Goal: Task Accomplishment & Management: Manage account settings

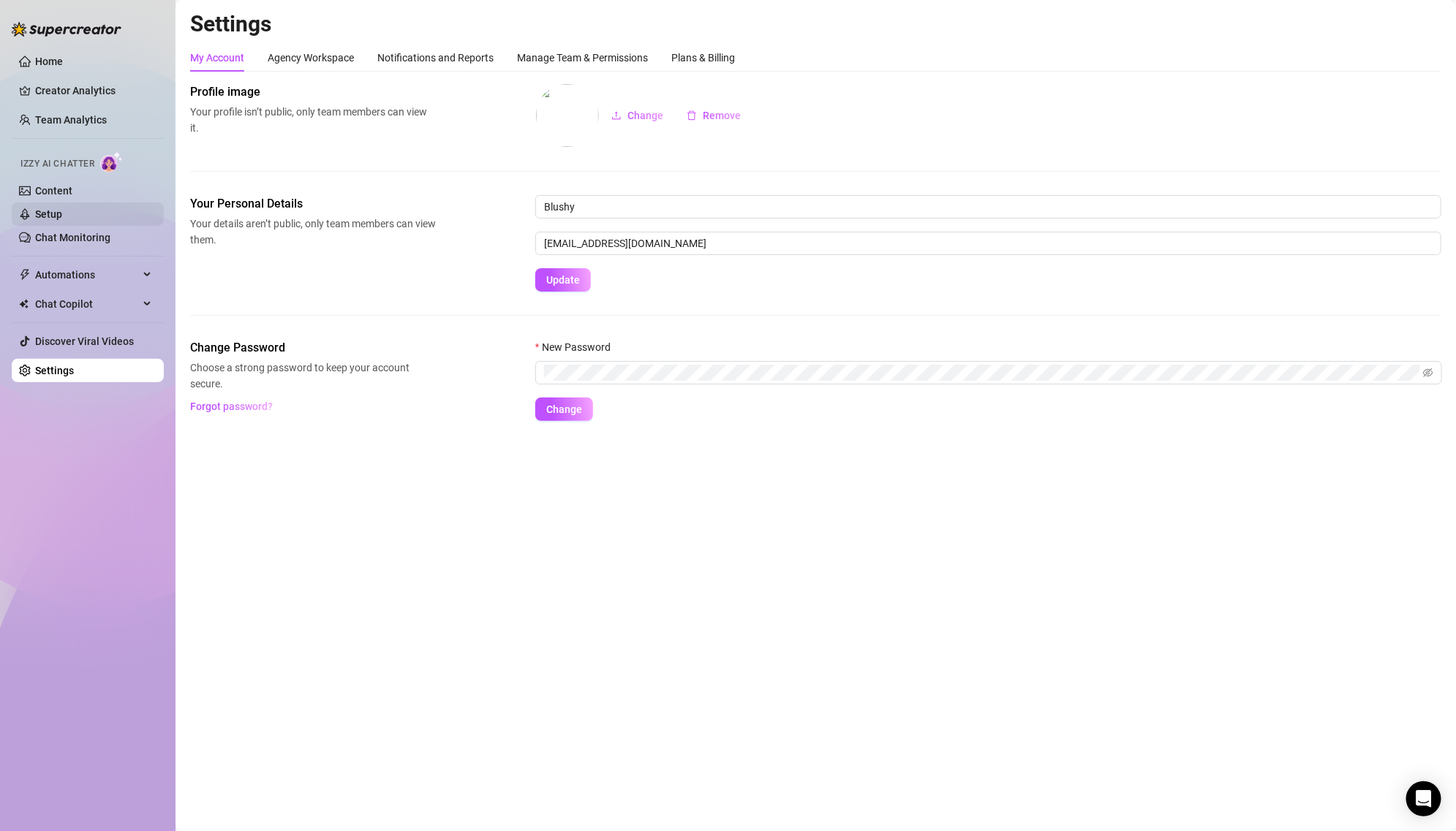
click at [62, 211] on link "Setup" at bounding box center [48, 214] width 27 height 11
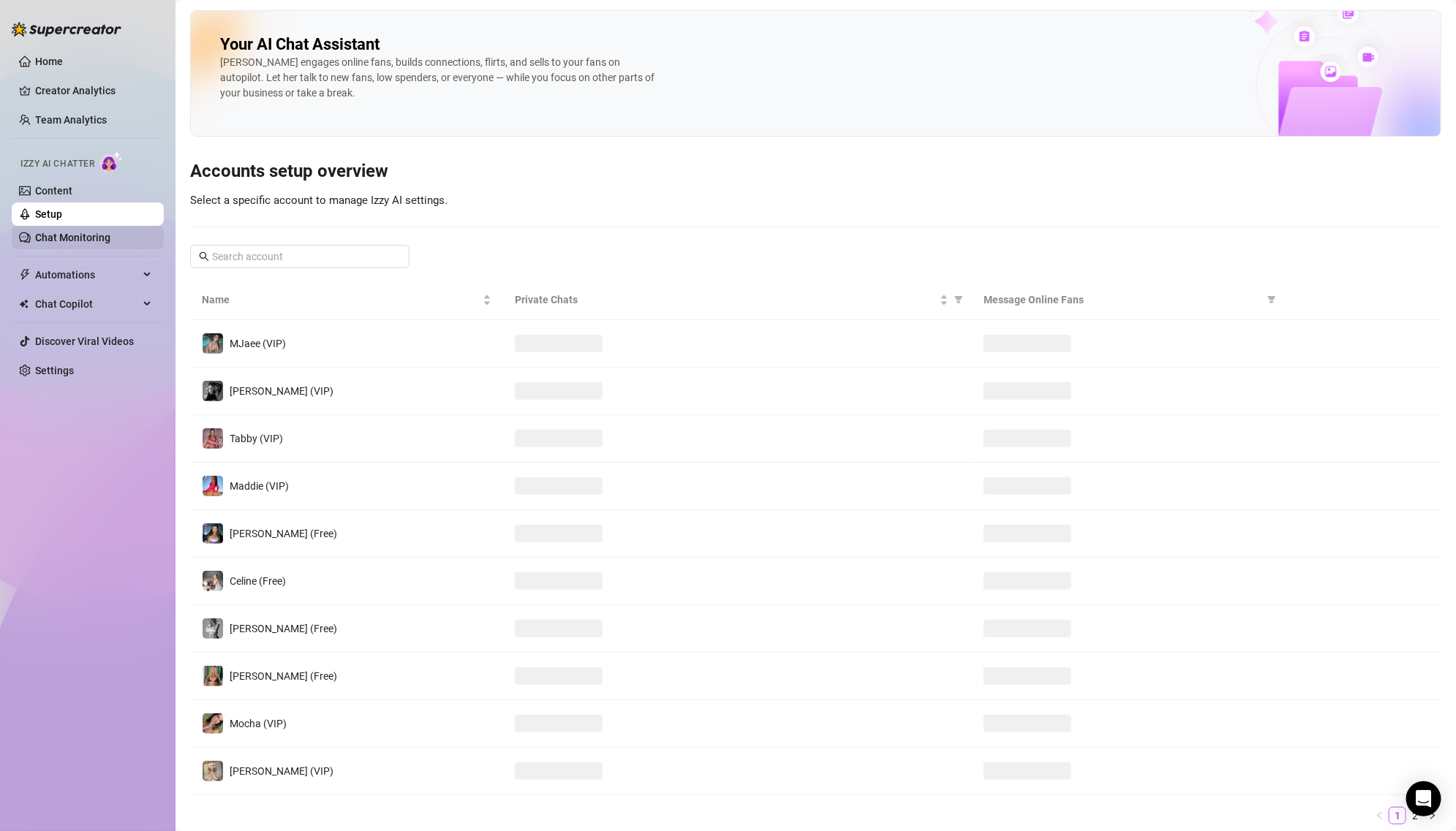
click at [76, 243] on link "Chat Monitoring" at bounding box center [72, 238] width 75 height 11
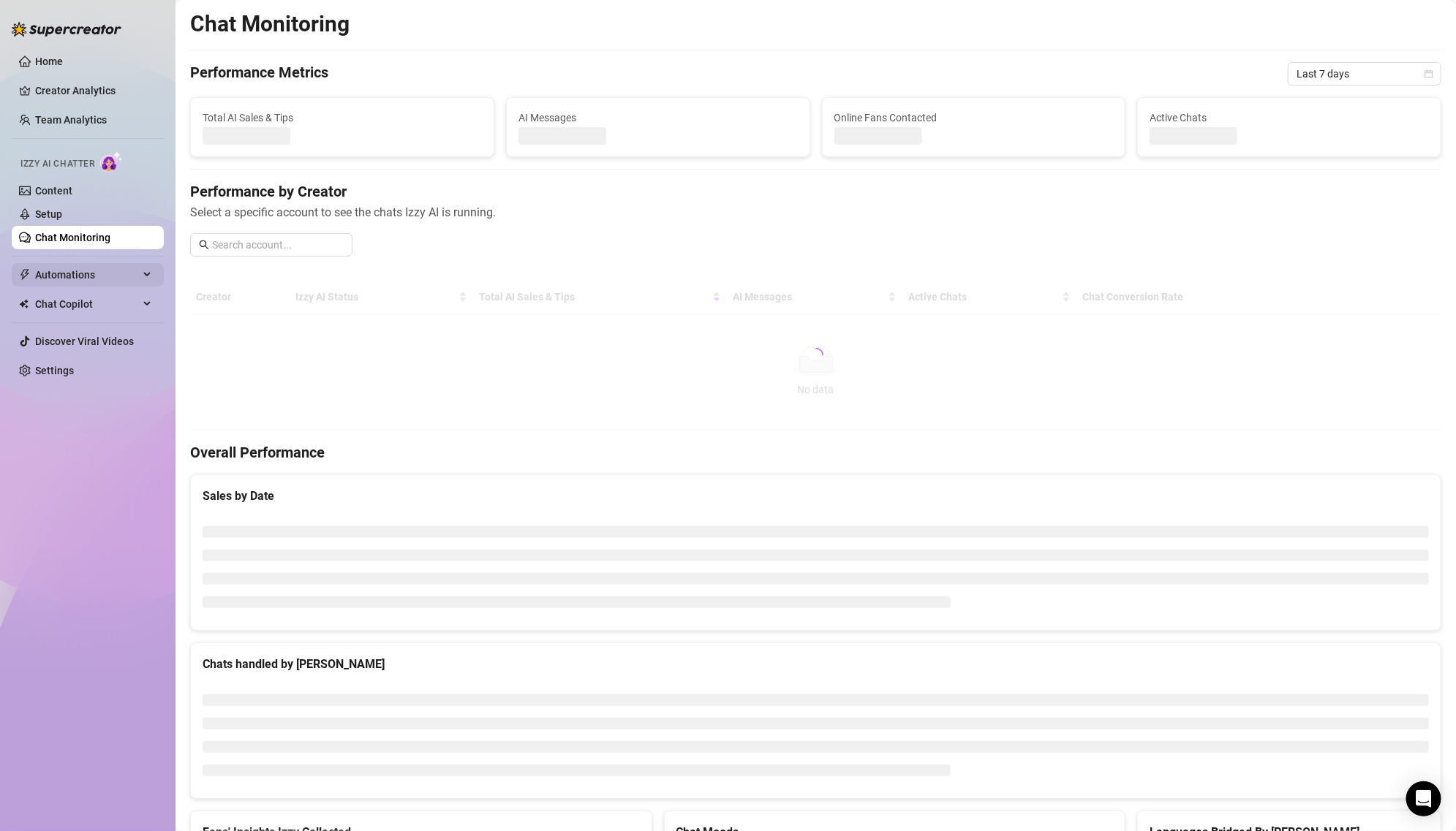
click at [78, 276] on span "Automations" at bounding box center [86, 274] width 103 height 24
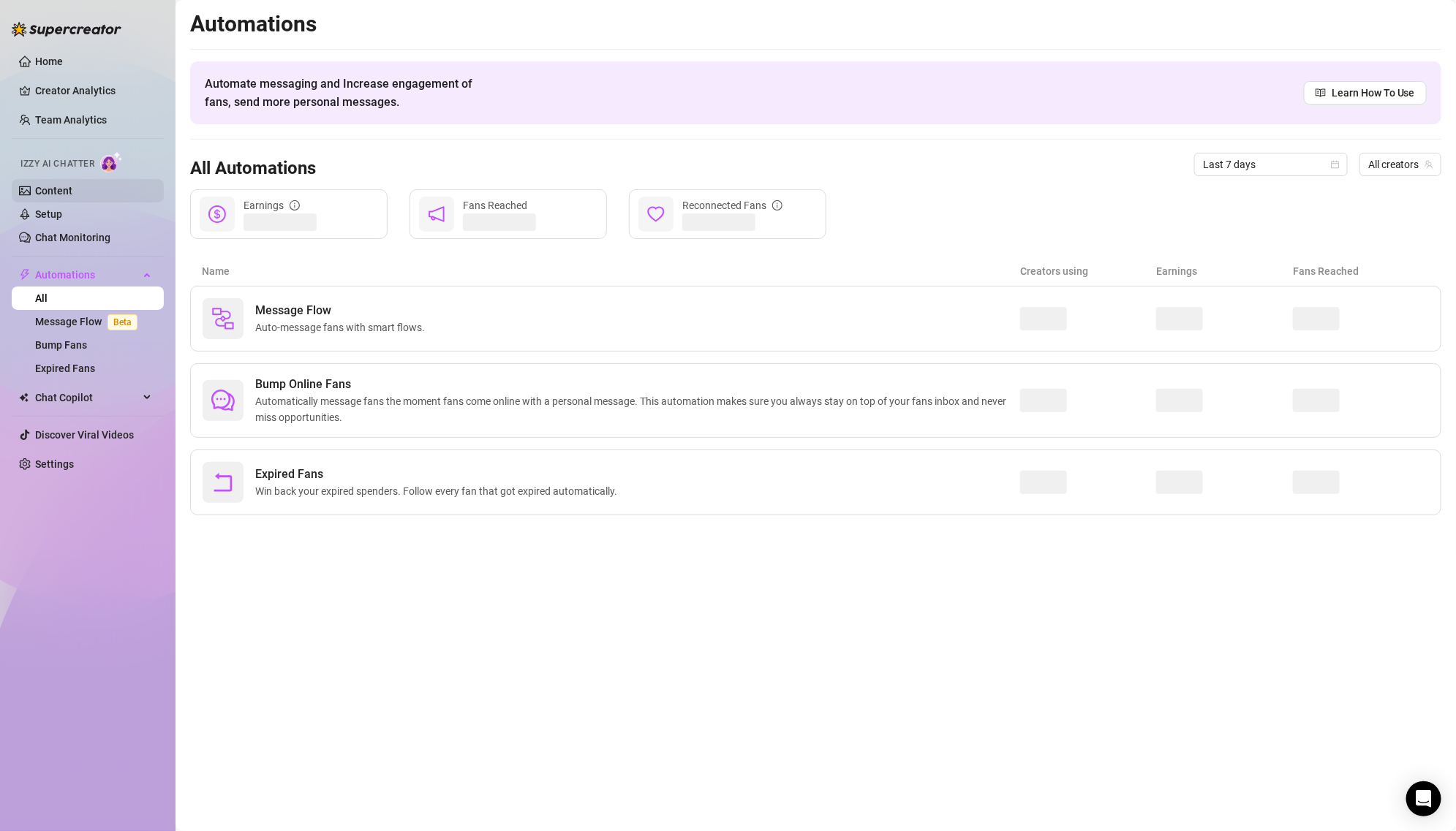
click at [72, 197] on link "Content" at bounding box center [54, 190] width 37 height 11
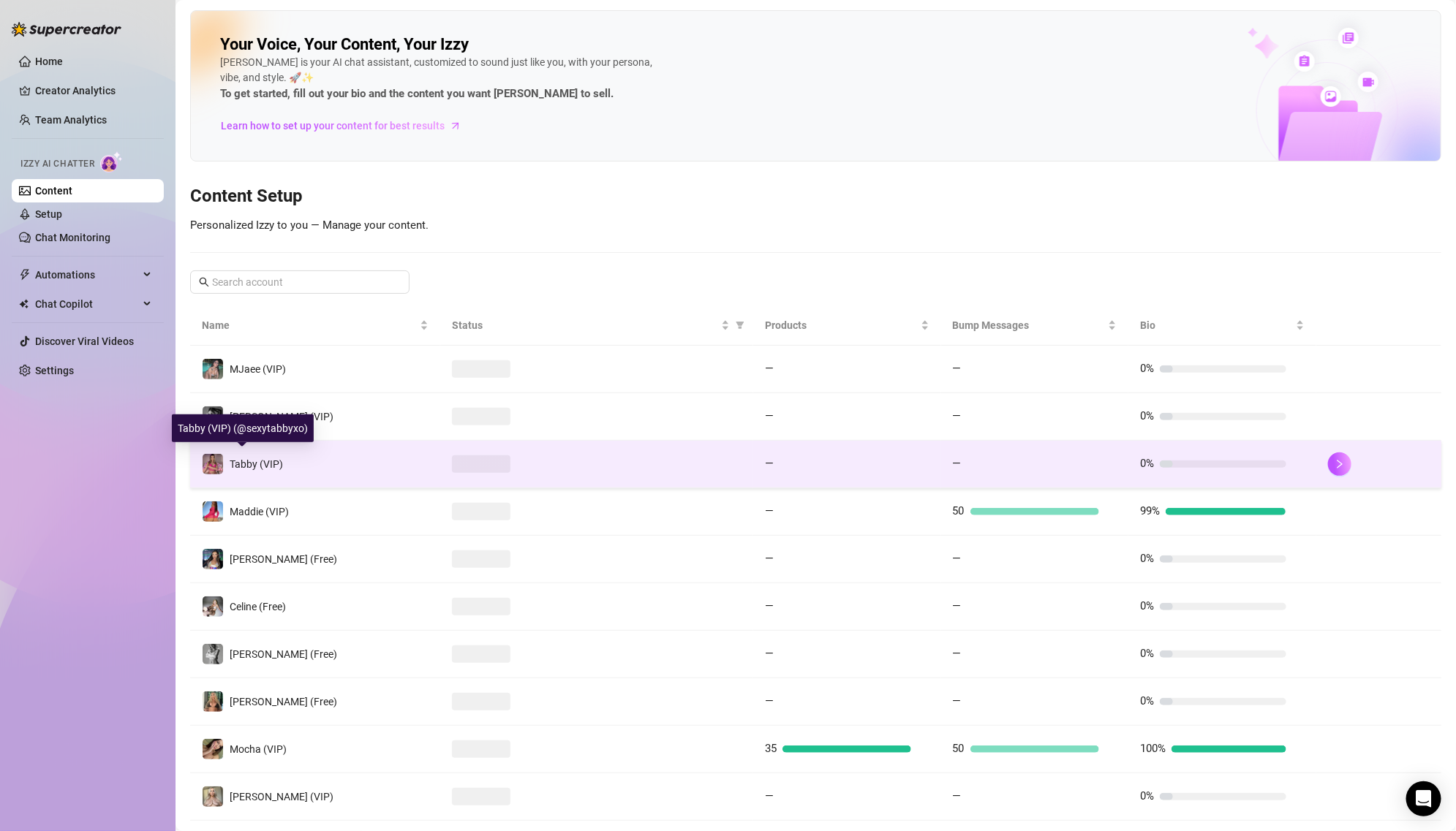
scroll to position [70, 0]
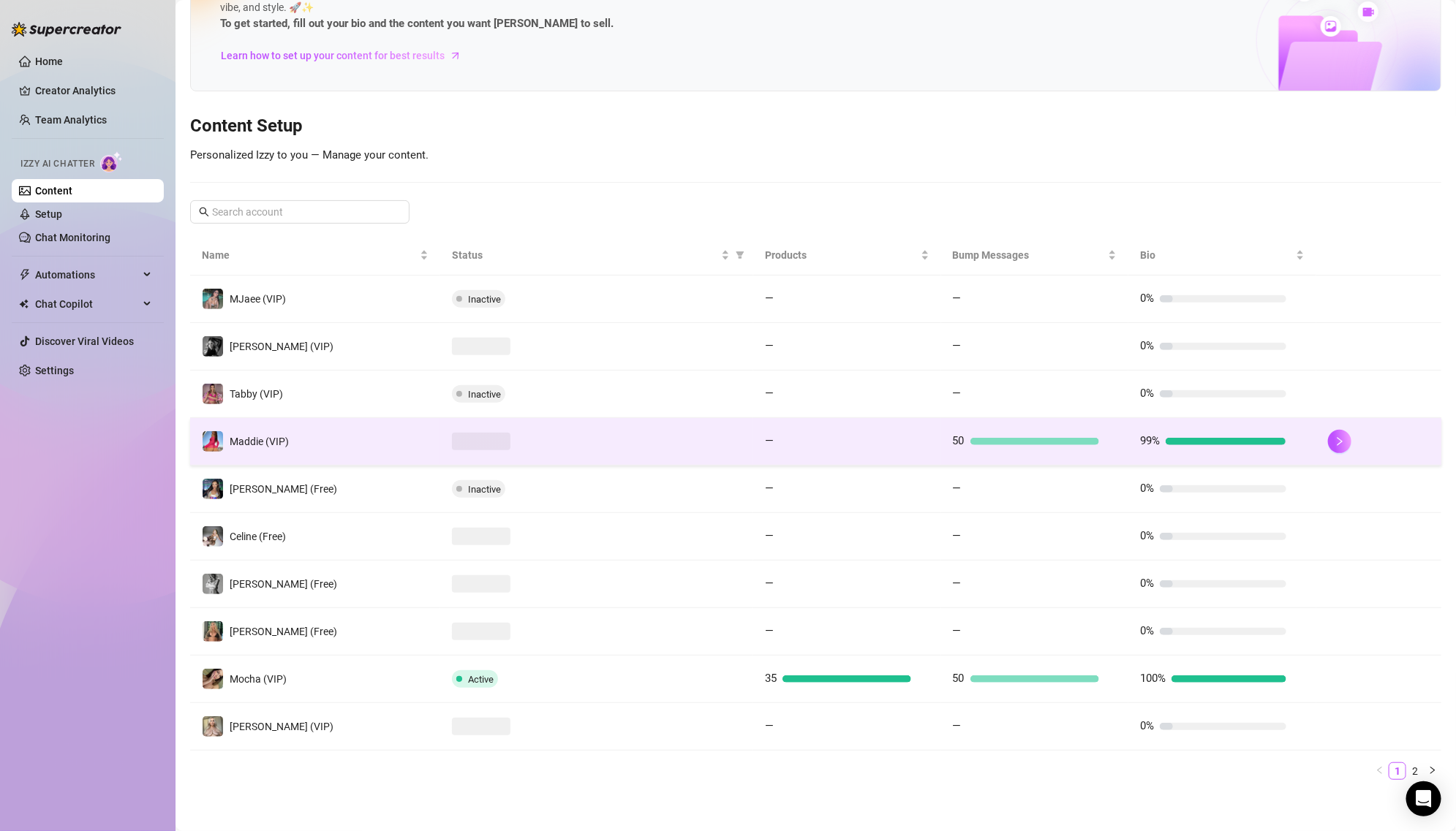
click at [305, 436] on td "Maddie (VIP)" at bounding box center [314, 442] width 250 height 47
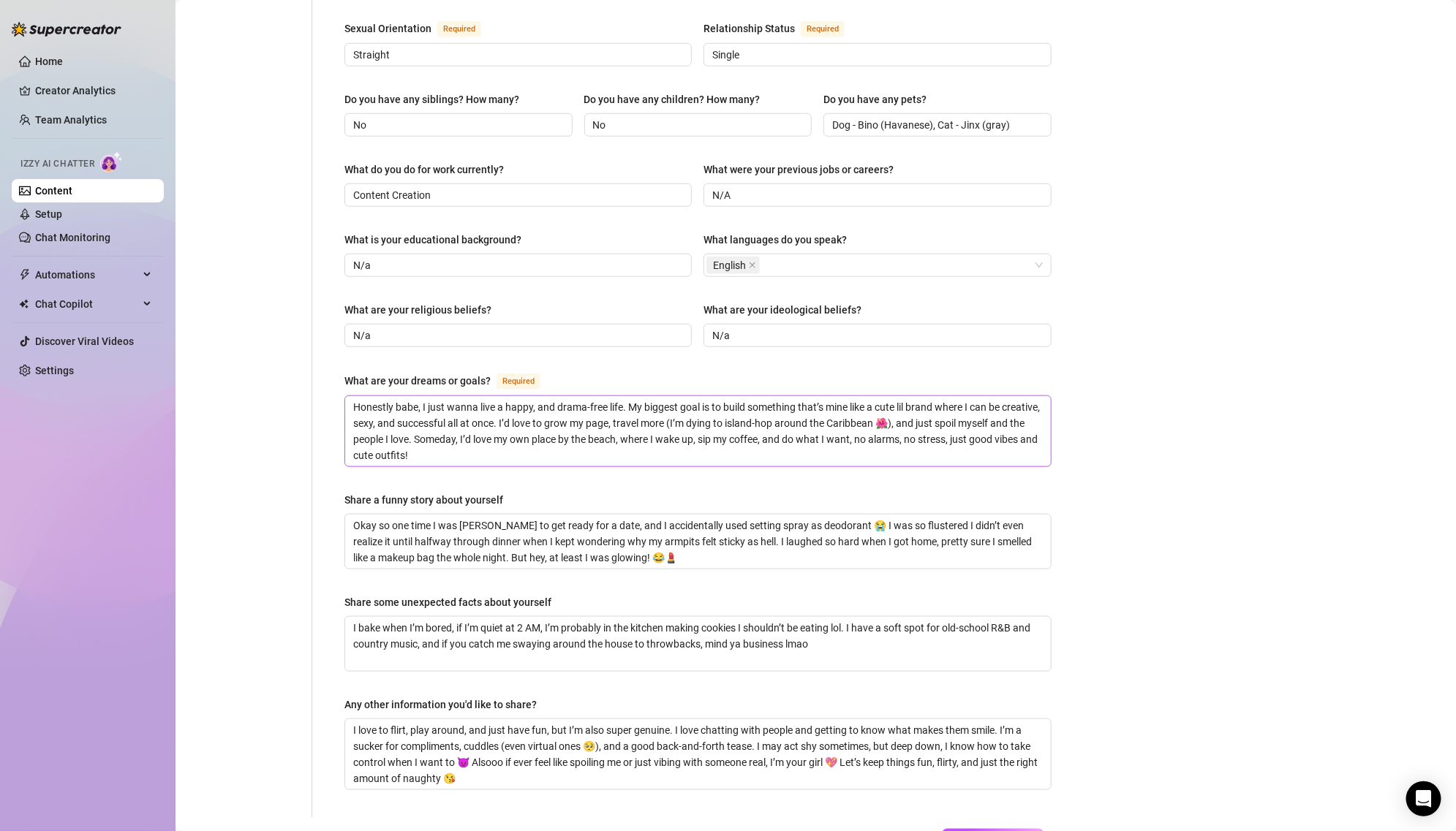
scroll to position [575, 0]
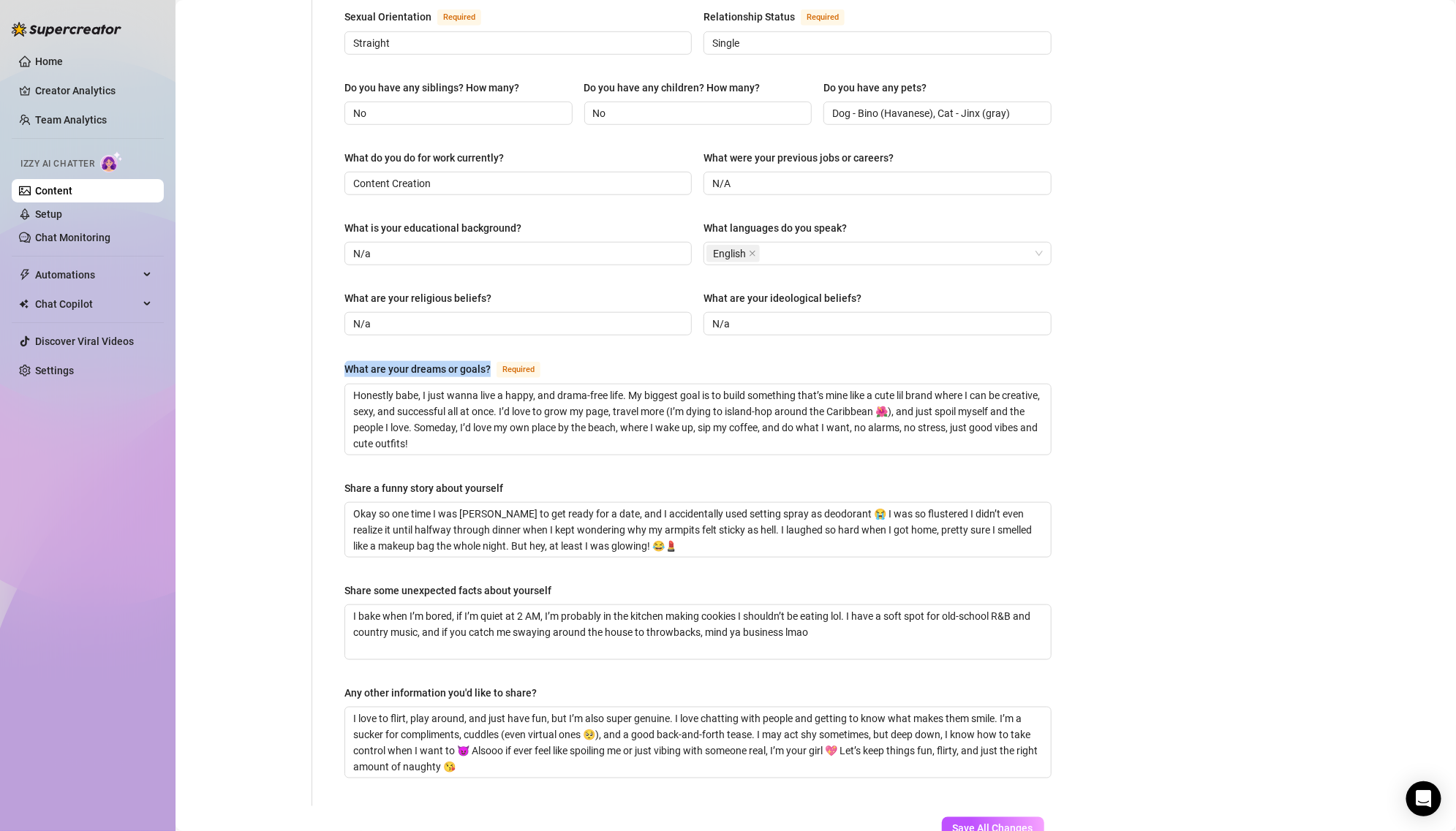
copy div "What are your dreams or goals?"
drag, startPoint x: 340, startPoint y: 334, endPoint x: 489, endPoint y: 332, distance: 149.0
click at [489, 332] on div "Name Required [PERSON_NAME](s) [PERSON_NAME] Gender Required [DEMOGRAPHIC_DATA]…" at bounding box center [698, 185] width 736 height 1242
drag, startPoint x: 337, startPoint y: 456, endPoint x: 583, endPoint y: 460, distance: 246.0
click at [585, 461] on div "Name Required [PERSON_NAME](s) [PERSON_NAME] Gender Required [DEMOGRAPHIC_DATA]…" at bounding box center [698, 185] width 736 height 1242
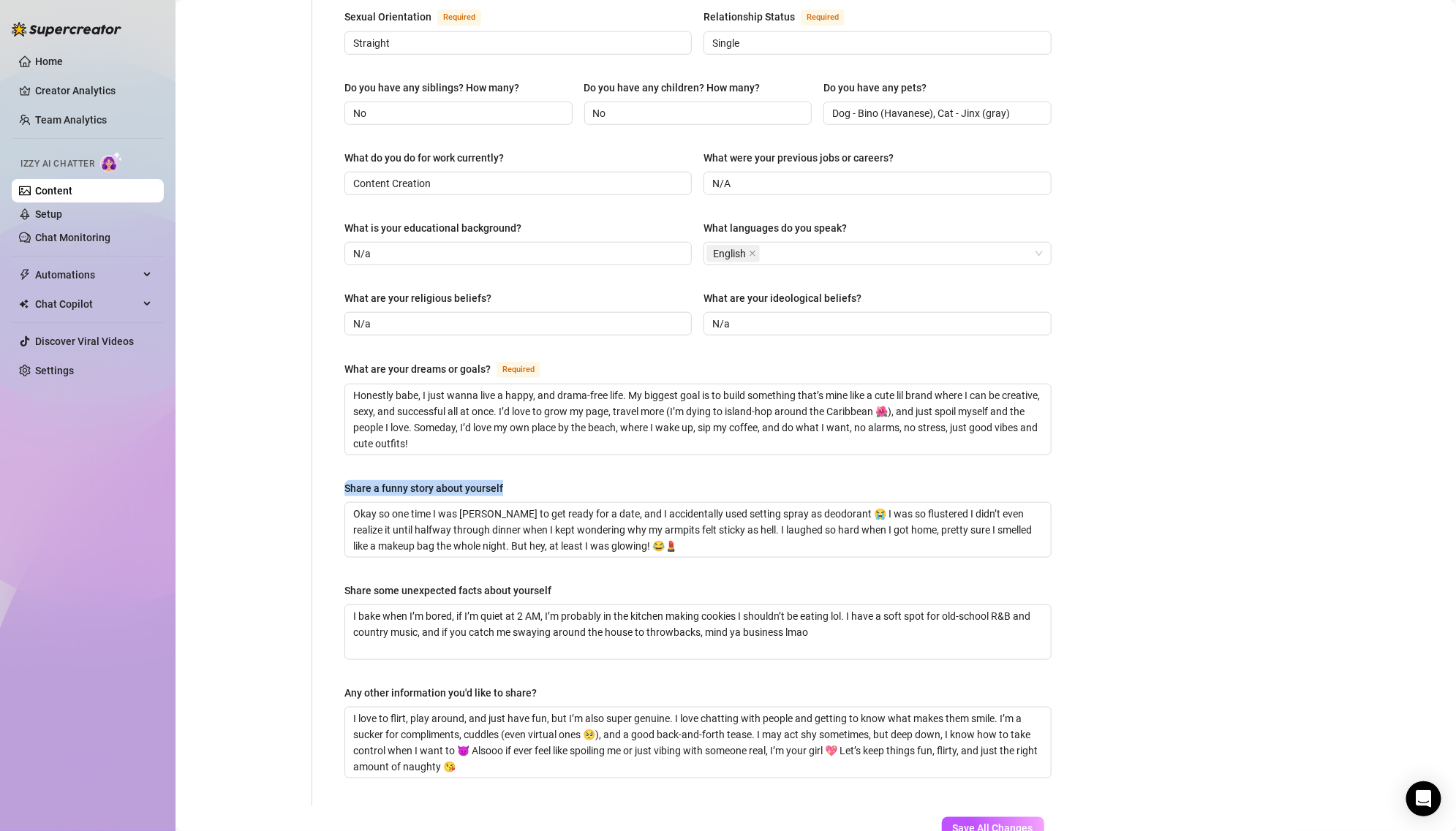
copy div "Share a funny story about yourself"
drag, startPoint x: 331, startPoint y: 555, endPoint x: 618, endPoint y: 558, distance: 287.0
click at [619, 558] on div "Name Required [PERSON_NAME](s) [PERSON_NAME] Gender Required [DEMOGRAPHIC_DATA]…" at bounding box center [698, 185] width 736 height 1242
copy div "Share some unexpected facts about yourself"
drag, startPoint x: 339, startPoint y: 660, endPoint x: 572, endPoint y: 657, distance: 233.0
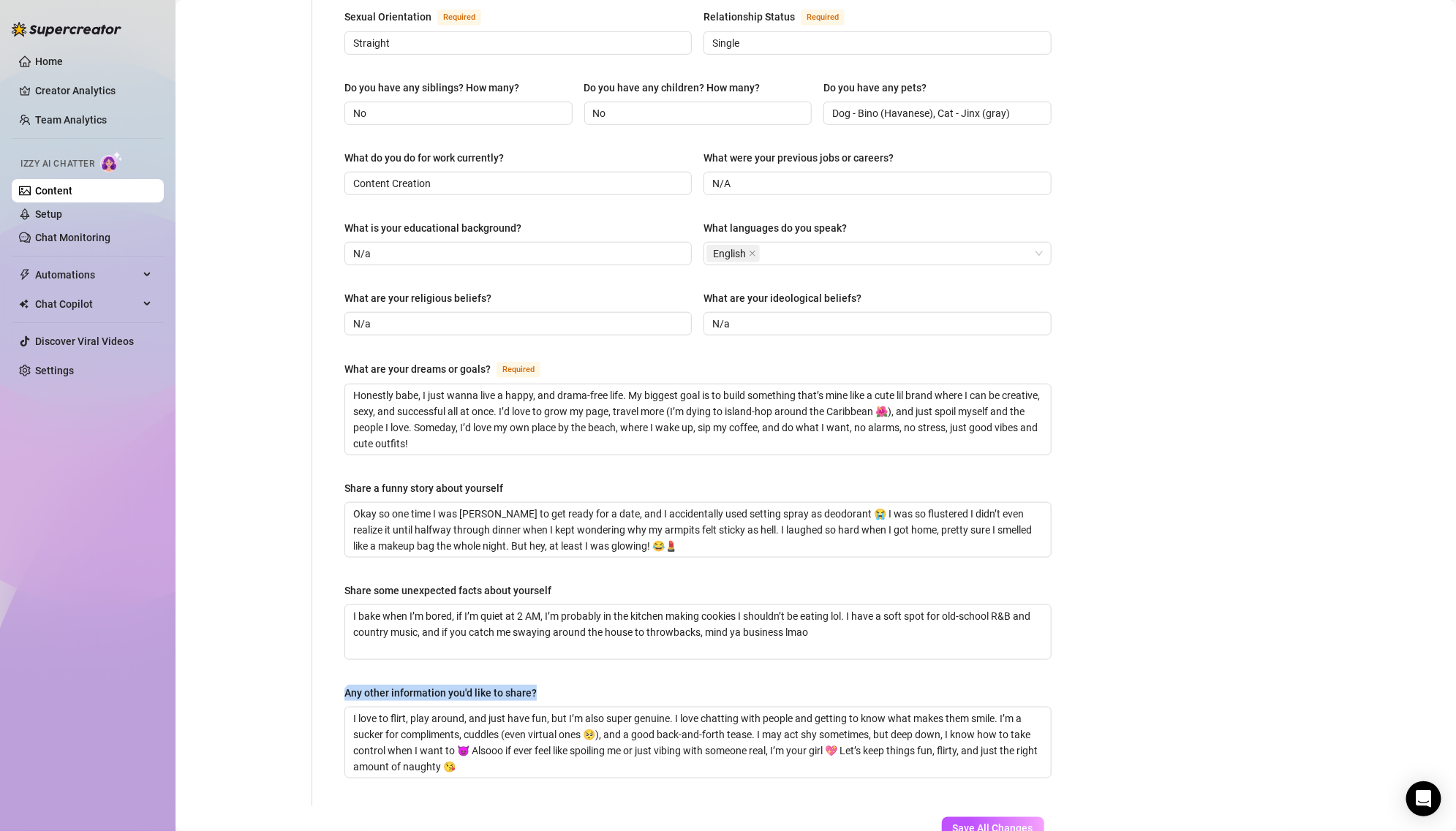
click at [572, 658] on div "Name Required [PERSON_NAME](s) [PERSON_NAME] Gender Required [DEMOGRAPHIC_DATA]…" at bounding box center [698, 185] width 736 height 1242
copy div "Any other information you'd like to share?"
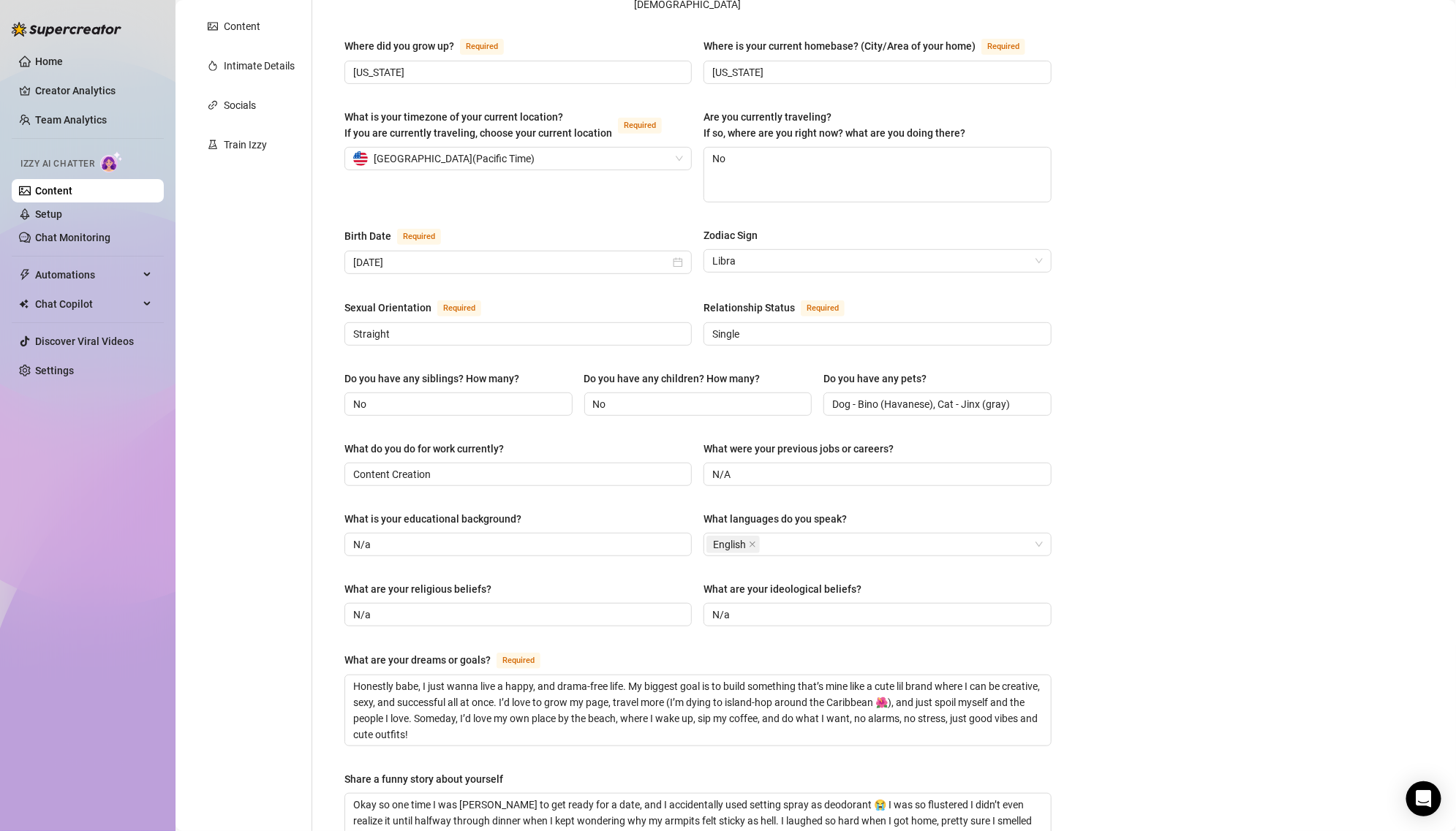
scroll to position [0, 0]
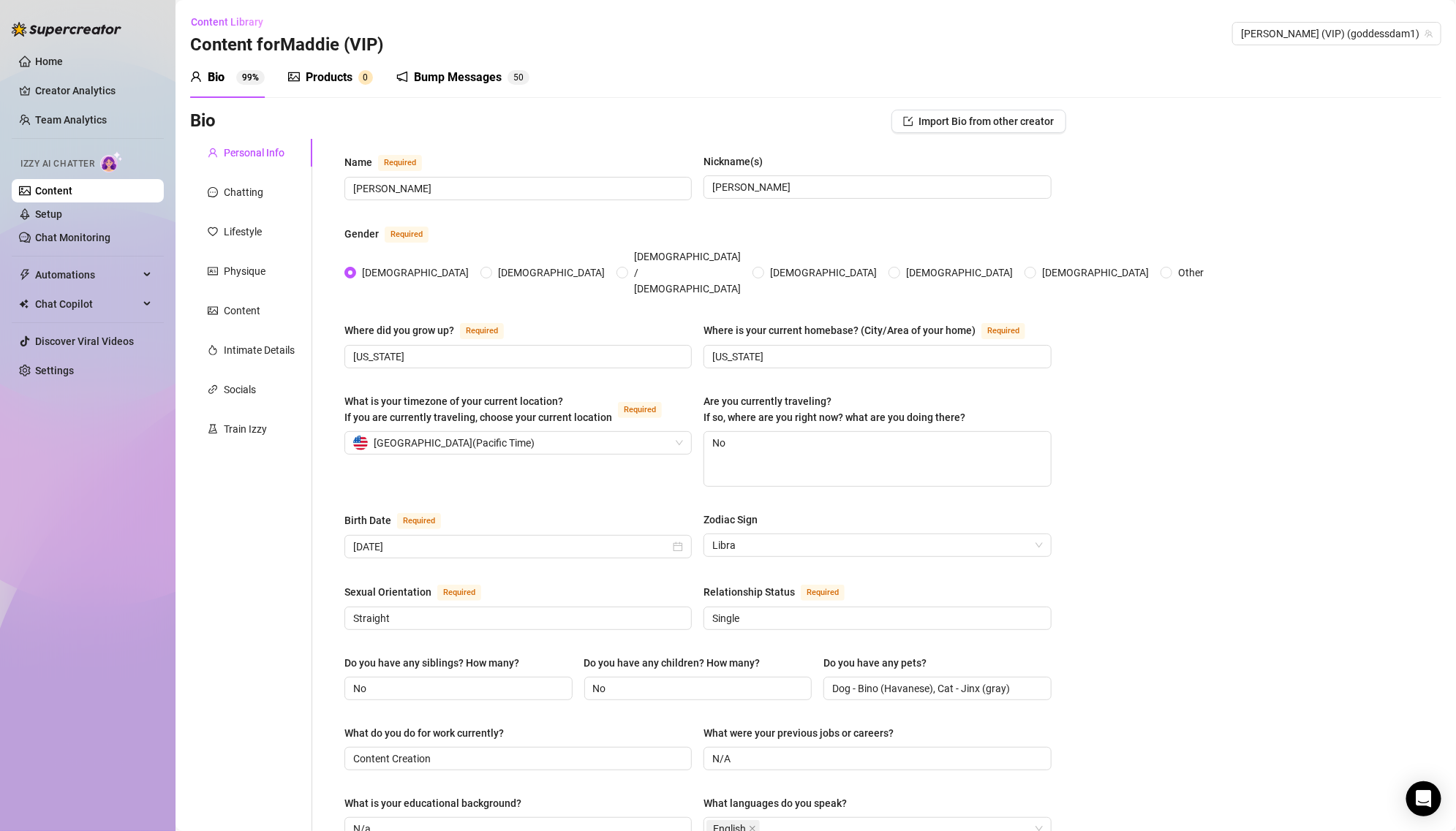
click at [251, 176] on div "Personal Info Chatting Lifestyle Physique Content Intimate Details Socials Trai…" at bounding box center [251, 760] width 122 height 1242
click at [248, 234] on div "Lifestyle" at bounding box center [243, 232] width 38 height 16
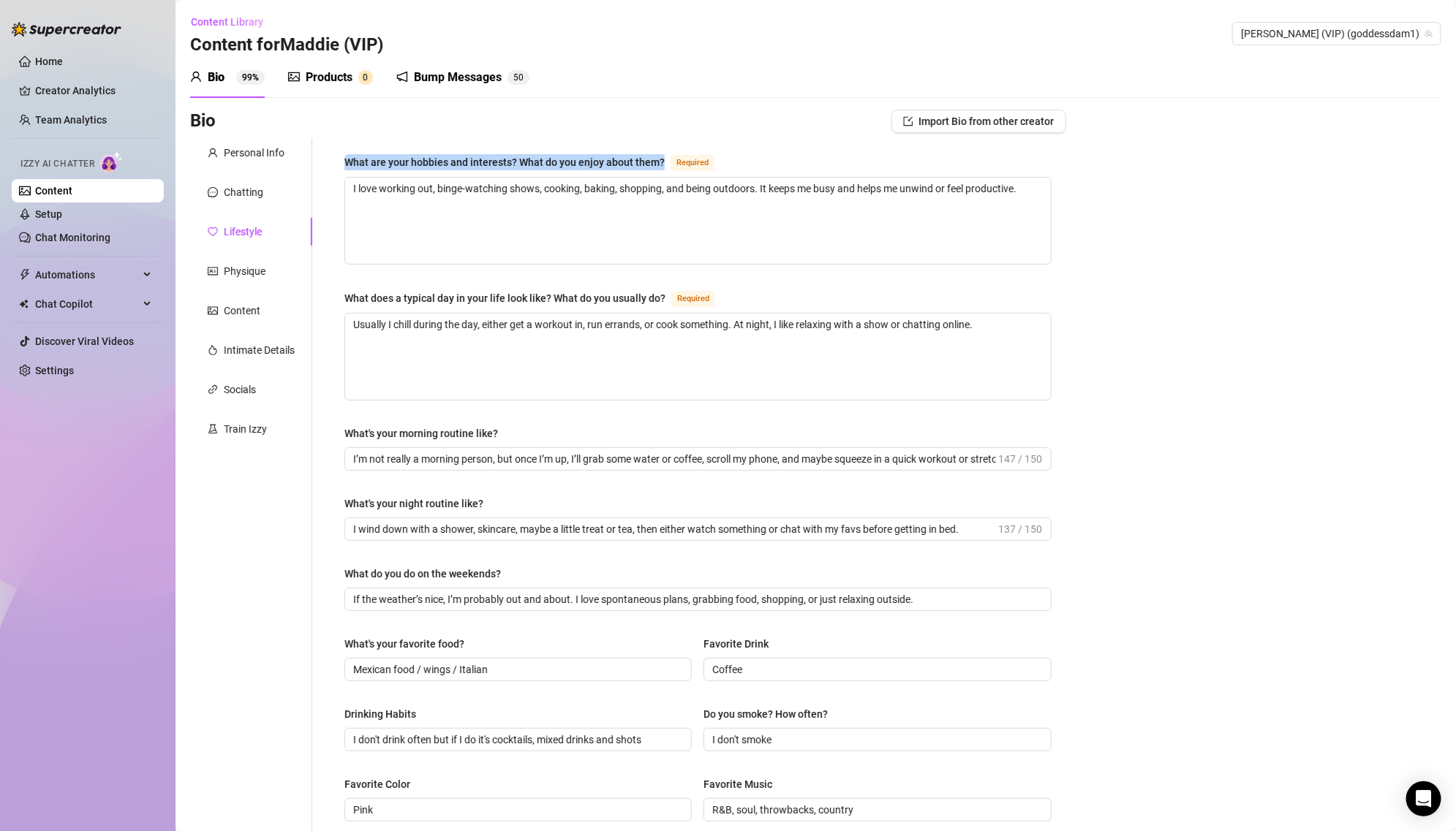
copy div "What are your hobbies and interests? What do you enjoy about them?"
drag, startPoint x: 340, startPoint y: 154, endPoint x: 662, endPoint y: 161, distance: 322.1
click at [662, 161] on div "What are your hobbies and interests? What do you enjoy about them? Required I l…" at bounding box center [698, 632] width 736 height 985
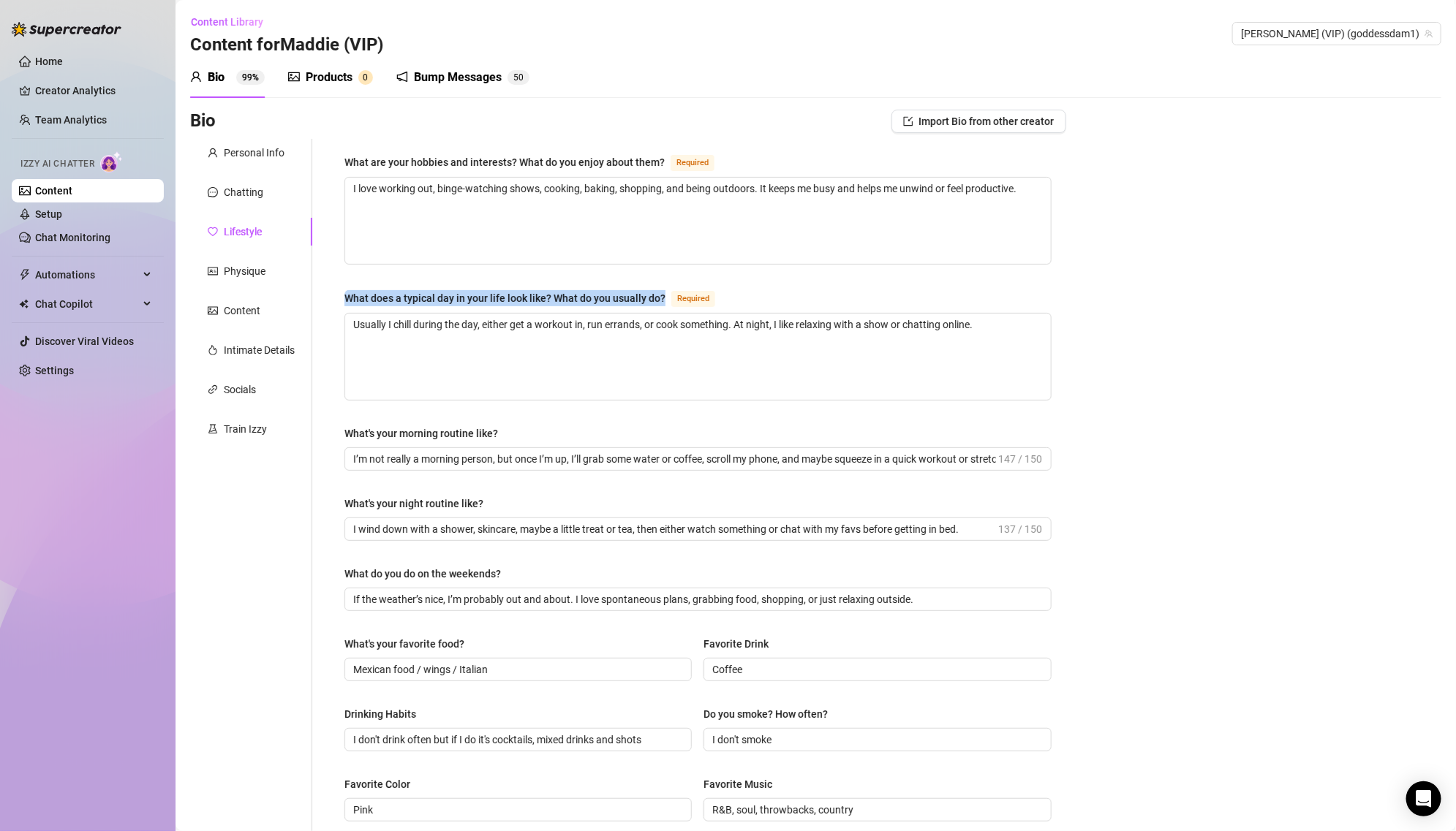
drag, startPoint x: 346, startPoint y: 293, endPoint x: 666, endPoint y: 304, distance: 320.2
click at [666, 304] on div "What does a typical day in your life look like? What do you usually do? Required" at bounding box center [533, 299] width 376 height 18
copy div "What does a typical day in your life look like? What do you usually do?"
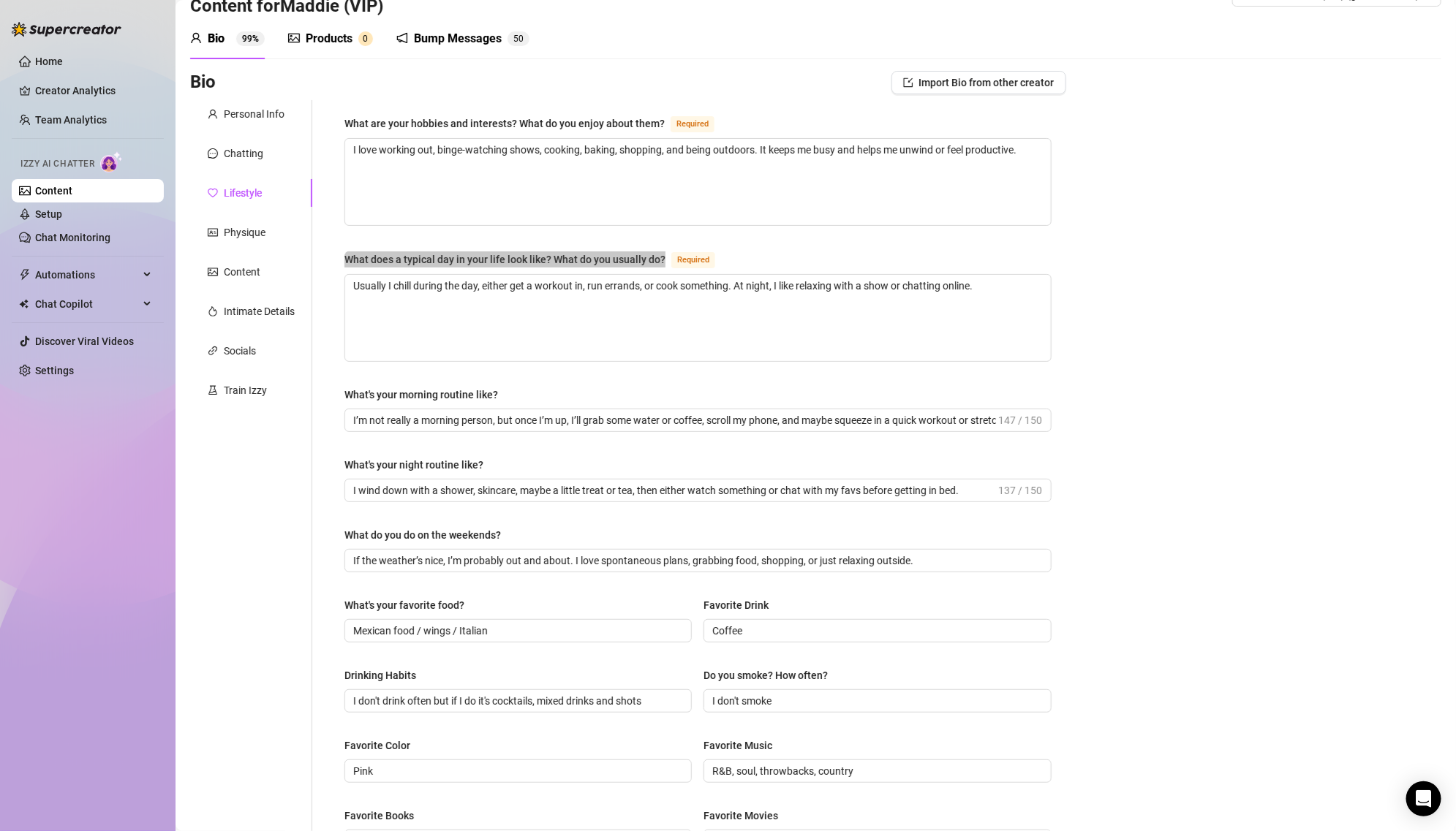
scroll to position [54, 0]
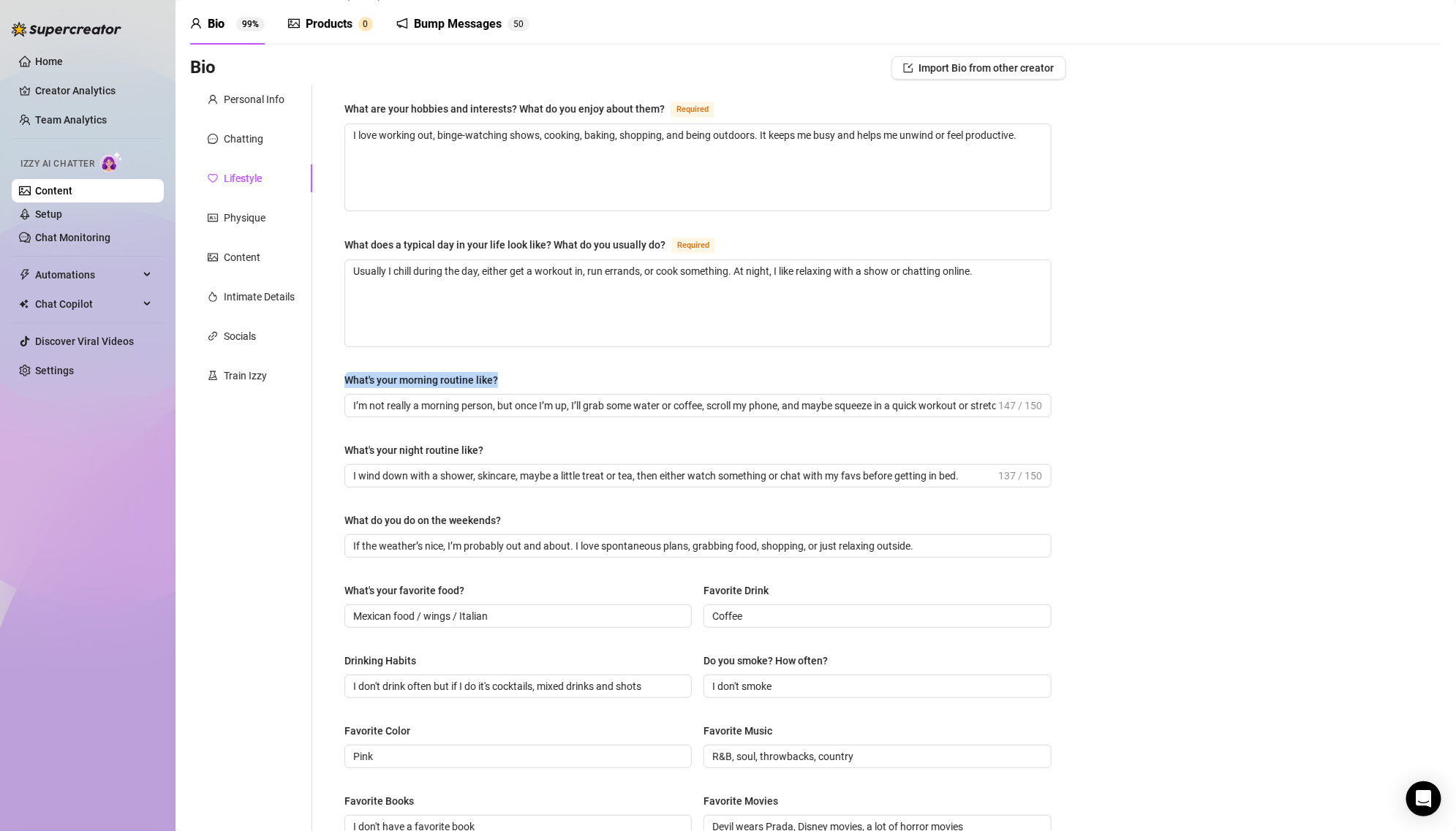
drag, startPoint x: 346, startPoint y: 369, endPoint x: 509, endPoint y: 376, distance: 163.2
click at [509, 376] on div "What's your morning routine like?" at bounding box center [698, 383] width 707 height 22
copy div "What's your morning routine like?"
drag, startPoint x: 335, startPoint y: 440, endPoint x: 514, endPoint y: 438, distance: 179.0
click at [515, 440] on div "What are your hobbies and interests? What do you enjoy about them? Required I l…" at bounding box center [698, 578] width 736 height 985
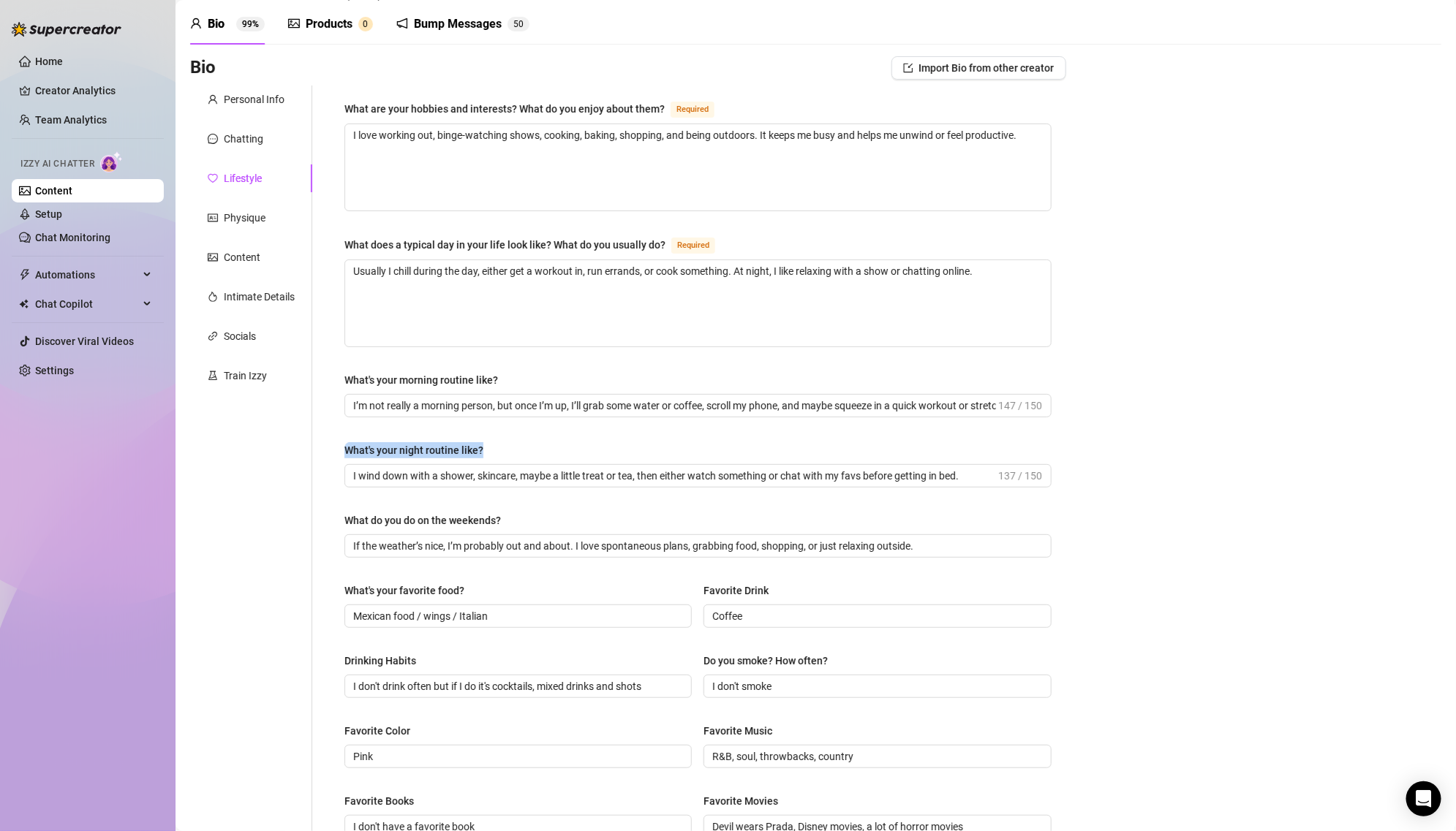
copy div "What's your night routine like?"
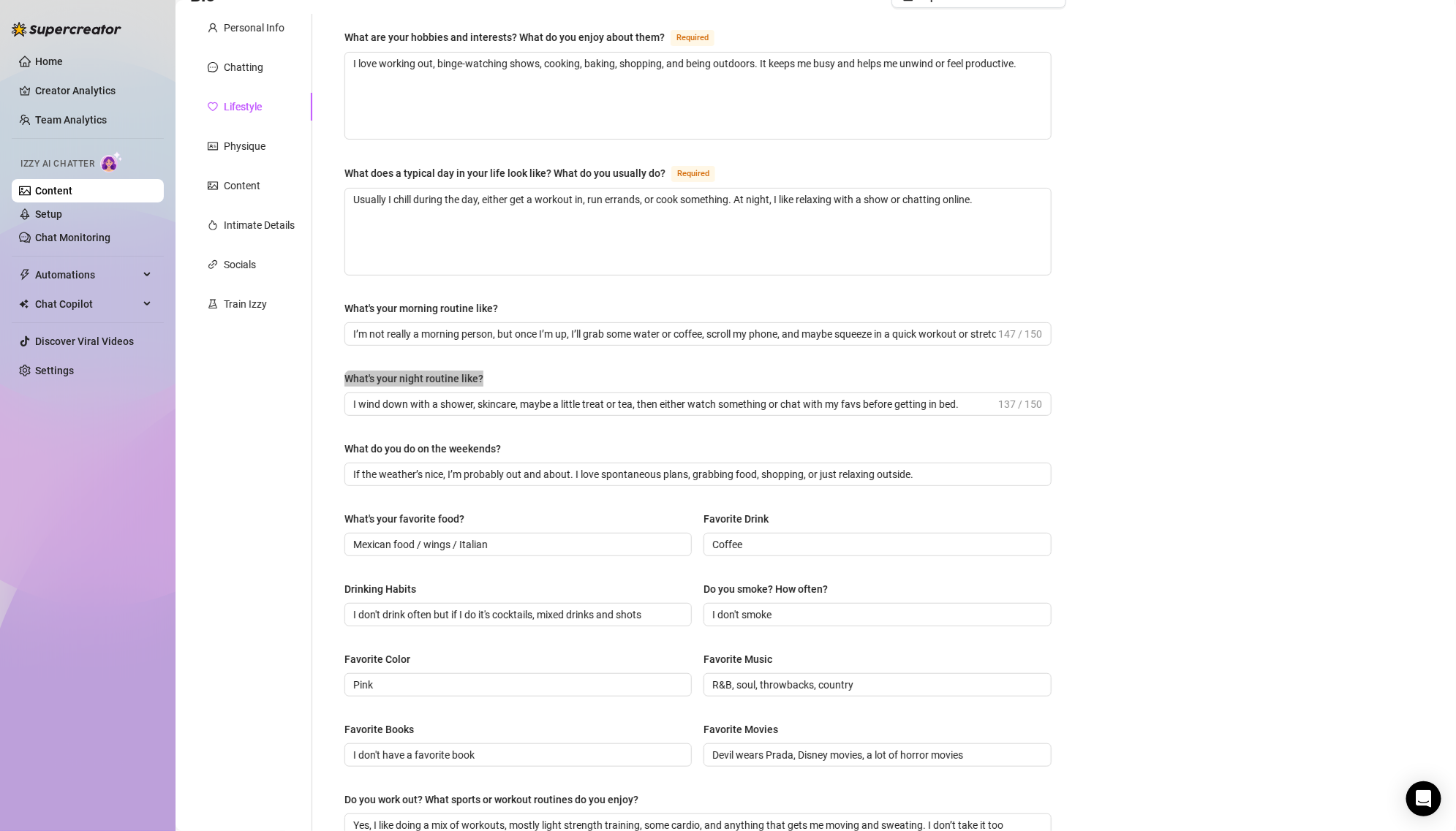
scroll to position [133, 0]
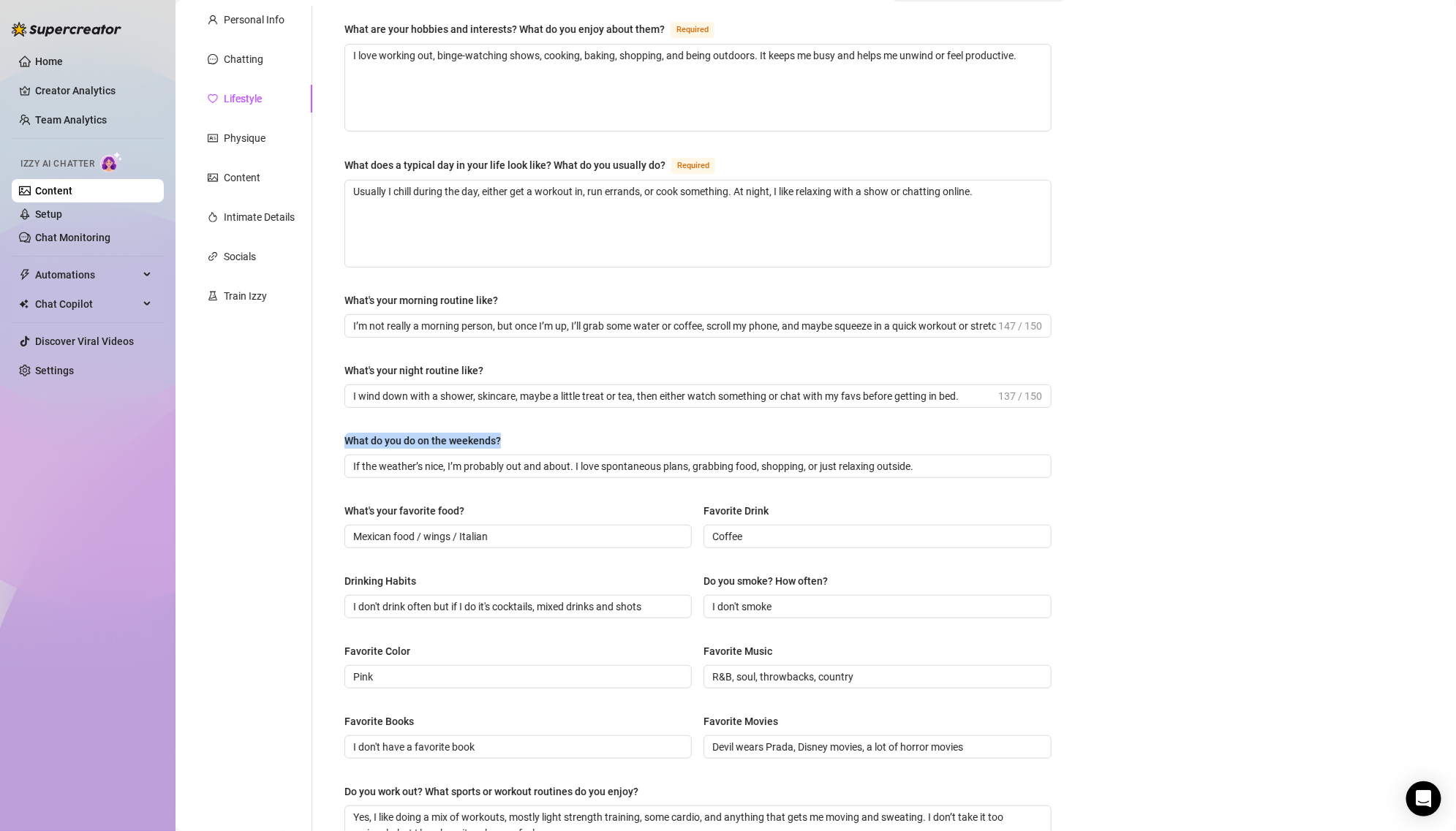
drag, startPoint x: 339, startPoint y: 442, endPoint x: 594, endPoint y: 445, distance: 255.0
click at [594, 445] on div "What are your hobbies and interests? What do you enjoy about them? Required I l…" at bounding box center [698, 498] width 736 height 985
copy div "What do you do on the weekends?"
drag, startPoint x: 346, startPoint y: 505, endPoint x: 562, endPoint y: 504, distance: 216.0
click at [563, 505] on div "What's your favorite food?" at bounding box center [518, 514] width 347 height 22
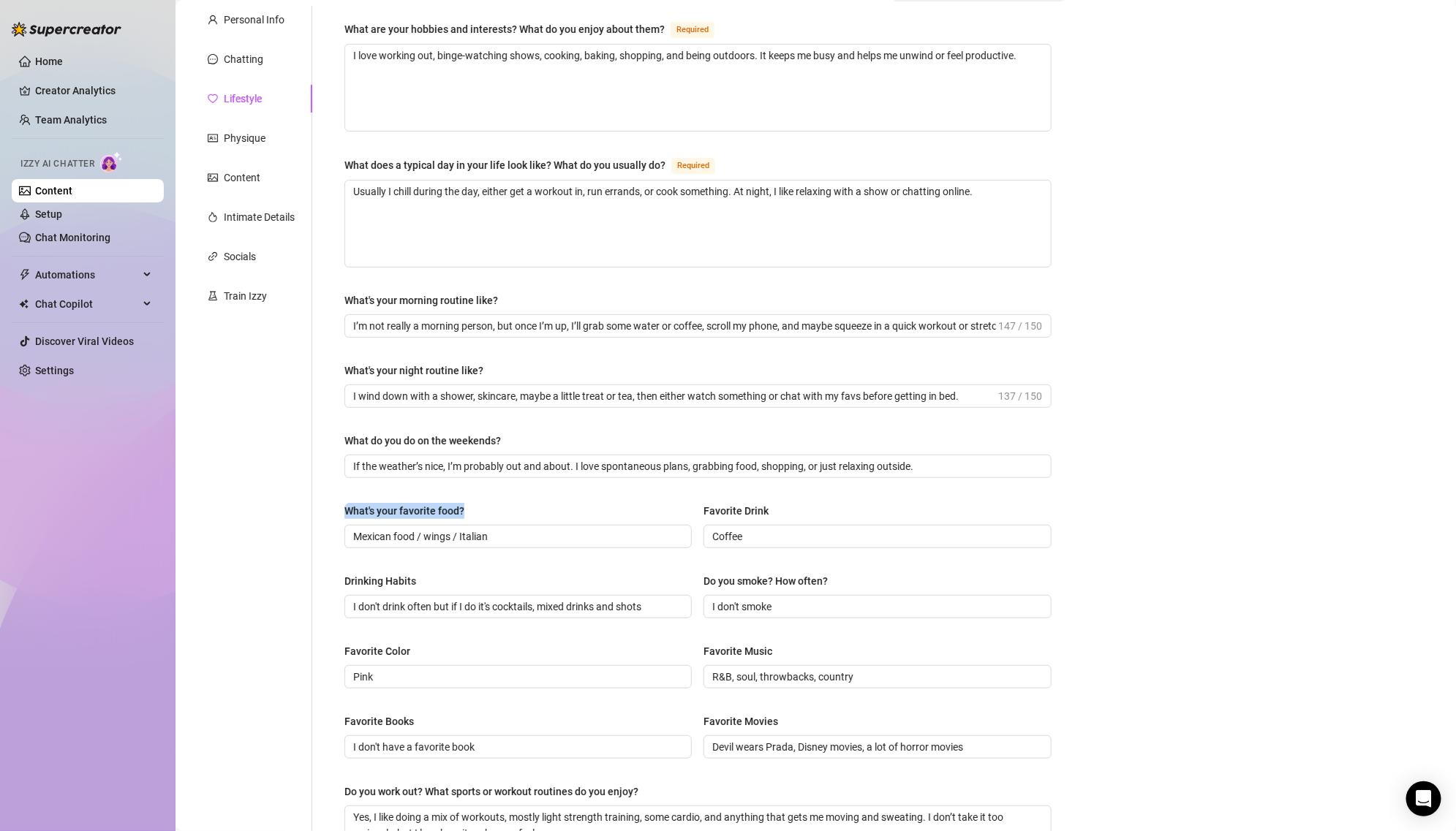
copy div "What's your favorite food?"
drag, startPoint x: 698, startPoint y: 513, endPoint x: 793, endPoint y: 505, distance: 95.3
click at [793, 505] on div "What's your favorite food? Mexican food / wings / Italian Favorite Drink Coffee" at bounding box center [698, 532] width 707 height 59
drag, startPoint x: 793, startPoint y: 505, endPoint x: 698, endPoint y: 503, distance: 95.0
click at [696, 503] on div "What's your favorite food? Mexican food / wings / Italian Favorite Drink Coffee" at bounding box center [698, 532] width 707 height 59
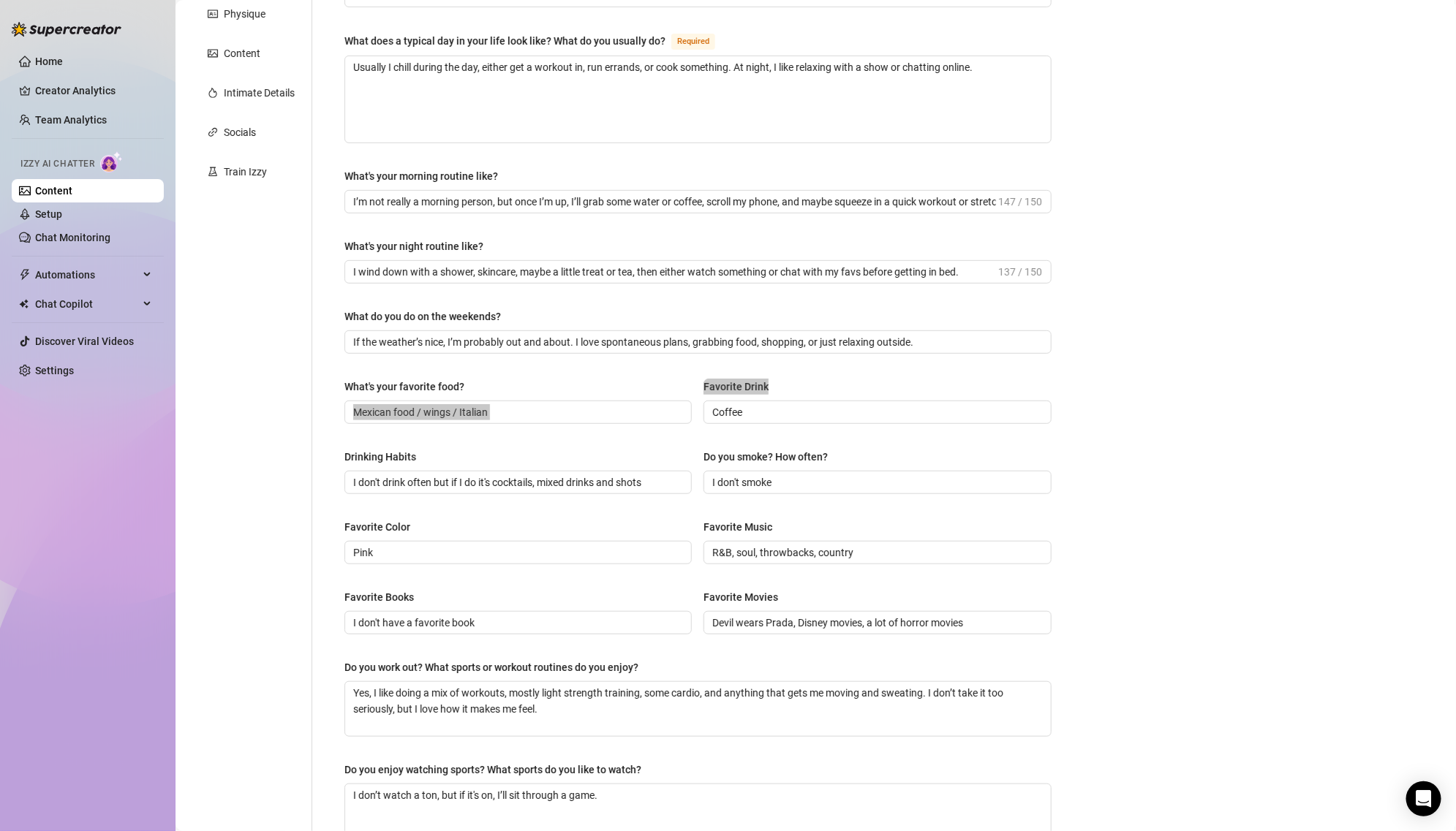
scroll to position [288, 0]
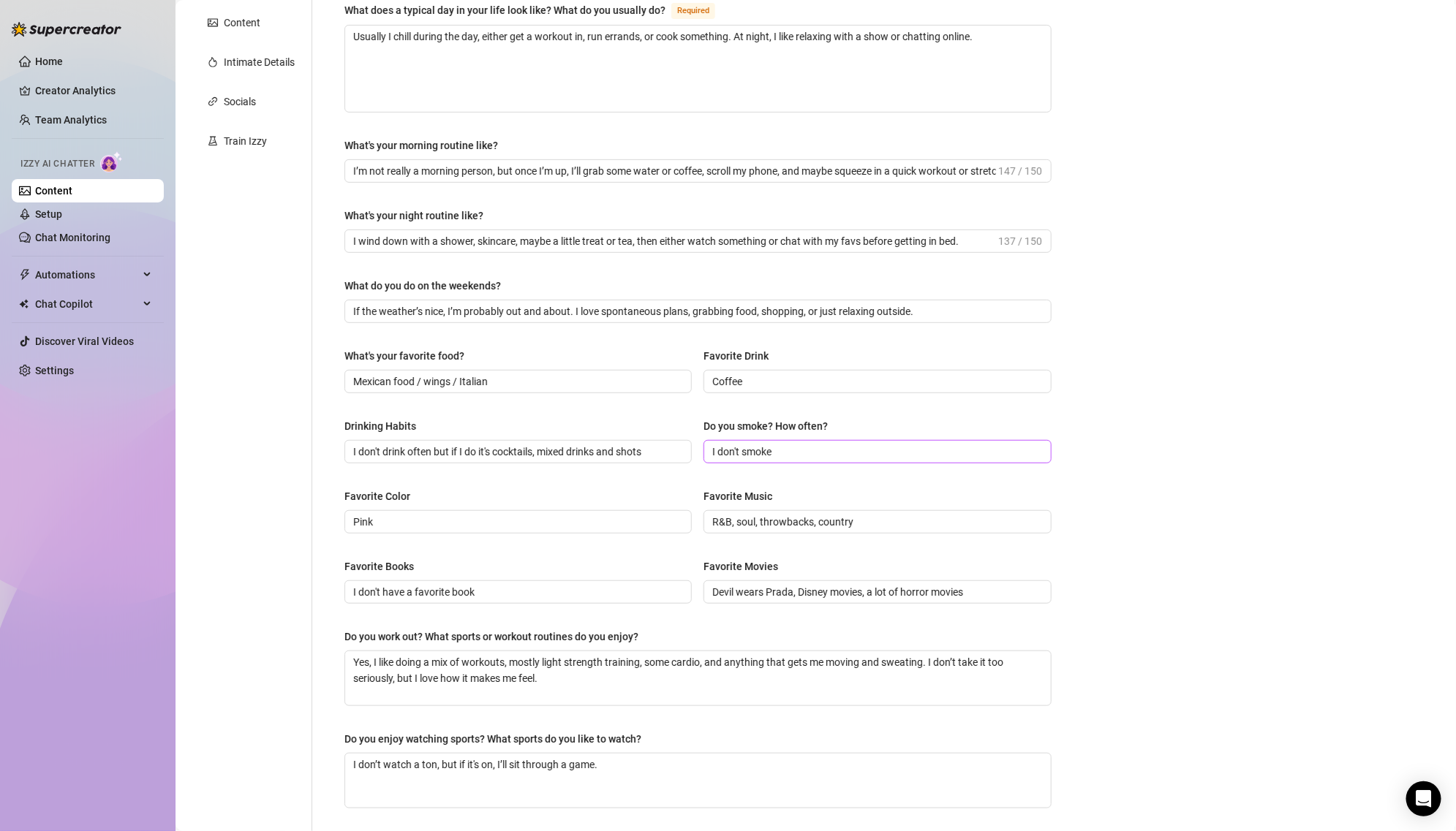
drag, startPoint x: 698, startPoint y: 416, endPoint x: 870, endPoint y: 438, distance: 173.4
click at [870, 438] on div "Drinking Habits I don't drink often but if I do it's cocktails, mixed drinks an…" at bounding box center [698, 448] width 707 height 59
drag, startPoint x: 328, startPoint y: 632, endPoint x: 647, endPoint y: 624, distance: 319.1
click at [647, 626] on div "What are your hobbies and interests? What do you enjoy about them? Required I l…" at bounding box center [689, 343] width 754 height 985
drag, startPoint x: 334, startPoint y: 740, endPoint x: 660, endPoint y: 741, distance: 326.0
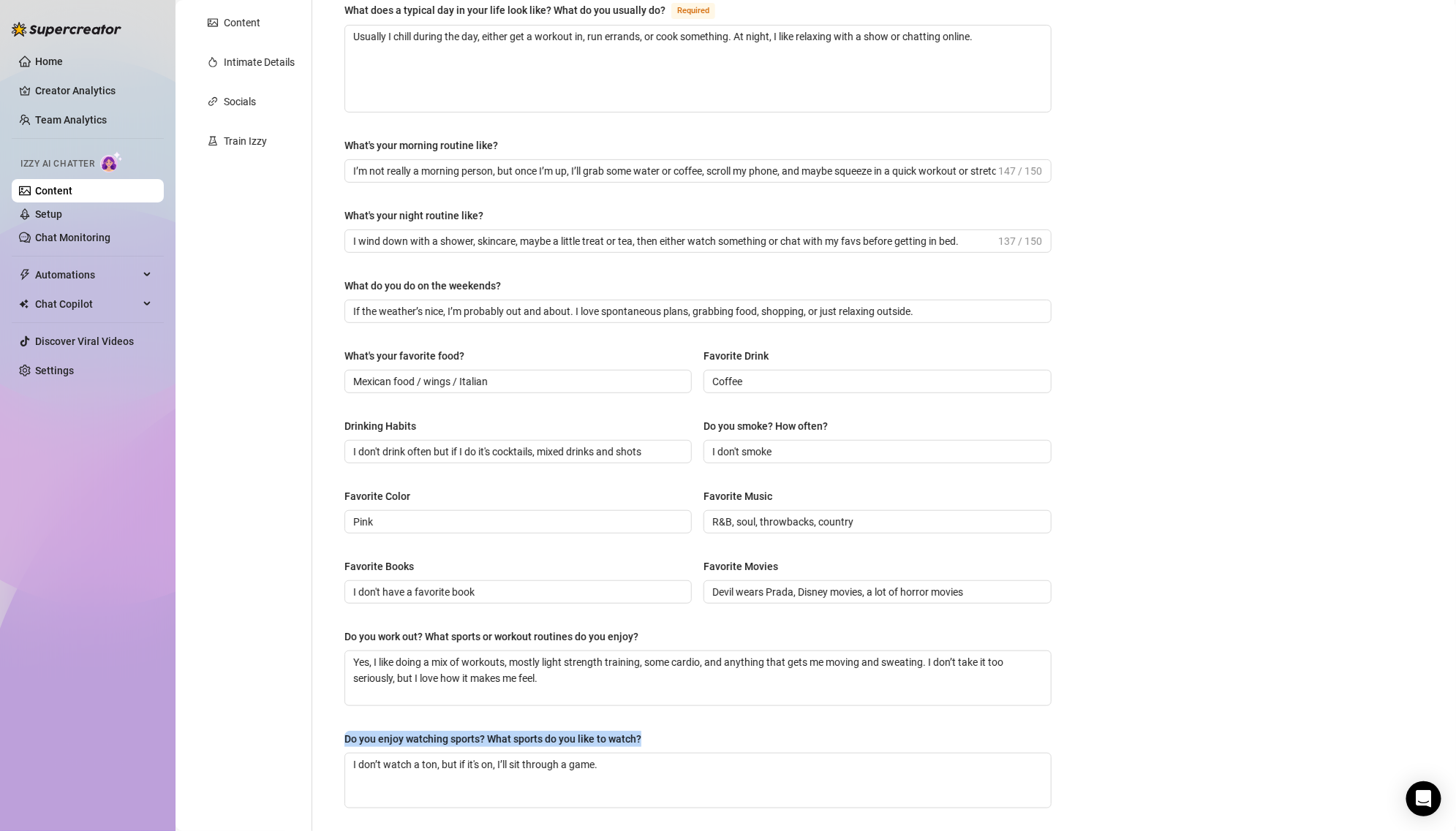
click at [660, 741] on div "What are your hobbies and interests? What do you enjoy about them? Required I l…" at bounding box center [698, 343] width 736 height 985
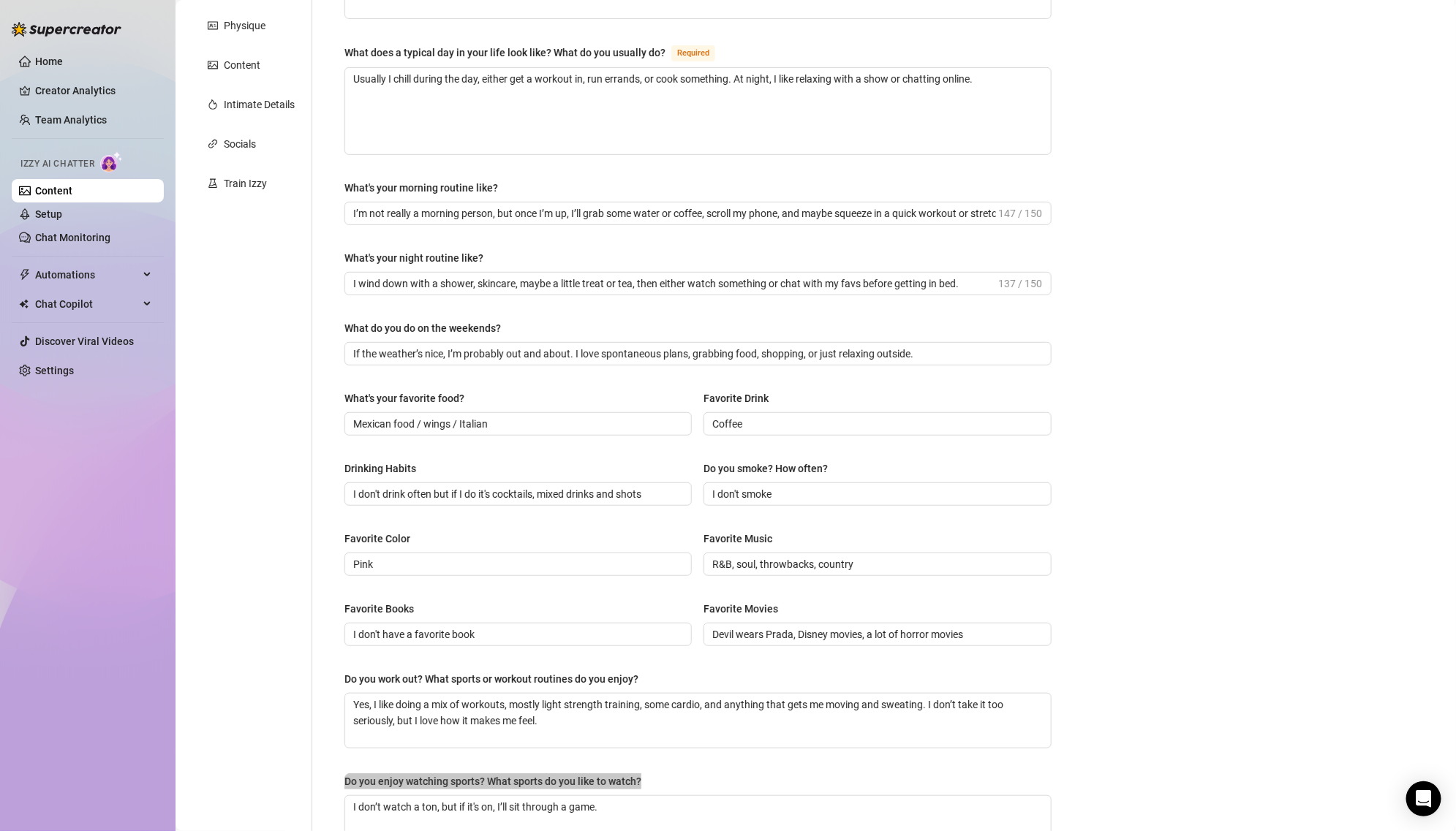
scroll to position [227, 0]
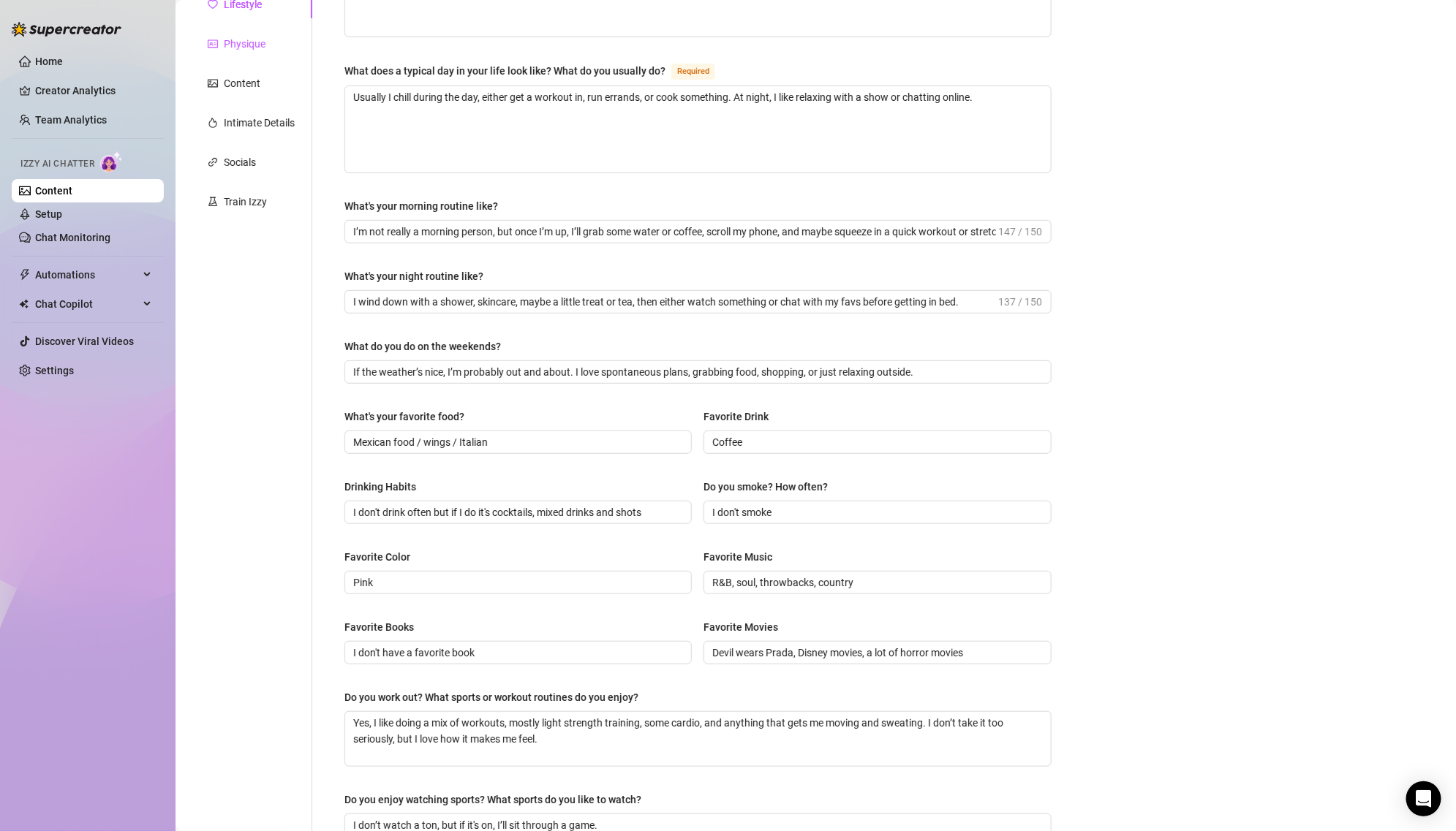
click at [247, 45] on div "Physique" at bounding box center [244, 44] width 42 height 16
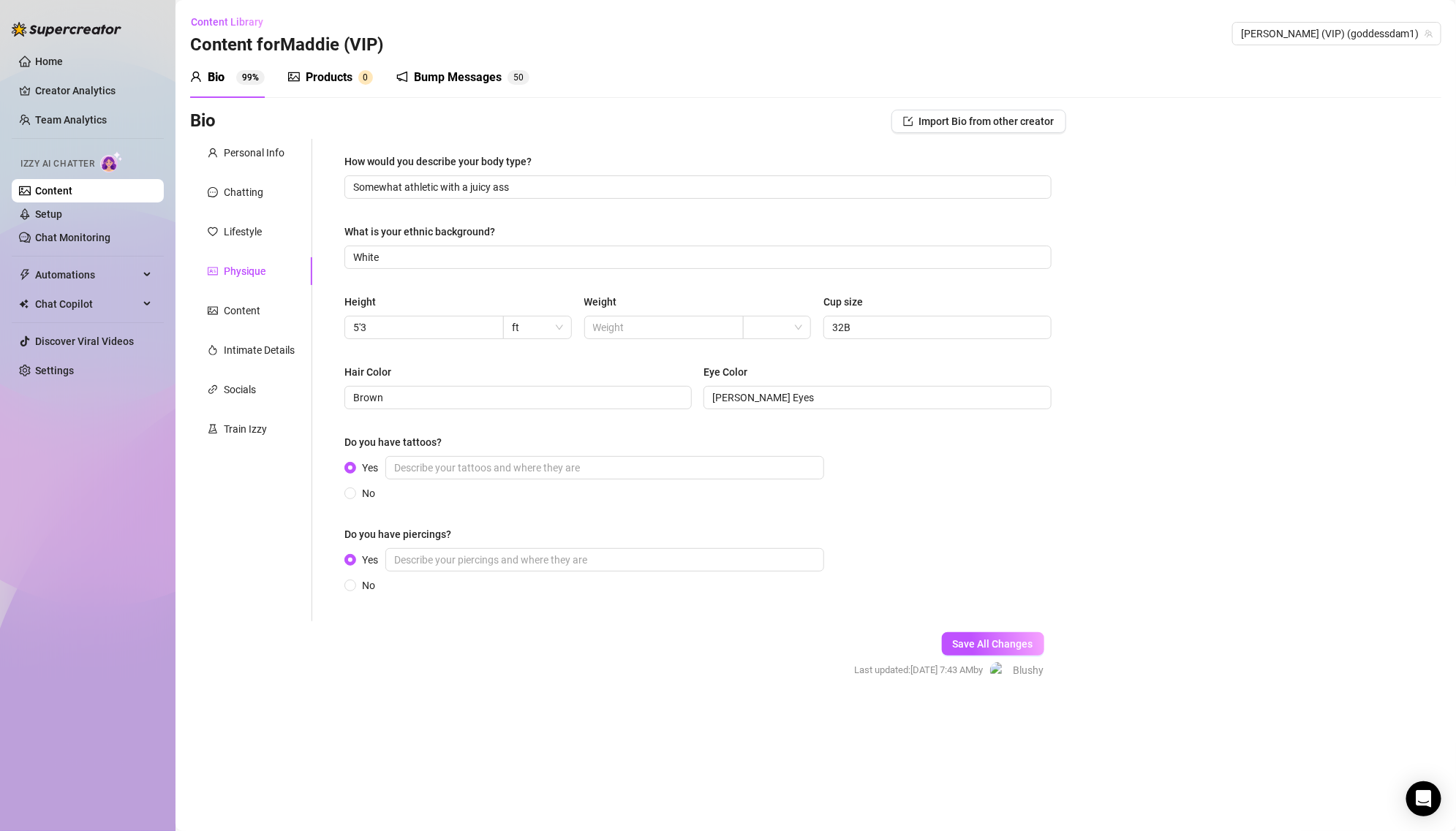
scroll to position [0, 0]
drag, startPoint x: 333, startPoint y: 161, endPoint x: 565, endPoint y: 161, distance: 232.0
click at [566, 162] on div "How would you describe your body type? Somewhat athletic with a juicy ass What …" at bounding box center [698, 380] width 736 height 483
click at [436, 175] on div "Somewhat athletic with a juicy ass" at bounding box center [698, 186] width 707 height 24
click at [436, 192] on input "Somewhat athletic with a juicy ass" at bounding box center [696, 187] width 686 height 16
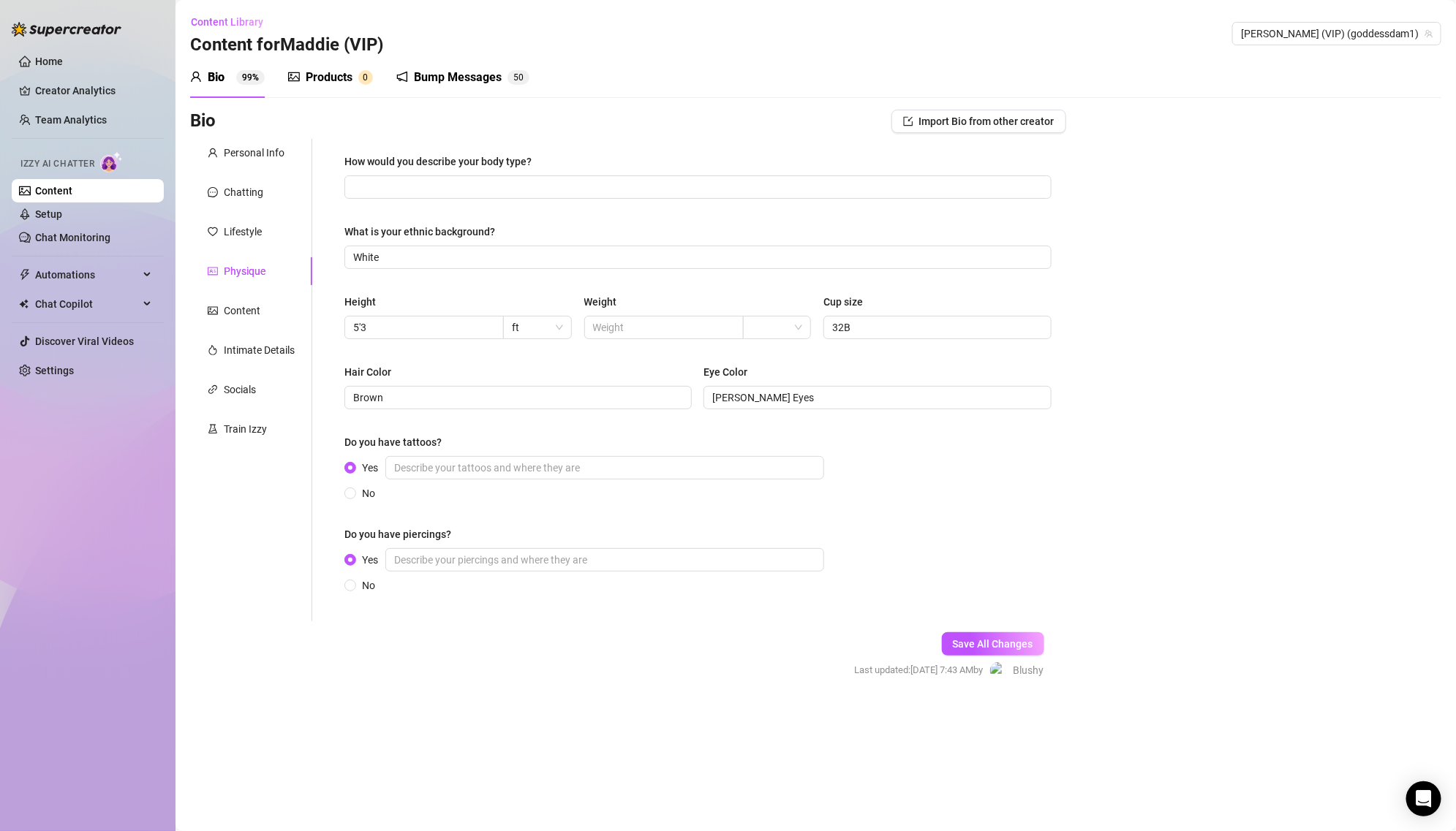
click at [226, 326] on div "Personal Info Chatting Lifestyle Physique Content Intimate Details Socials Trai…" at bounding box center [251, 380] width 122 height 483
click at [234, 300] on div "Content" at bounding box center [251, 311] width 122 height 28
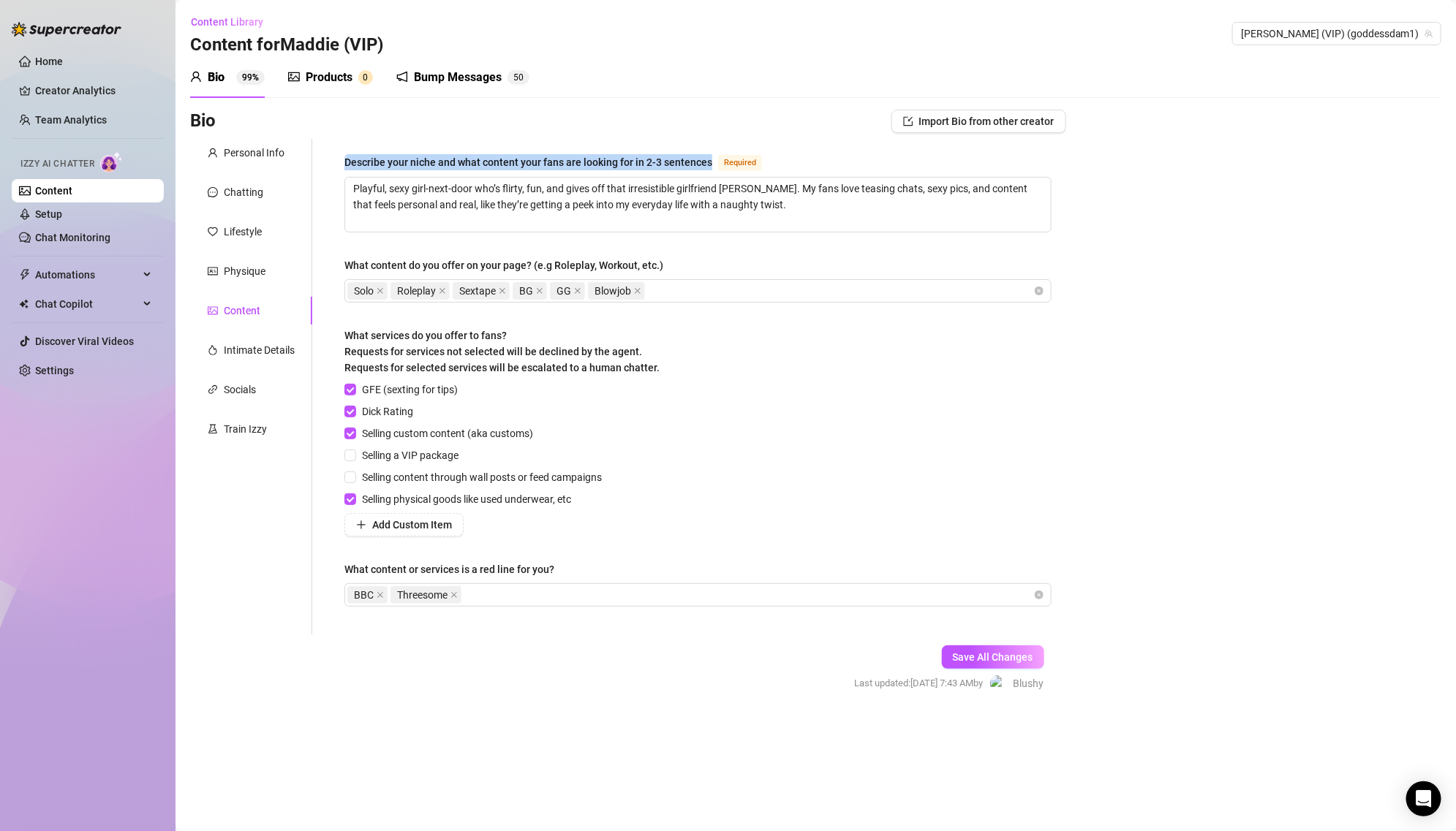
drag, startPoint x: 339, startPoint y: 161, endPoint x: 707, endPoint y: 160, distance: 368.0
click at [707, 160] on div "Describe your niche and what content your fans are looking for in 2-3 sentences…" at bounding box center [698, 387] width 736 height 496
click at [239, 346] on div "Intimate Details" at bounding box center [259, 350] width 71 height 16
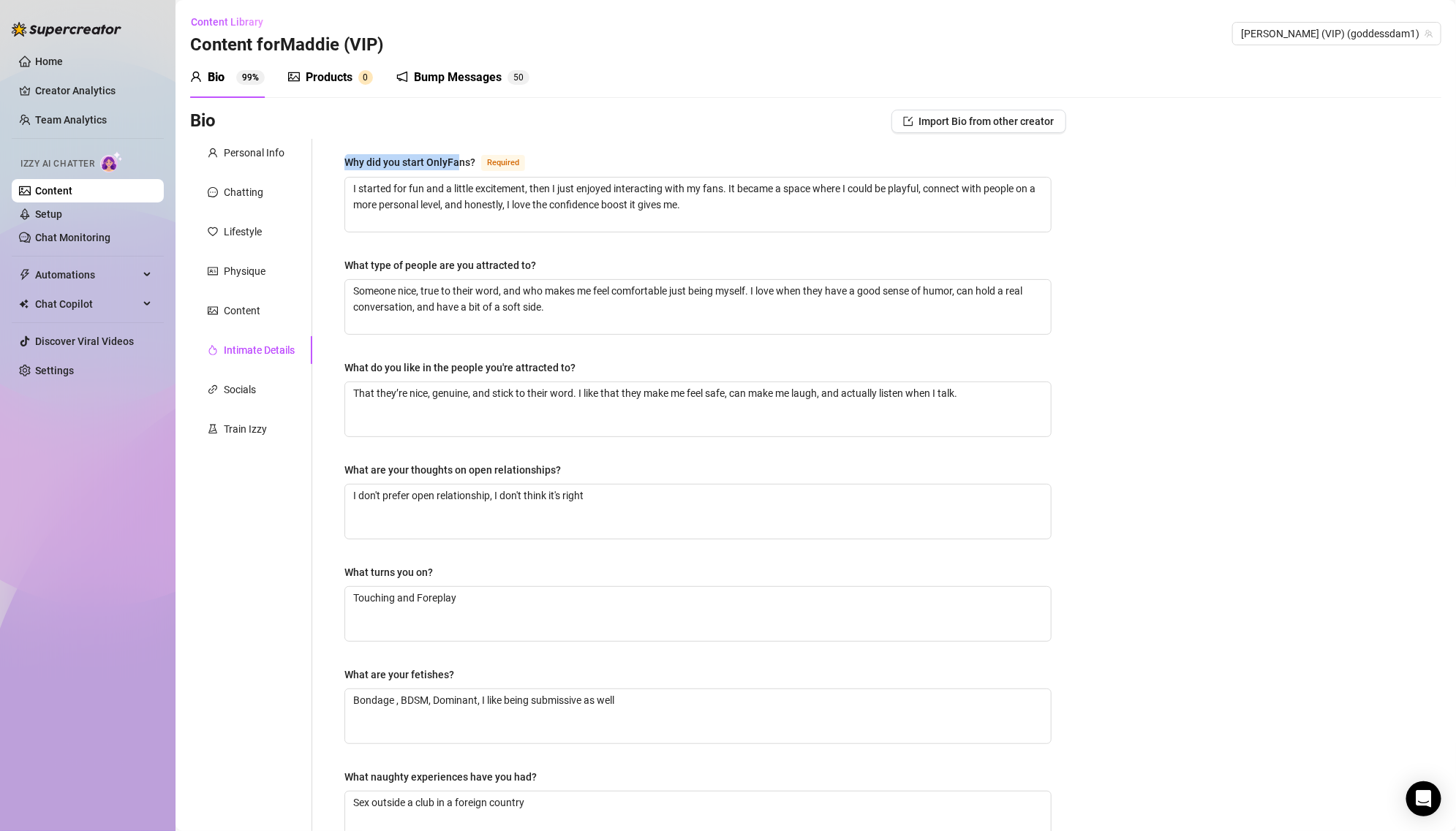
drag, startPoint x: 338, startPoint y: 161, endPoint x: 457, endPoint y: 162, distance: 119.0
click at [457, 162] on div "Why did you start OnlyFans? Required I started for fun and a little excitement,…" at bounding box center [698, 506] width 736 height 735
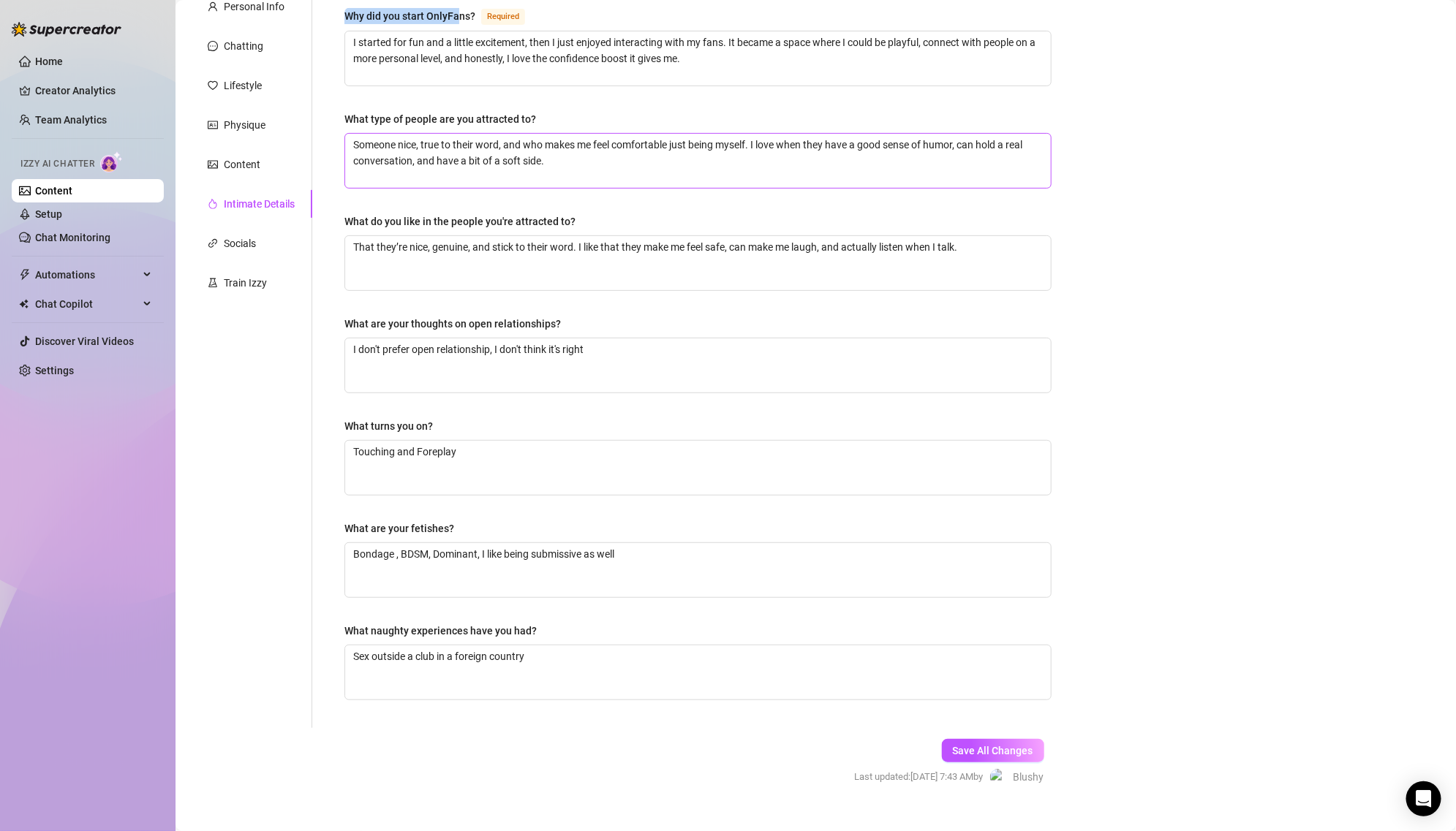
scroll to position [167, 0]
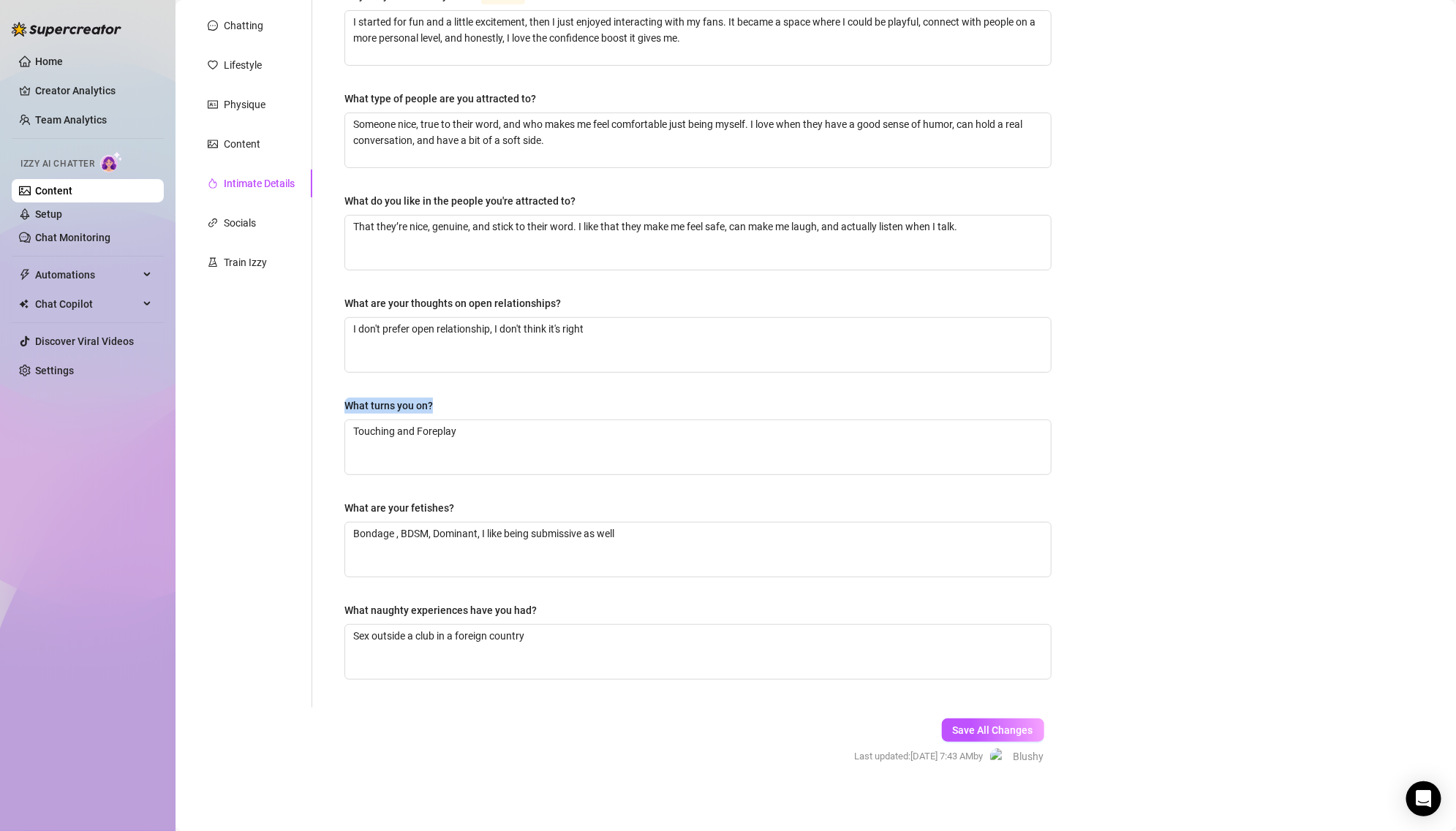
drag, startPoint x: 346, startPoint y: 401, endPoint x: 527, endPoint y: 404, distance: 181.0
click at [528, 405] on div "What turns you on?" at bounding box center [698, 408] width 707 height 22
drag, startPoint x: 338, startPoint y: 510, endPoint x: 518, endPoint y: 509, distance: 180.0
click at [519, 509] on div "Why did you start OnlyFans? Required I started for fun and a little excitement,…" at bounding box center [698, 339] width 736 height 735
drag, startPoint x: 340, startPoint y: 307, endPoint x: 642, endPoint y: 309, distance: 302.0
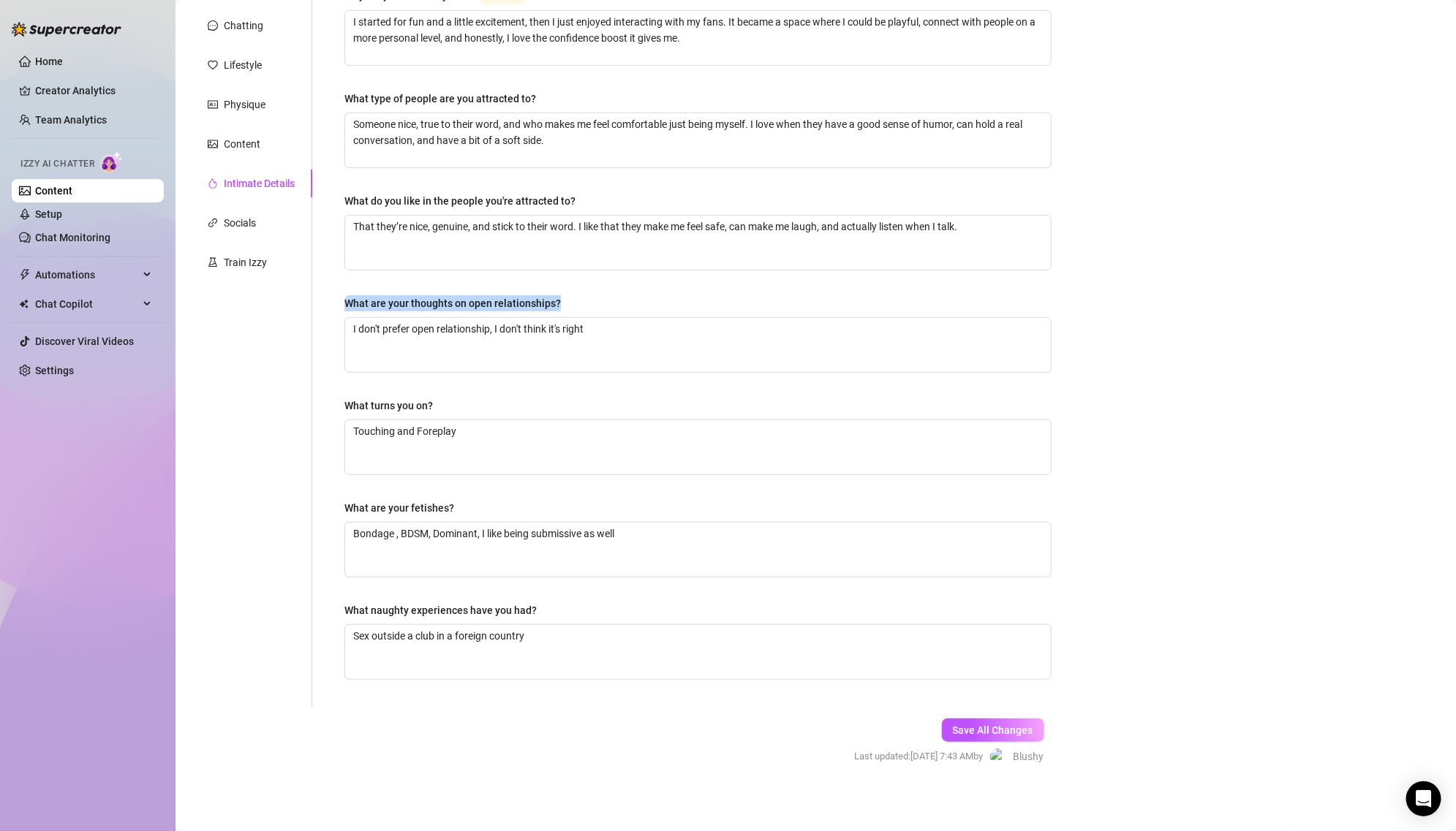
click at [644, 309] on div "Why did you start OnlyFans? Required I started for fun and a little excitement,…" at bounding box center [698, 339] width 736 height 735
click at [257, 103] on div "Physique" at bounding box center [244, 105] width 42 height 16
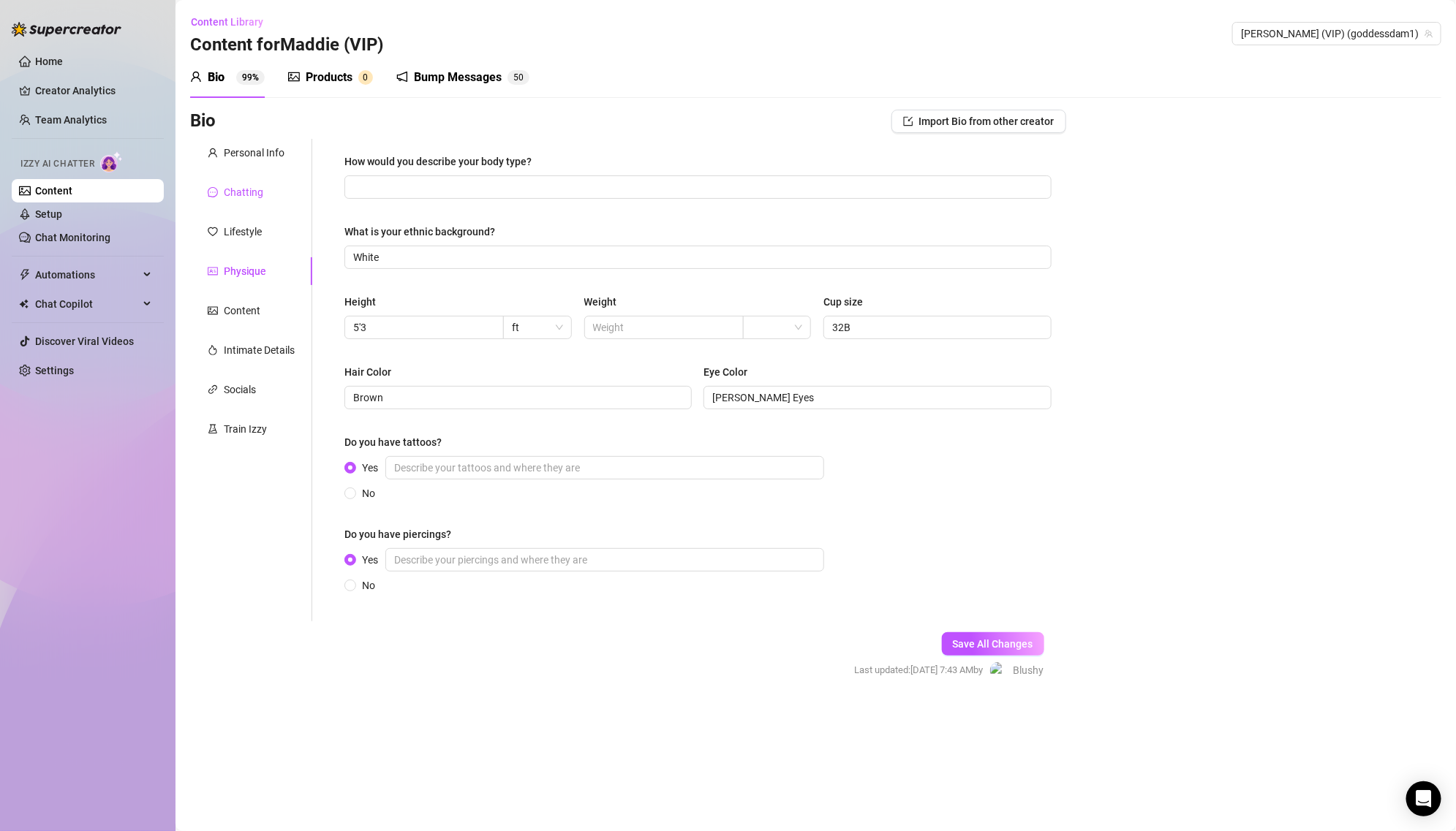
click at [261, 189] on div "Chatting" at bounding box center [243, 192] width 39 height 16
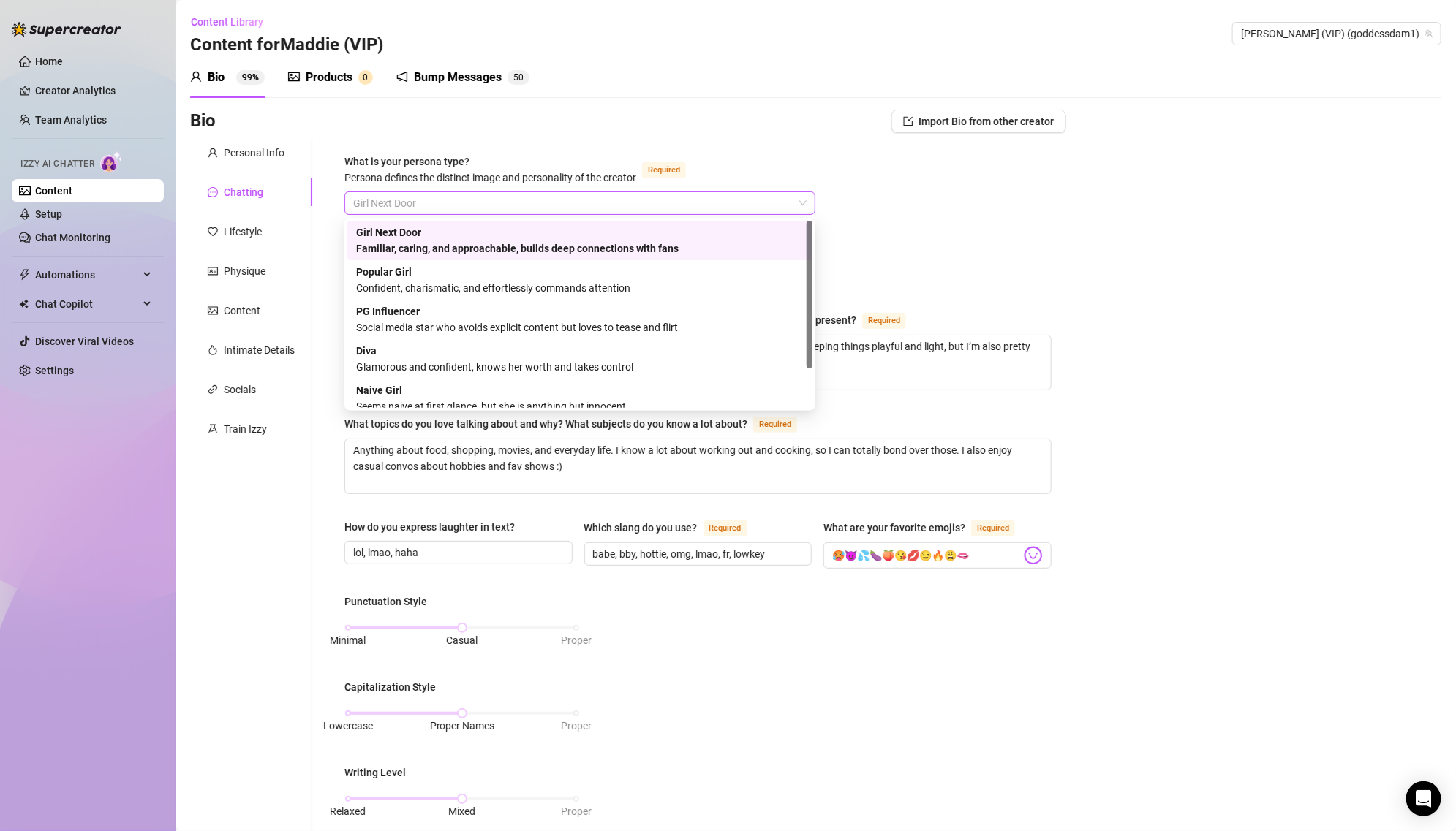
click at [434, 199] on span "Girl Next Door" at bounding box center [580, 203] width 454 height 22
click at [433, 247] on div "Familiar, caring, and approachable, builds deep connections with fans" at bounding box center [579, 248] width 447 height 16
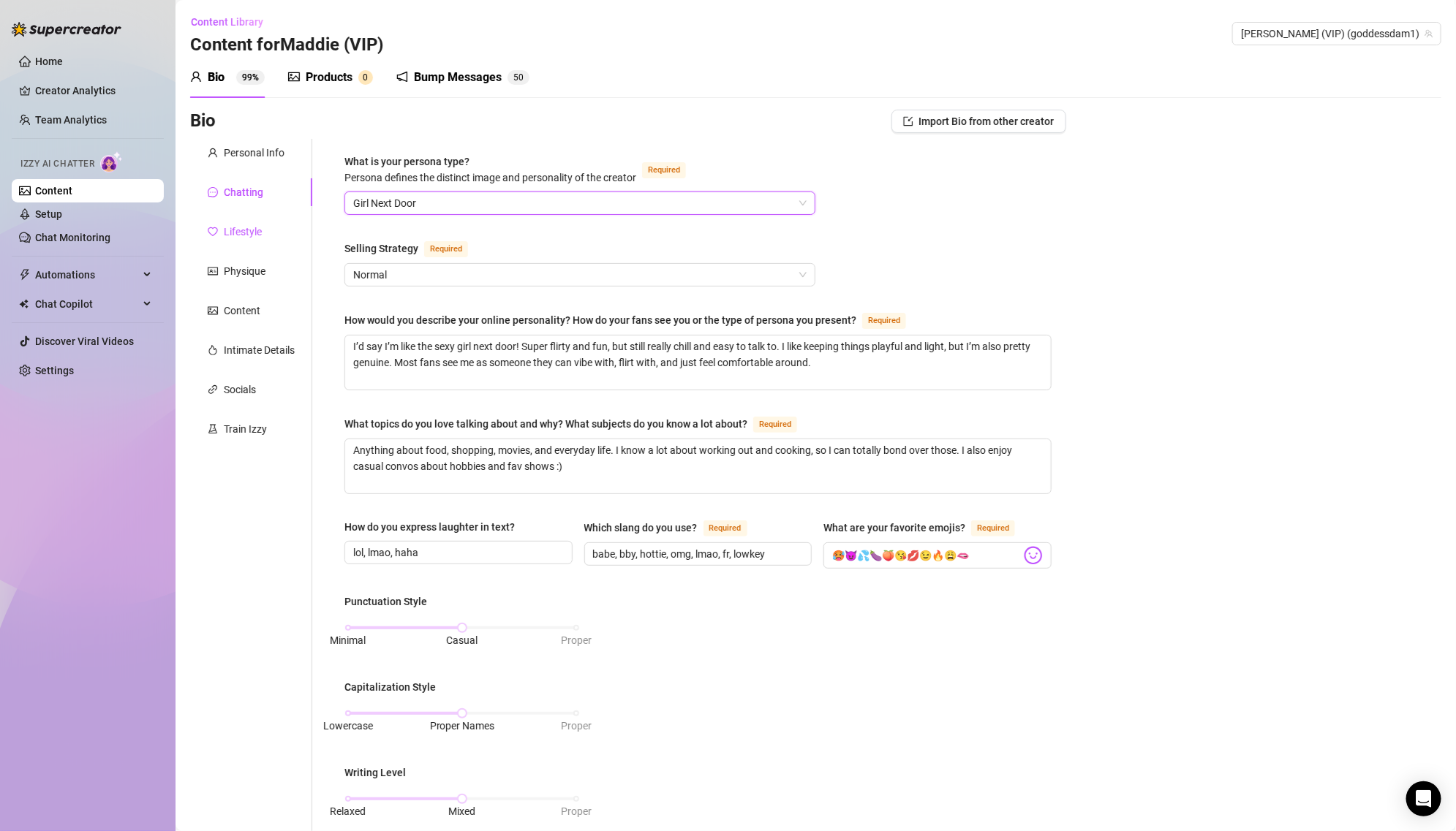
click at [251, 232] on div "Lifestyle" at bounding box center [243, 232] width 38 height 16
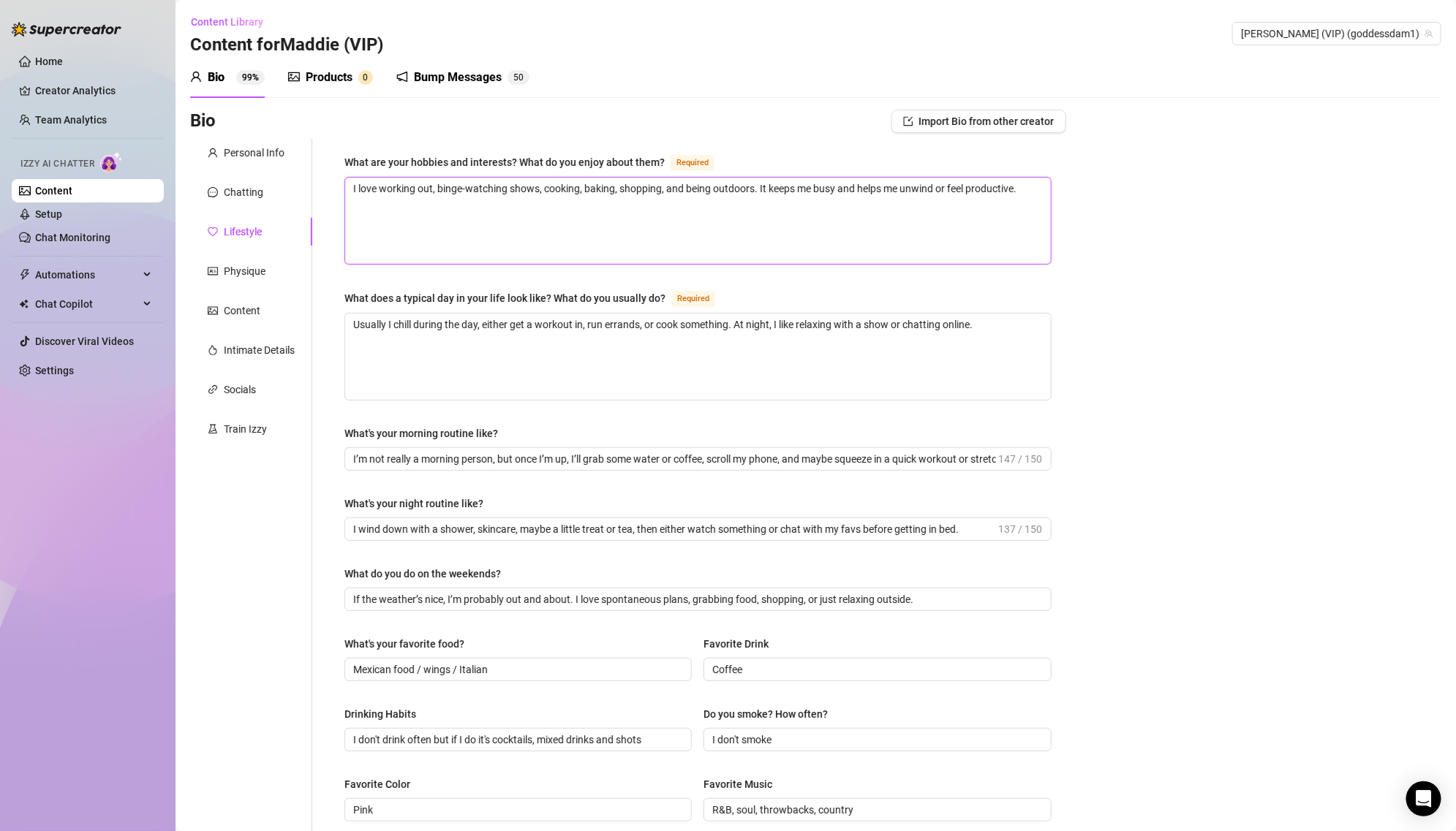
click at [427, 218] on textarea "I love working out, binge-watching shows, cooking, baking, shopping, and being …" at bounding box center [698, 221] width 705 height 86
paste textarea "To keep creating sexy, fun content while living my best rave-babe life 💕 Eventu…"
paste textarea
type textarea "To keep creating sexy, fun content while living my best rave-babe life 💕 Eventu…"
click at [809, 362] on textarea "Usually I chill during the day, either get a workout in, run errands, or cook s…" at bounding box center [698, 356] width 705 height 86
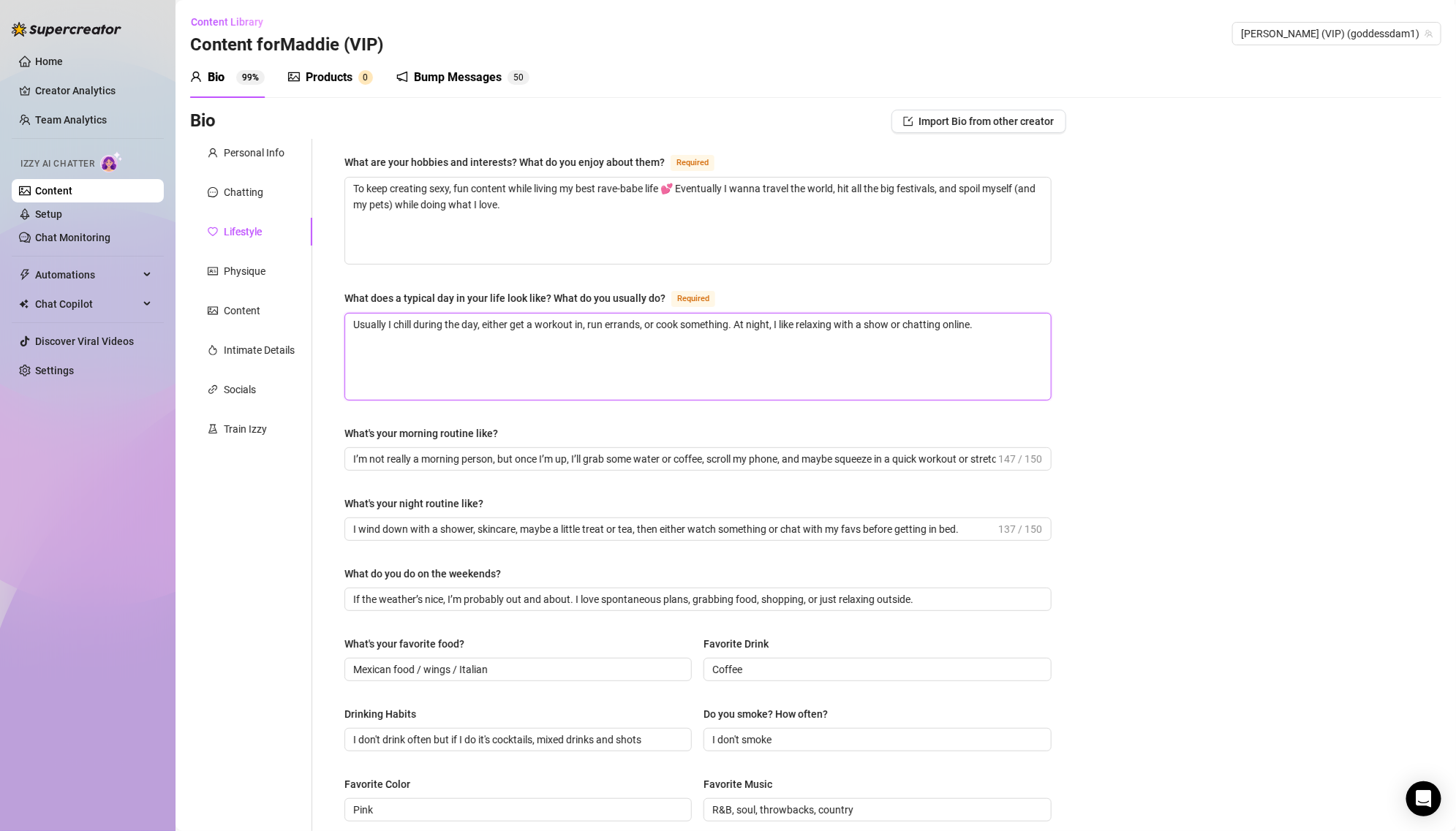
paste textarea "One time at a rave I lost my friends and ended up making a whole new group by t…"
type textarea "One time at a rave I lost my friends and ended up making a whole new group by t…"
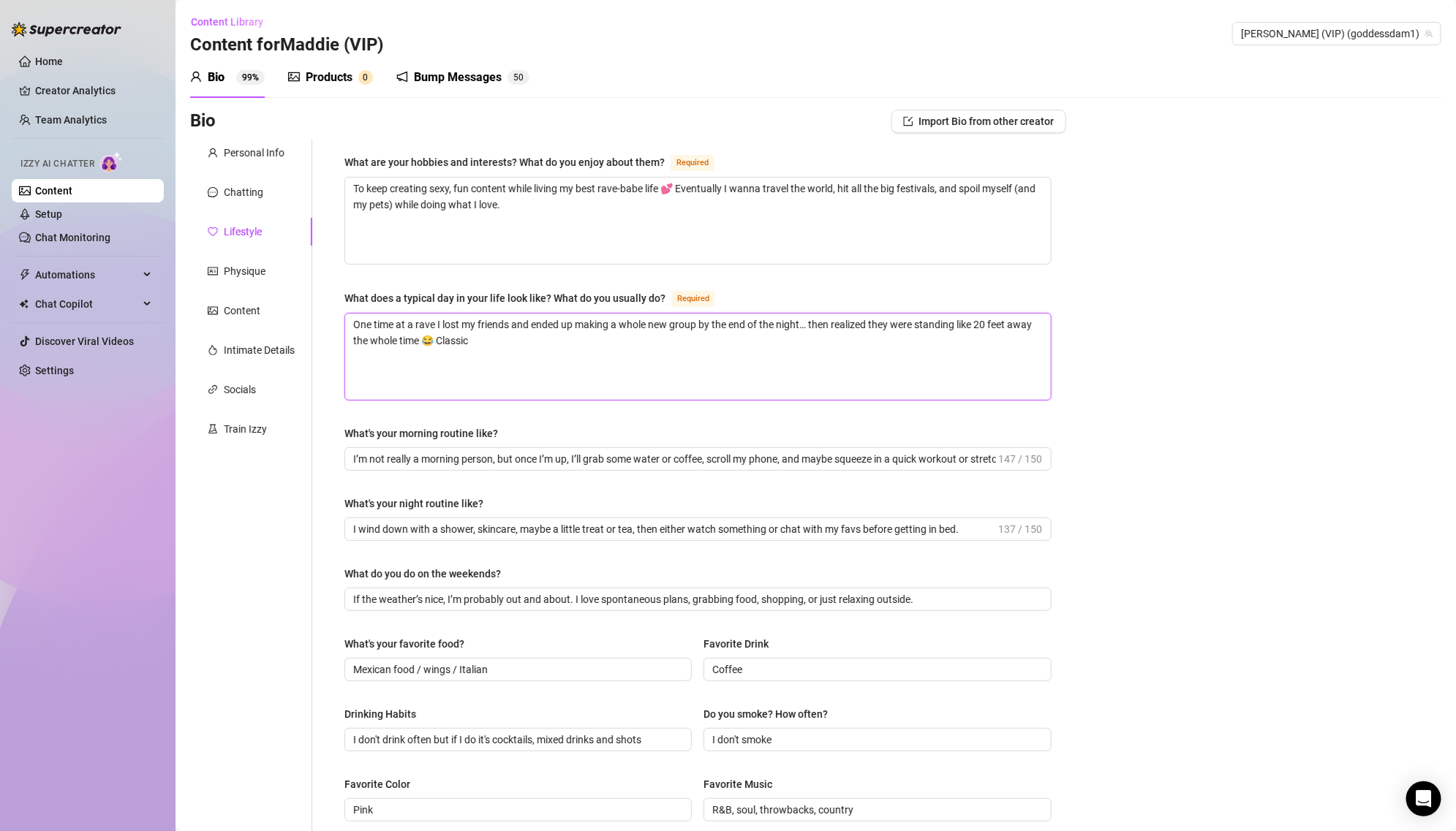
type textarea "One time at a rave I lost my friends and ended up making a whole new group by t…"
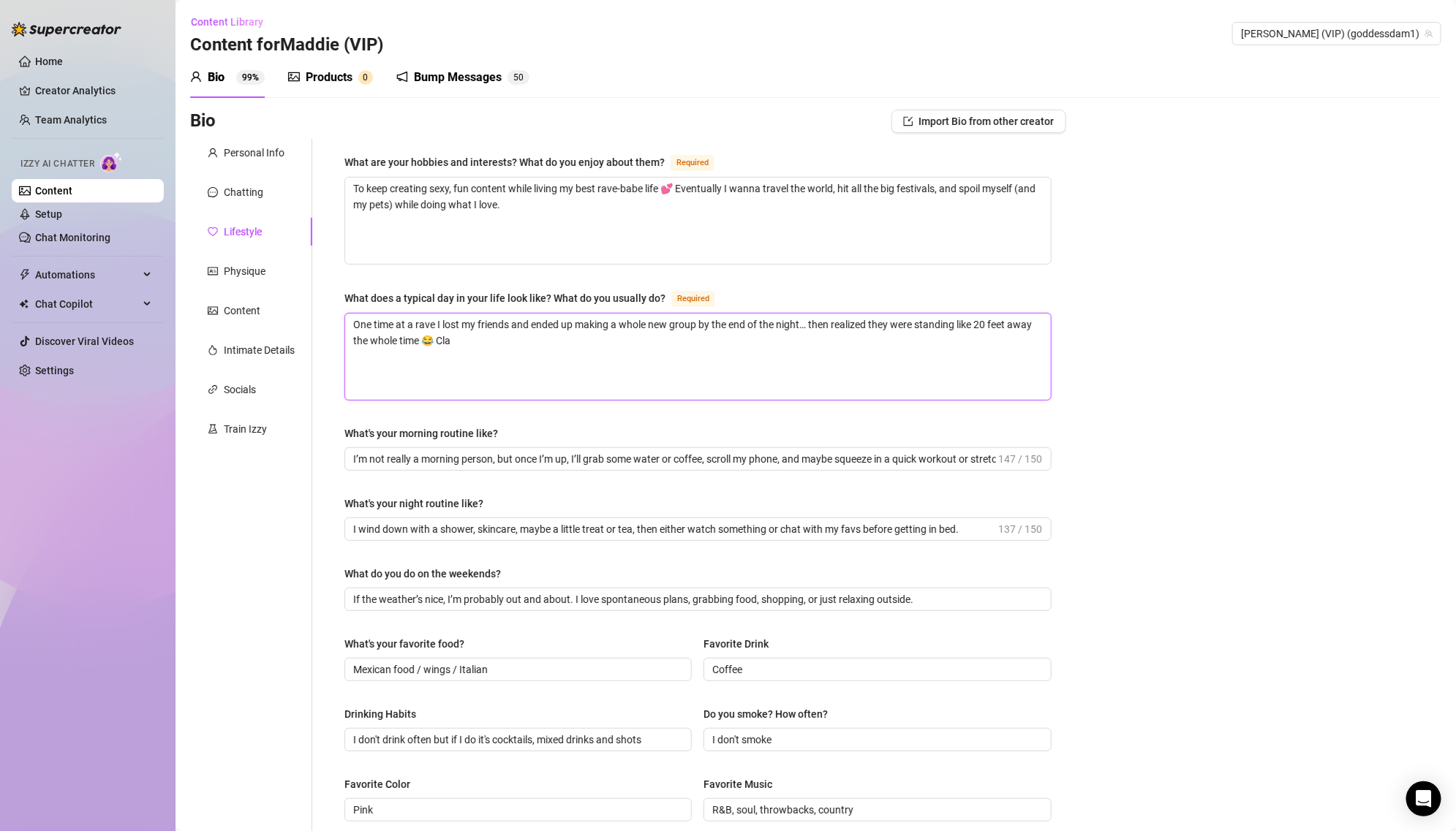
type textarea "One time at a rave I lost my friends and ended up making a whole new group by t…"
click at [480, 349] on textarea "One time at a rave I lost my friends and ended up making a whole new group by t…" at bounding box center [698, 356] width 705 height 86
click at [469, 453] on input "I’m not really a morning person, but once I’m up, I’ll grab some water or coffe…" at bounding box center [674, 459] width 642 height 16
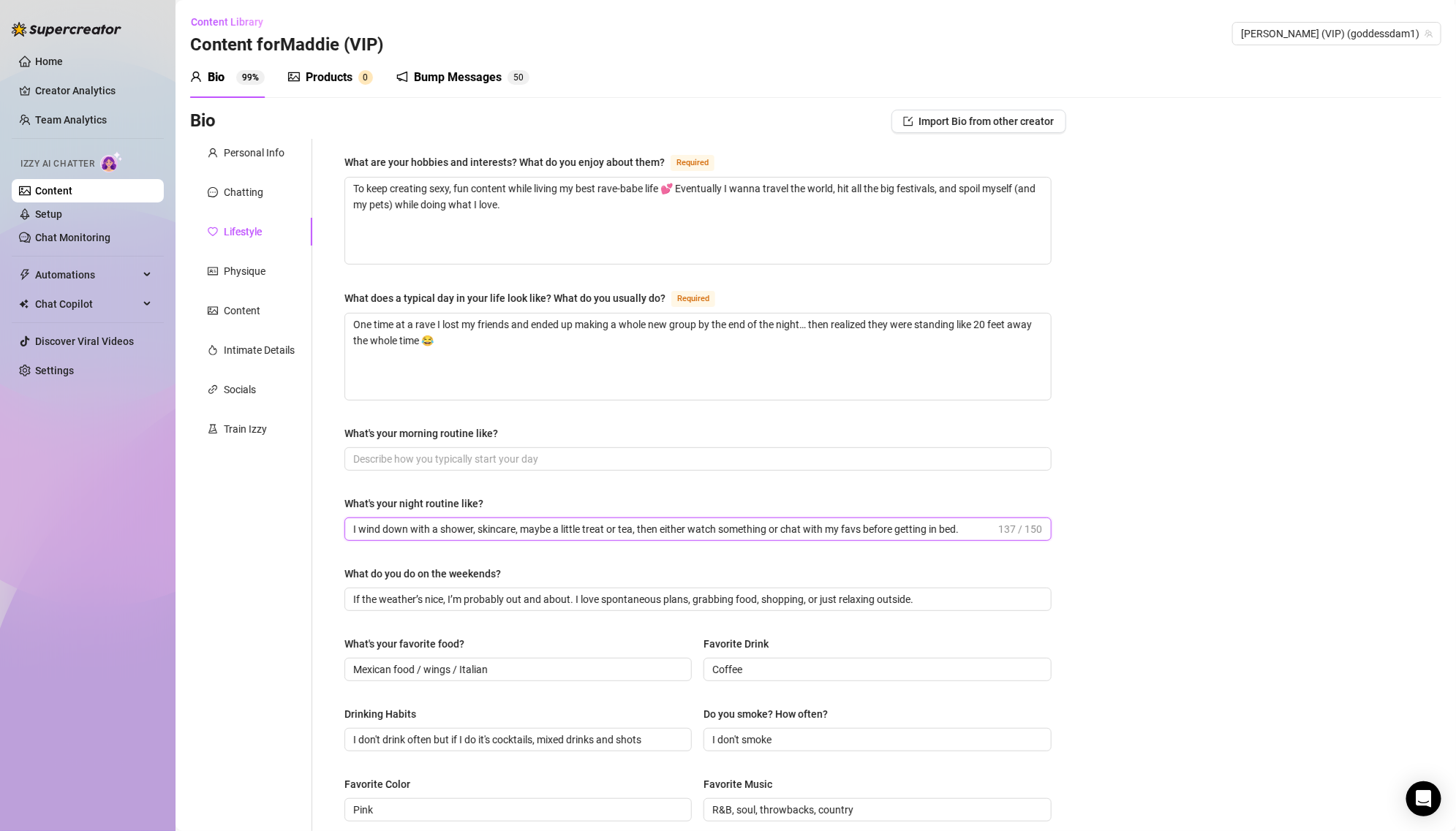
click at [485, 528] on input "I wind down with a shower, skincare, maybe a little treat or tea, then either w…" at bounding box center [674, 529] width 642 height 16
click at [565, 458] on input "What's your morning routine like?" at bounding box center [696, 459] width 686 height 16
click at [480, 527] on input "I wind down with a shower, skincare, maybe a little treat or tea, then either w…" at bounding box center [674, 529] width 642 height 16
click at [486, 212] on textarea "To keep creating sexy, fun content while living my best rave-babe life 💕 Eventu…" at bounding box center [698, 221] width 705 height 86
click at [534, 217] on textarea "To keep creating sexy, fun content while living my best rave-babe life 💕 Eventu…" at bounding box center [698, 221] width 705 height 86
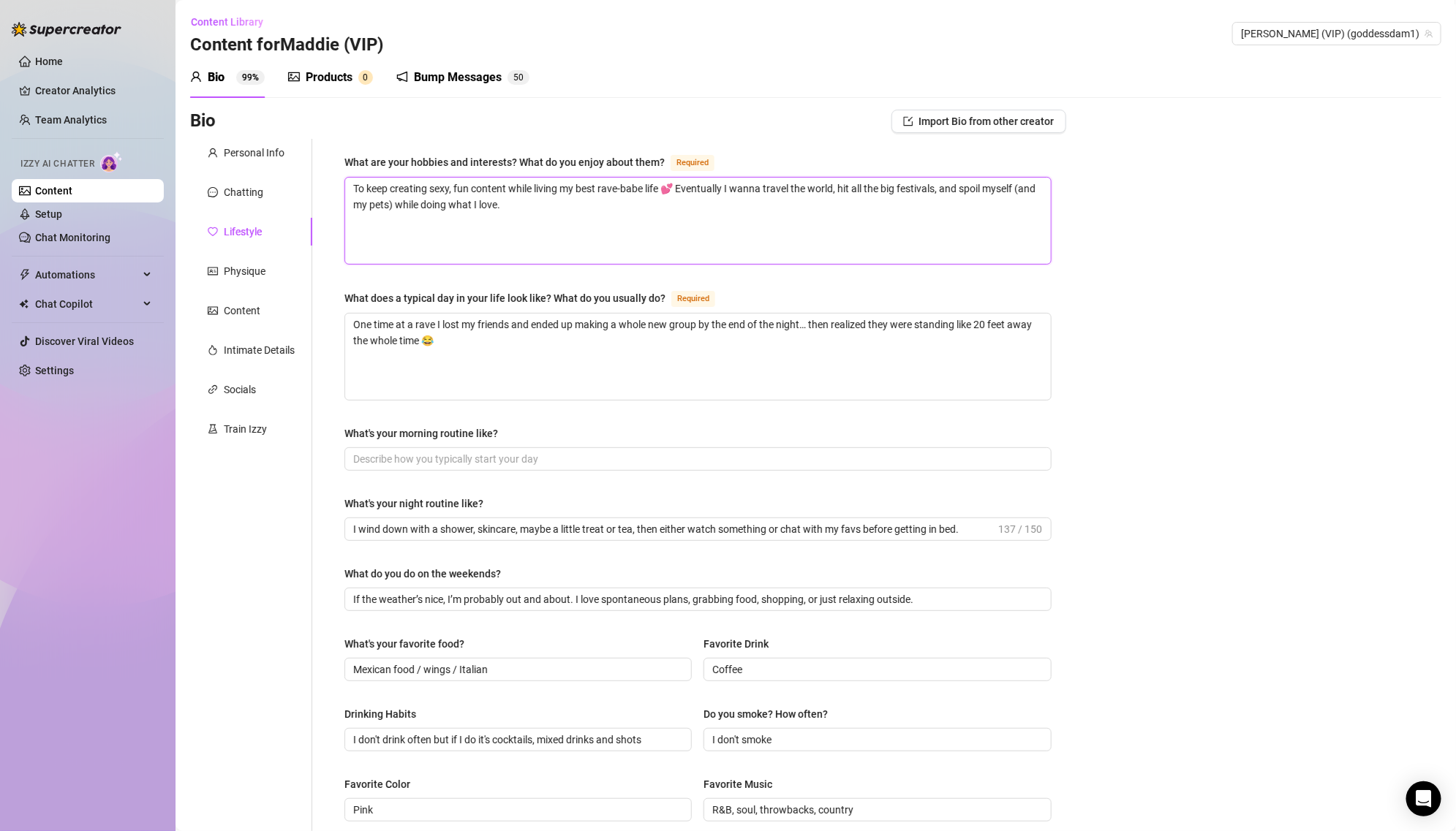
paste textarea "Raving (the music, the lights, the vibes 💫), yoga (keeps me bendy 👀), swimming …"
type textarea "Raving (the music, the lights, the vibes 💫), yoga (keeps me bendy 👀), swimming …"
drag, startPoint x: 546, startPoint y: 188, endPoint x: 386, endPoint y: 184, distance: 160.0
click at [386, 184] on textarea "Raving (the music, the lights, the vibes 💫), yoga (keeps me bendy 👀), swimming …" at bounding box center [698, 221] width 705 height 86
type textarea "Raving yoga (keeps me bendy 👀), swimming (wanna get back into it), smoking and …"
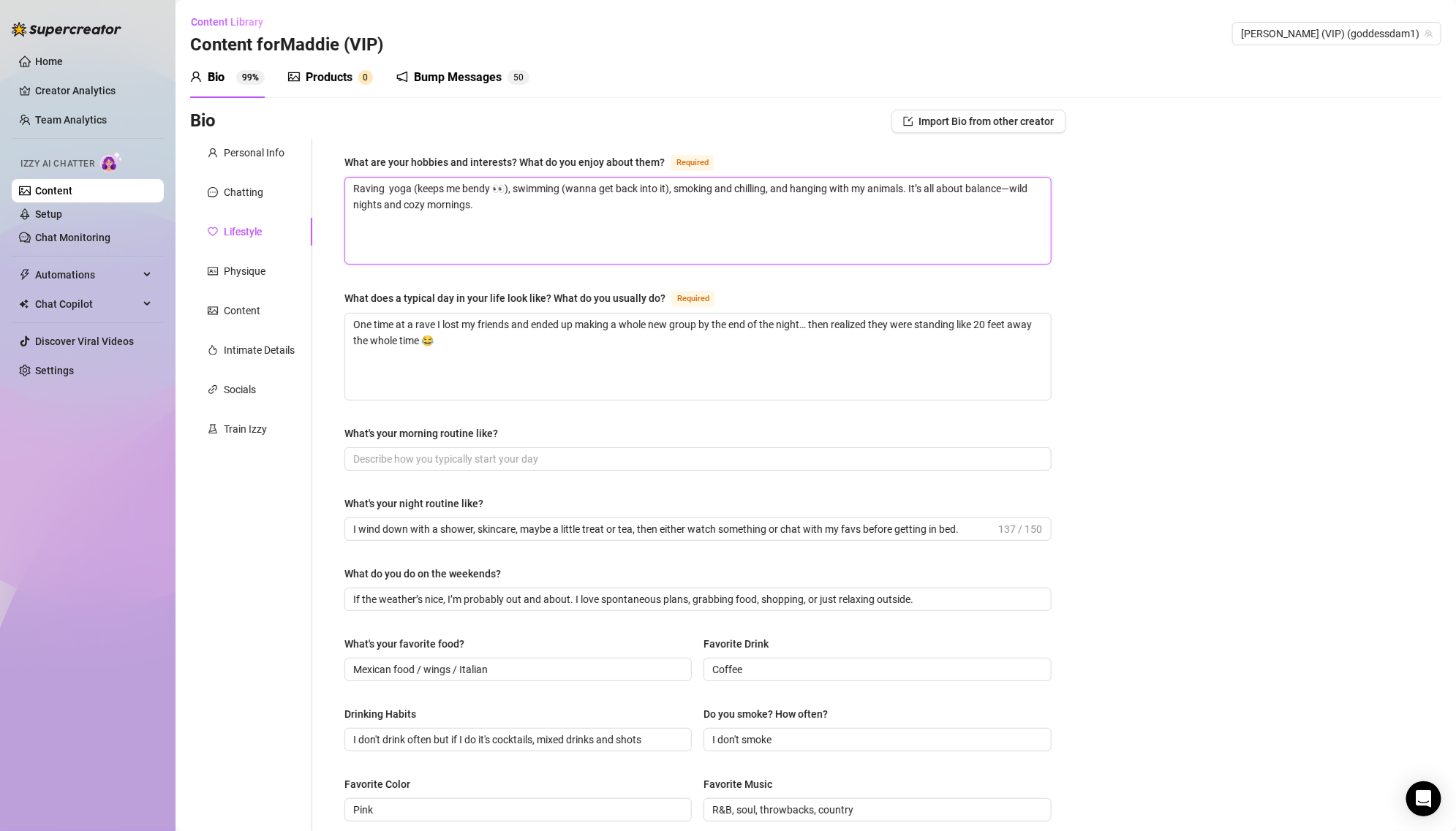
type textarea "Raving yoga (keeps me bendy 👀), swimming (wanna get back into it), smoking and …"
type textarea "Raving, yoga (keeps me bendy 👀), swimming (wanna get back into it), smoking and…"
drag, startPoint x: 414, startPoint y: 186, endPoint x: 511, endPoint y: 190, distance: 97.1
click at [511, 190] on textarea "Raving, yoga (keeps me bendy 👀), swimming (wanna get back into it), smoking and…" at bounding box center [698, 221] width 705 height 86
drag, startPoint x: 511, startPoint y: 191, endPoint x: 414, endPoint y: 186, distance: 97.1
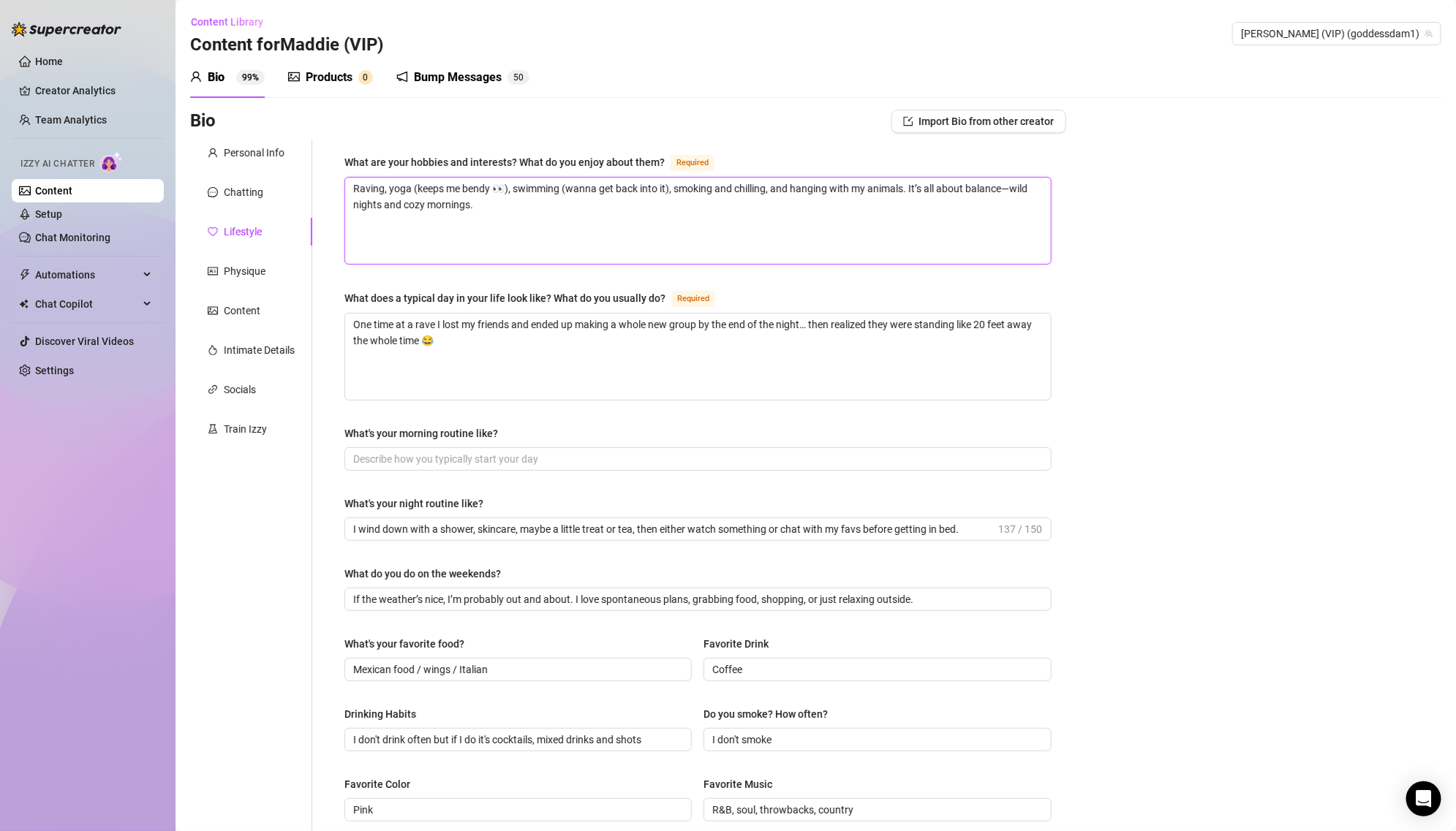
click at [414, 186] on textarea "Raving, yoga (keeps me bendy 👀), swimming (wanna get back into it), smoking and…" at bounding box center [698, 221] width 705 height 86
type textarea "Raving, yoga swimming (wanna get back into it), smoking and chilling, and hangi…"
type textarea "Raving, yogaswimming (wanna get back into it), smoking and chilling, and hangin…"
type textarea "Raving, yoga,swimming (wanna get back into it), smoking and chilling, and hangi…"
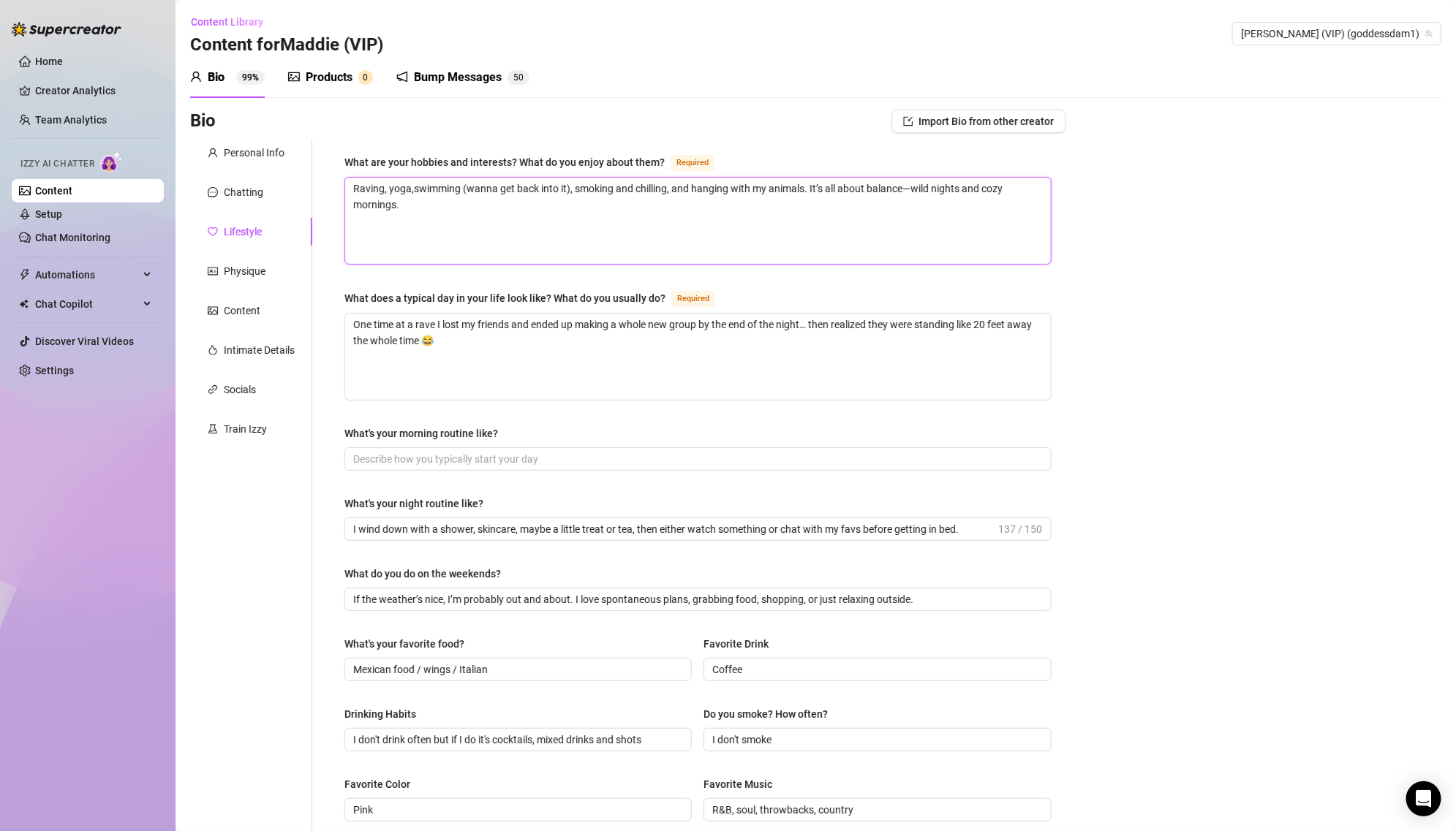
type textarea "Raving, yoga, swimming (wanna get back into it), smoking and chilling, and hang…"
drag, startPoint x: 471, startPoint y: 189, endPoint x: 574, endPoint y: 186, distance: 103.0
click at [575, 186] on textarea "Raving, yoga, swimming (wanna get back into it), smoking and chilling, and hang…" at bounding box center [698, 221] width 705 height 86
type textarea "Raving, yoga, swimming (smoking and chilling, and hanging with my animals. It’s…"
type textarea "Raving, yoga, swimming smoking and chilling, and hanging with my animals. It’s …"
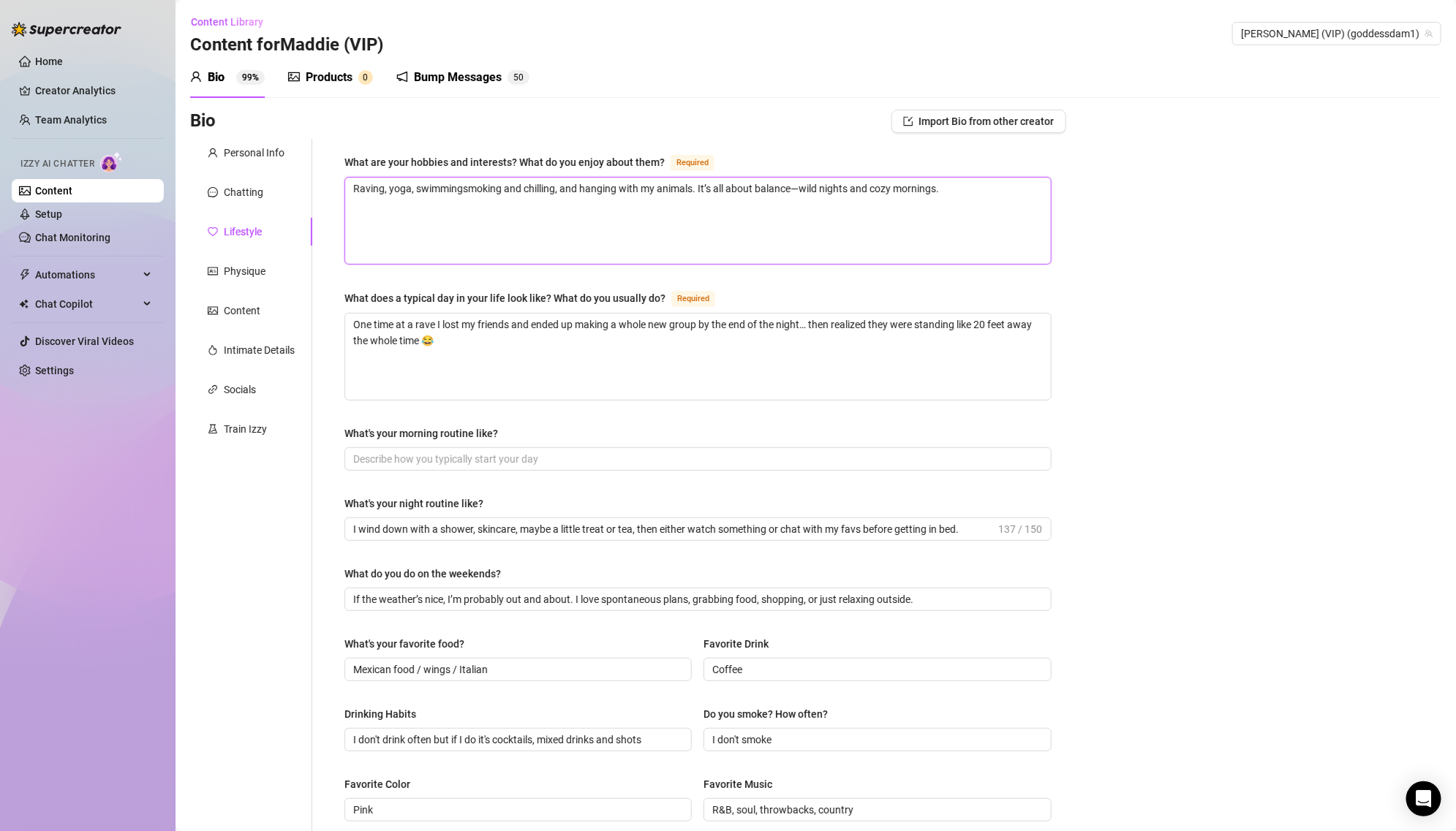
type textarea "Raving, yoga, swimming,smoking and chilling, and hanging with my animals. It’s …"
type textarea "Raving, yoga, swimming,msmoking and chilling, and hanging with my animals. It’s…"
type textarea "Raving, yoga, swimming,m smoking and chilling, and hanging with my animals. It’…"
type textarea "Raving, yoga, swimming,msmoking and chilling, and hanging with my animals. It’s…"
type textarea "Raving, yoga, swimming,smoking and chilling, and hanging with my animals. It’s …"
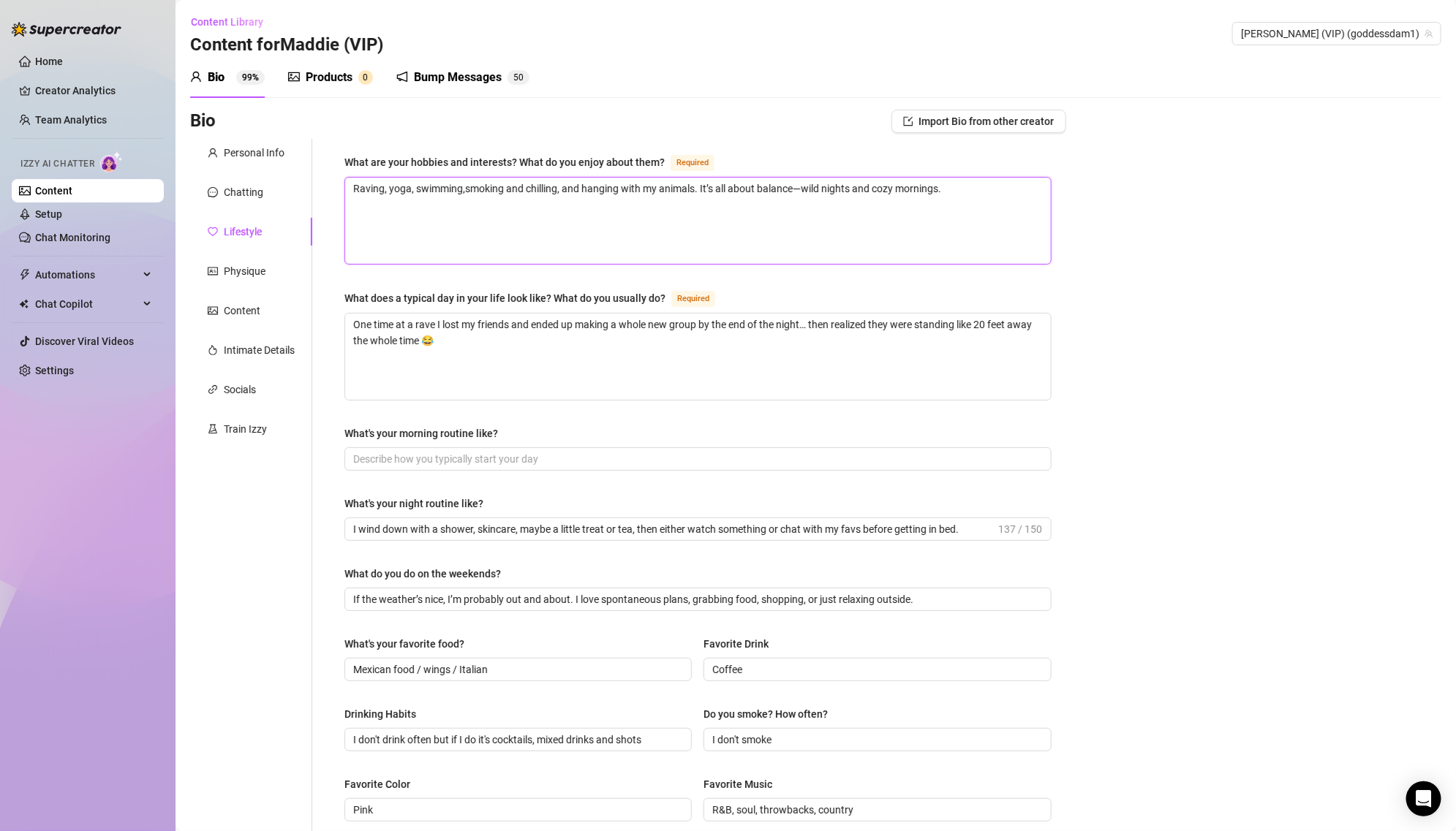
type textarea "Raving, yoga, swimming, smoking and chilling, and hanging with my animals. It’s…"
click at [805, 188] on textarea "Raving, yoga, swimming, smoking and chilling, and hanging with my animals. It’s…" at bounding box center [698, 221] width 705 height 86
type textarea "Raving, yoga, swimming, smoking and chilling, and hanging with my animals. It’s…"
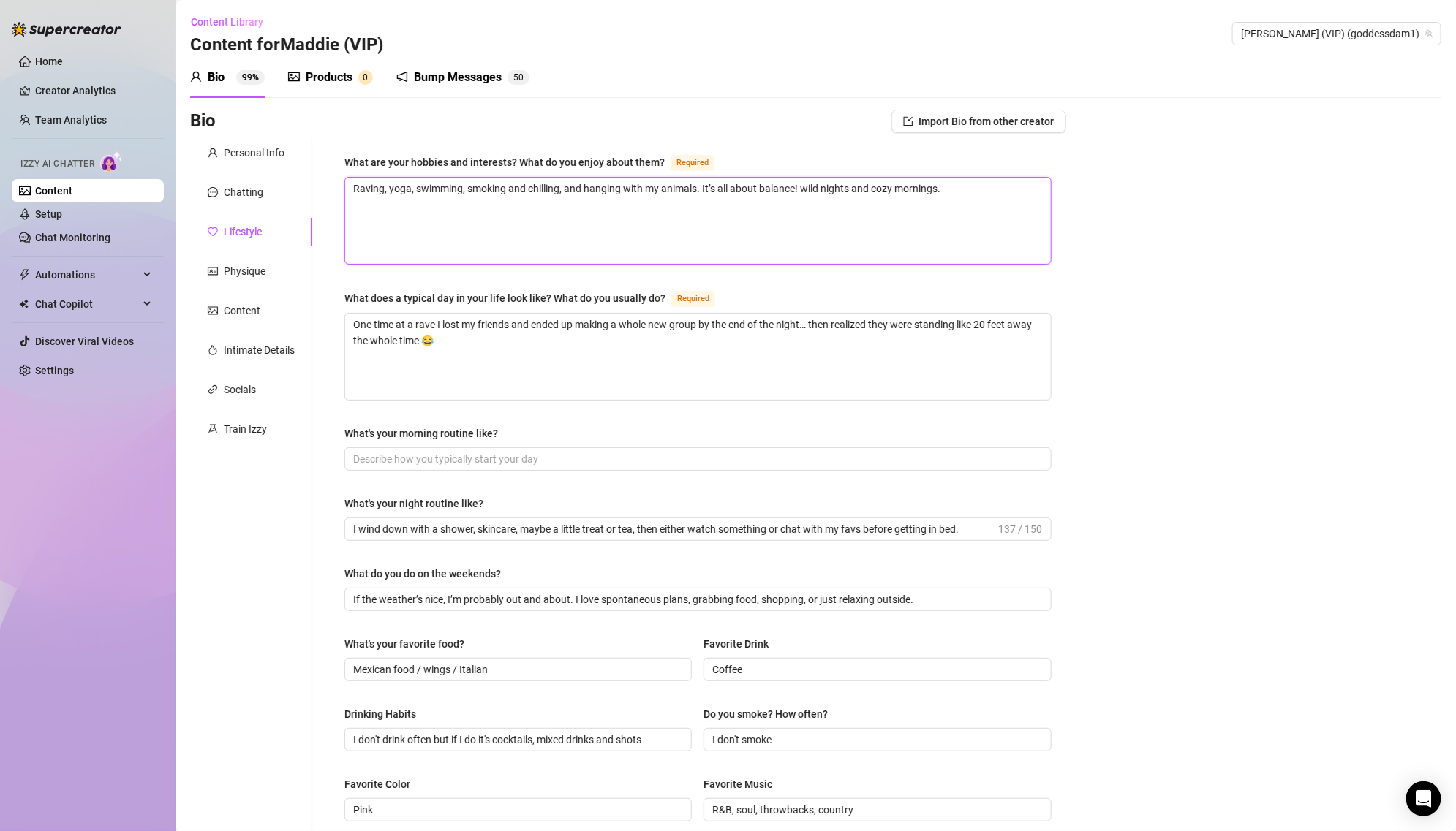
type textarea "Raving, yoga, swimming, smoking and chilling, and hanging with my animals. It’s…"
click at [775, 275] on div "What are your hobbies and interests? What do you enjoy about them? Required Rav…" at bounding box center [698, 632] width 707 height 956
click at [787, 283] on div "What are your hobbies and interests? What do you enjoy about them? Required Rav…" at bounding box center [698, 632] width 707 height 956
click at [511, 360] on textarea "One time at a rave I lost my friends and ended up making a whole new group by t…" at bounding box center [698, 356] width 705 height 86
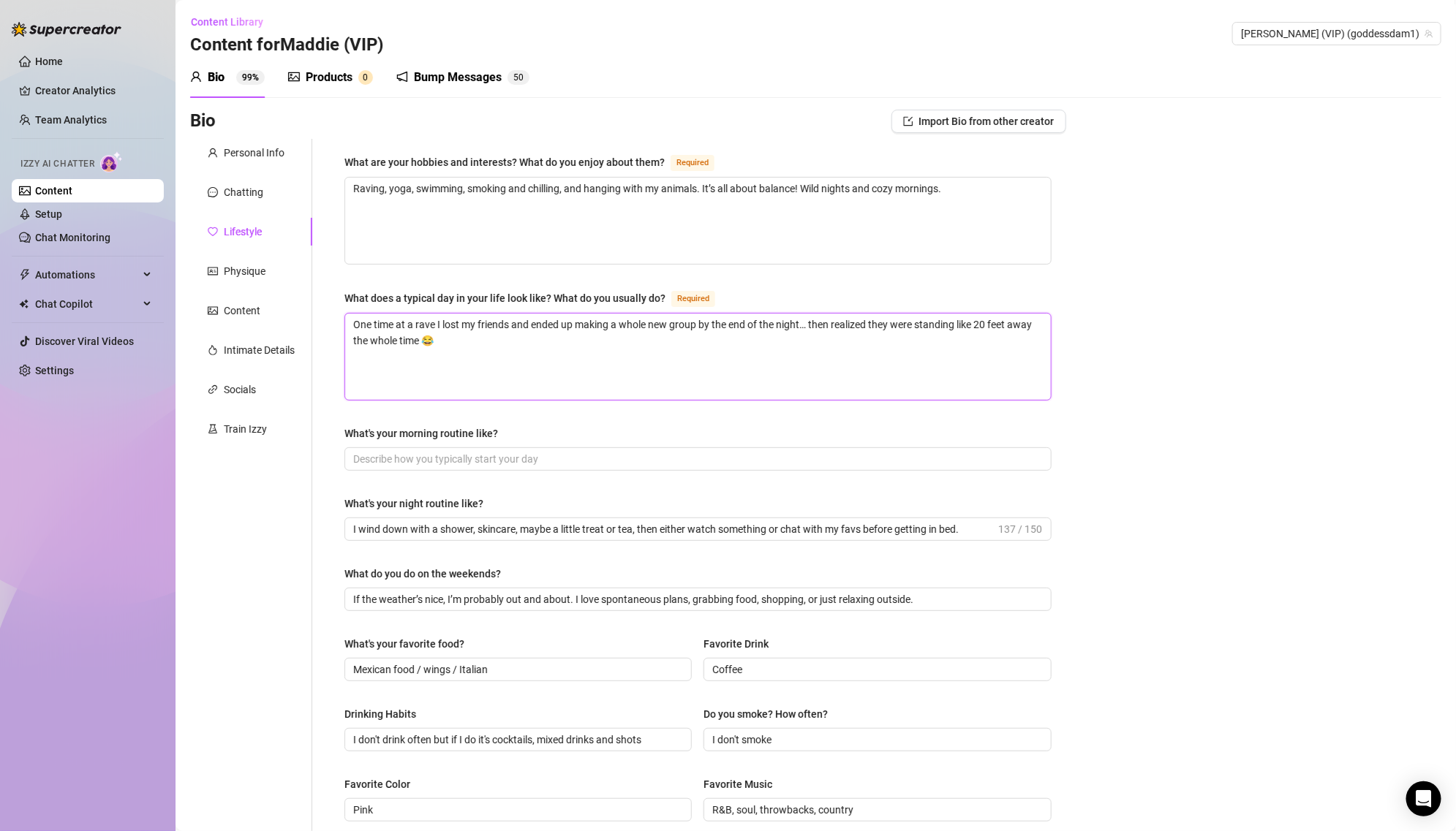
paste textarea "Wake up late (I’m not a morning person, babe 😉), coffee + yoga, chill with my d…"
type textarea "Wake up late (I’m not a morning person, babe 😉), coffee + yoga, chill with my d…"
drag, startPoint x: 412, startPoint y: 321, endPoint x: 577, endPoint y: 323, distance: 165.0
click at [577, 323] on textarea "Wake up late (I’m not a morning person, babe 😉), coffee + yoga, chill with my d…" at bounding box center [698, 356] width 705 height 86
type textarea "Wake up late coffee + yoga, chill with my dog Bino & cat Jinx, create content, …"
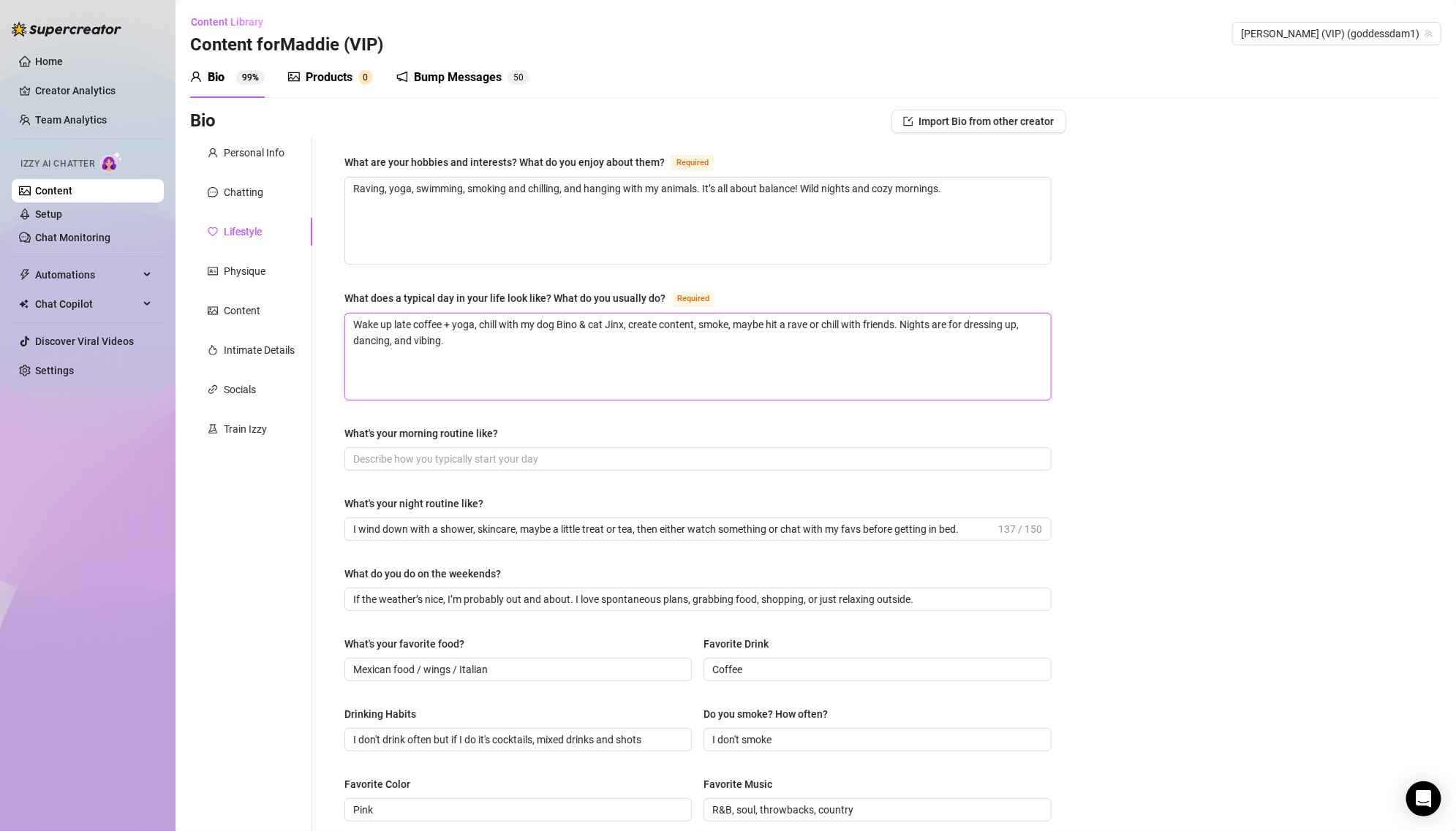
type textarea "Wake up late, coffee + yoga, chill with my dog Bino & cat Jinx, create content,…"
type textarea "Wake up late, coffee yoga, chill with my dog Bino & cat Jinx, create content, s…"
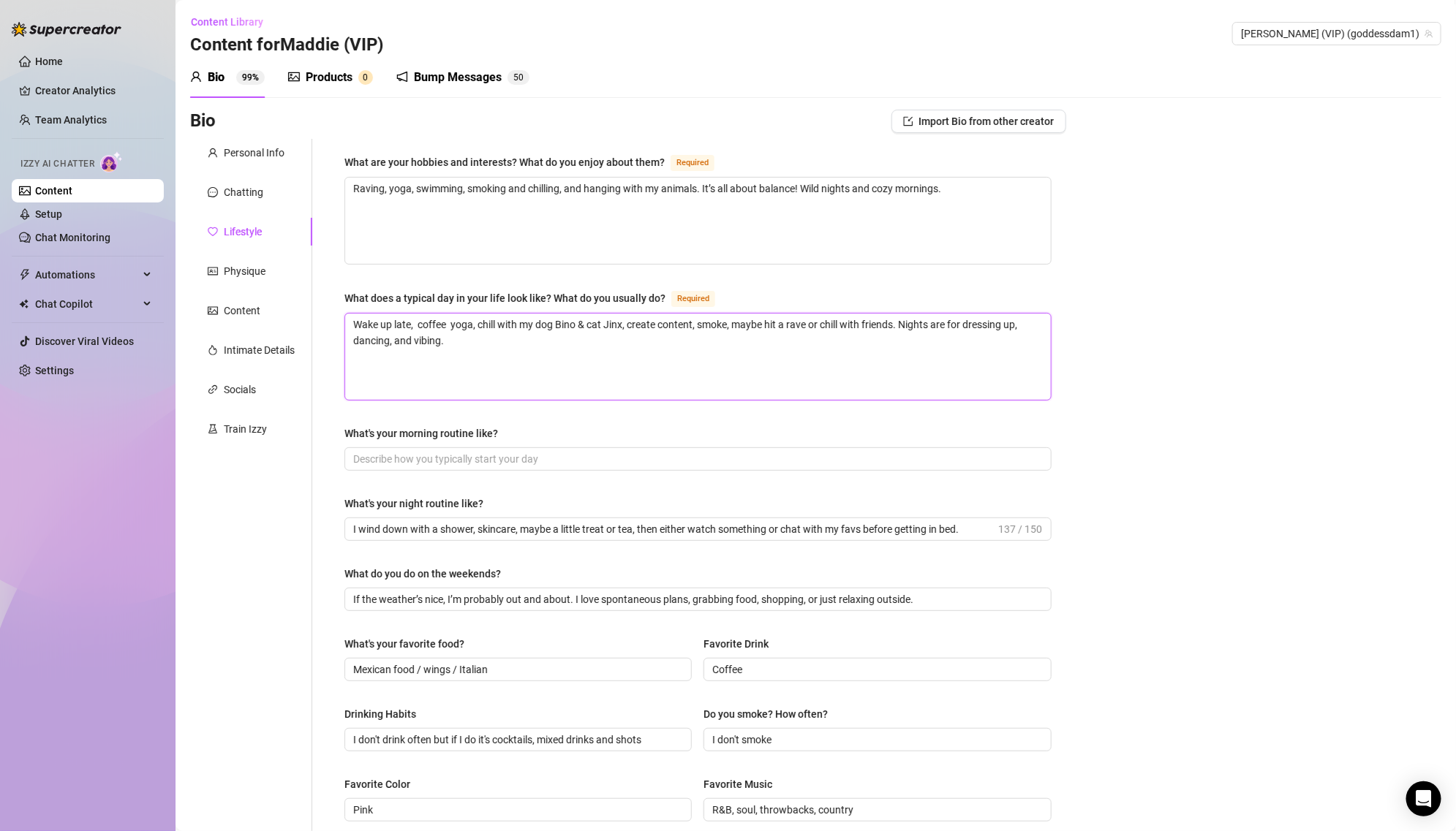
type textarea "Wake up late, coffee yoga, chill with my dog Bino & cat Jinx, create content, s…"
type textarea "Wake up late, coffee, yoga, chill with my dog Bino & cat Jinx, create content, …"
click at [425, 343] on textarea "Wake up late, coffee, yoga, chill with my dog Bino & cat Jinx, create content, …" at bounding box center [698, 356] width 705 height 86
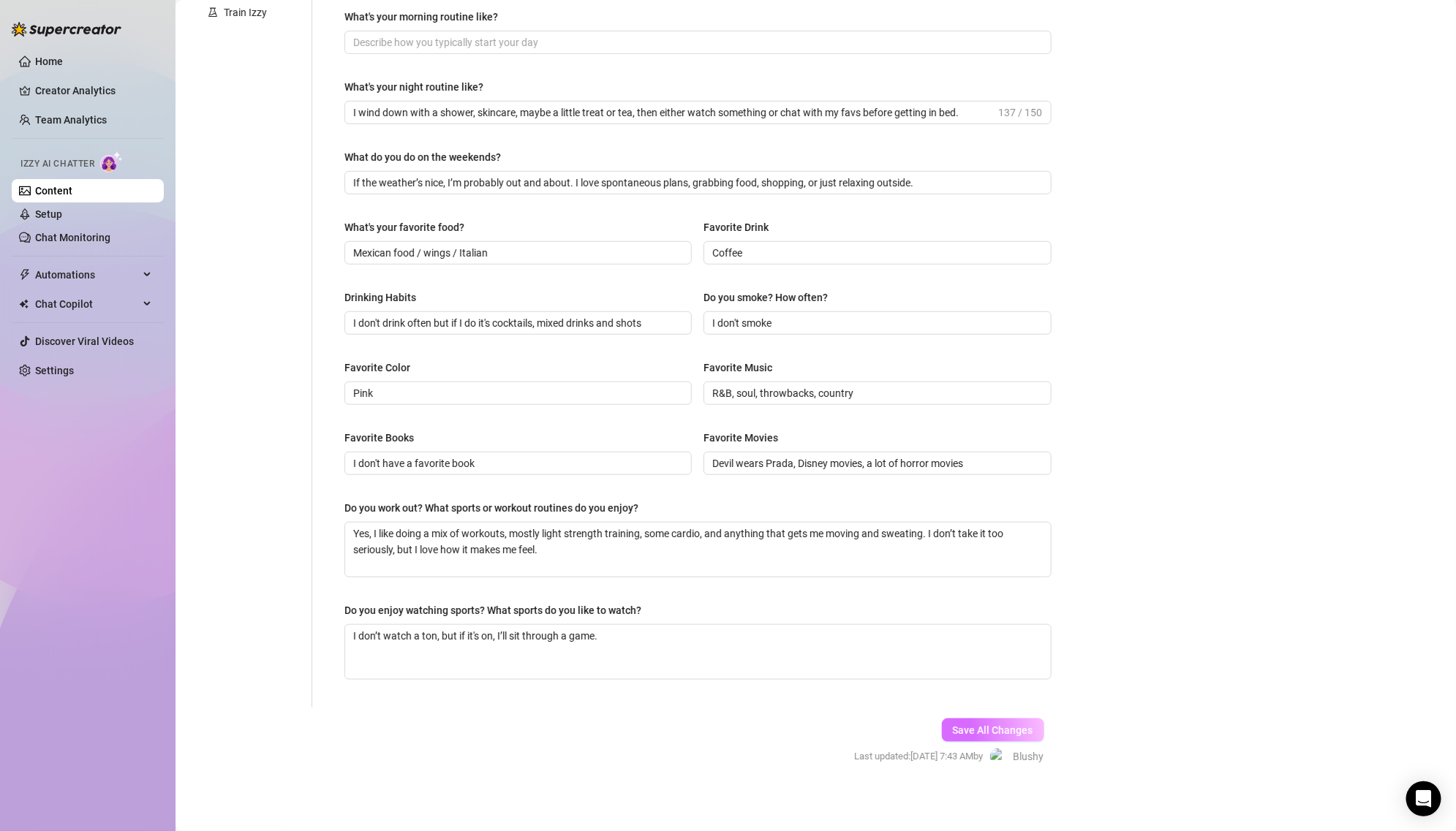
click at [970, 730] on span "Save All Changes" at bounding box center [993, 730] width 81 height 11
click at [990, 724] on span "Save All Changes" at bounding box center [993, 730] width 81 height 11
click at [62, 219] on link "Setup" at bounding box center [48, 214] width 27 height 11
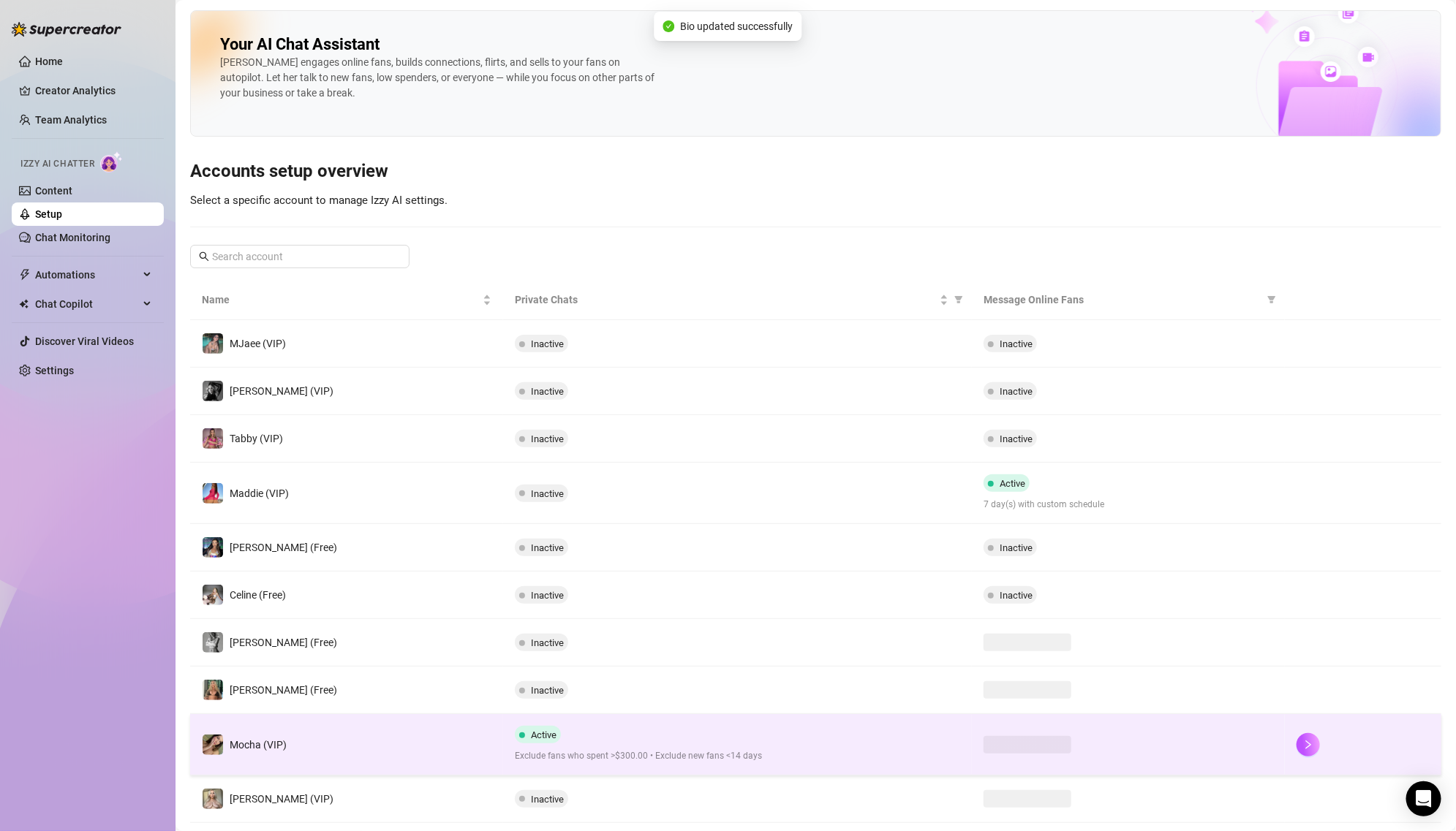
click at [485, 706] on td "[PERSON_NAME] (Free)" at bounding box center [346, 690] width 313 height 47
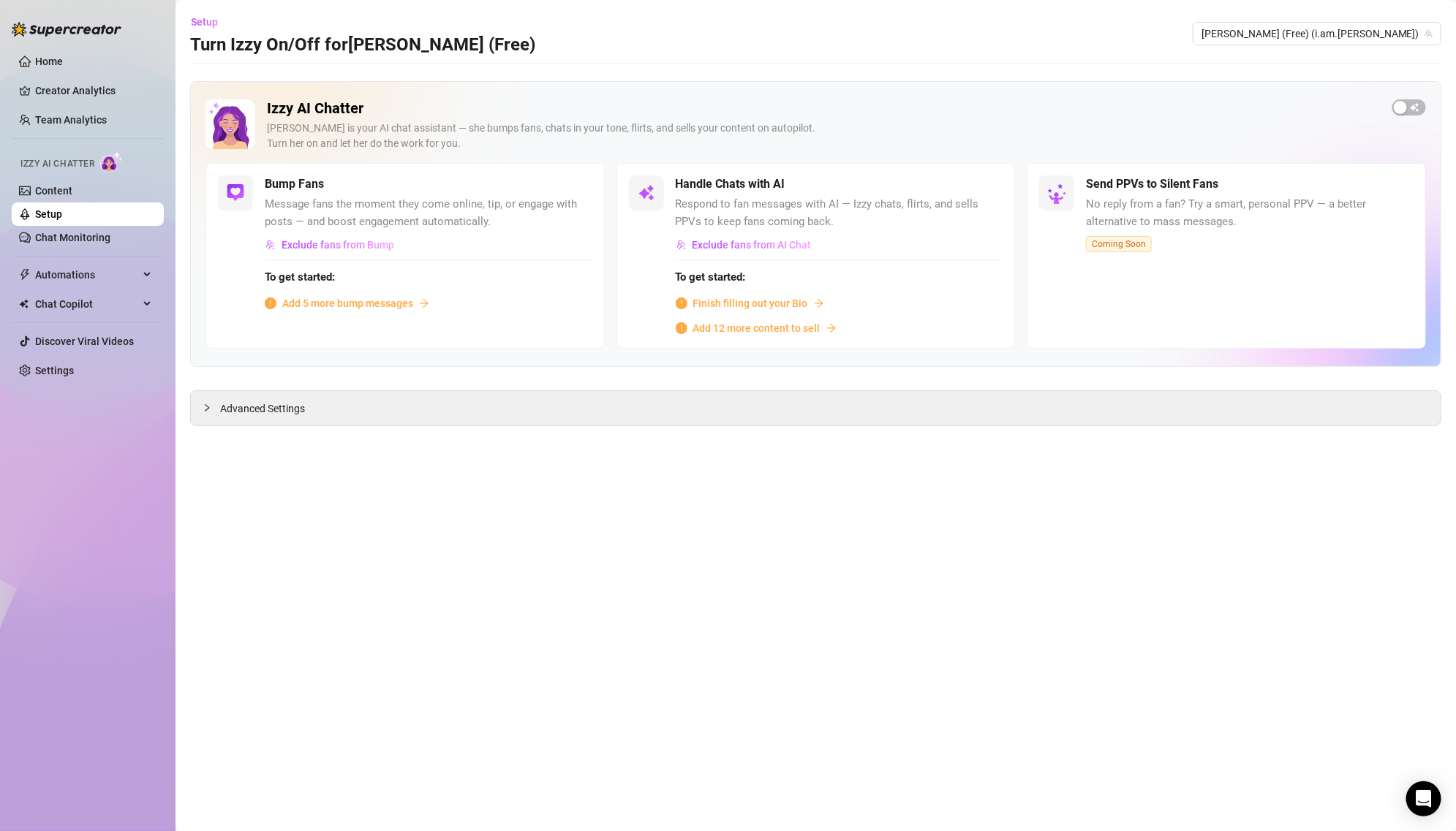
click at [62, 214] on link "Setup" at bounding box center [48, 214] width 27 height 11
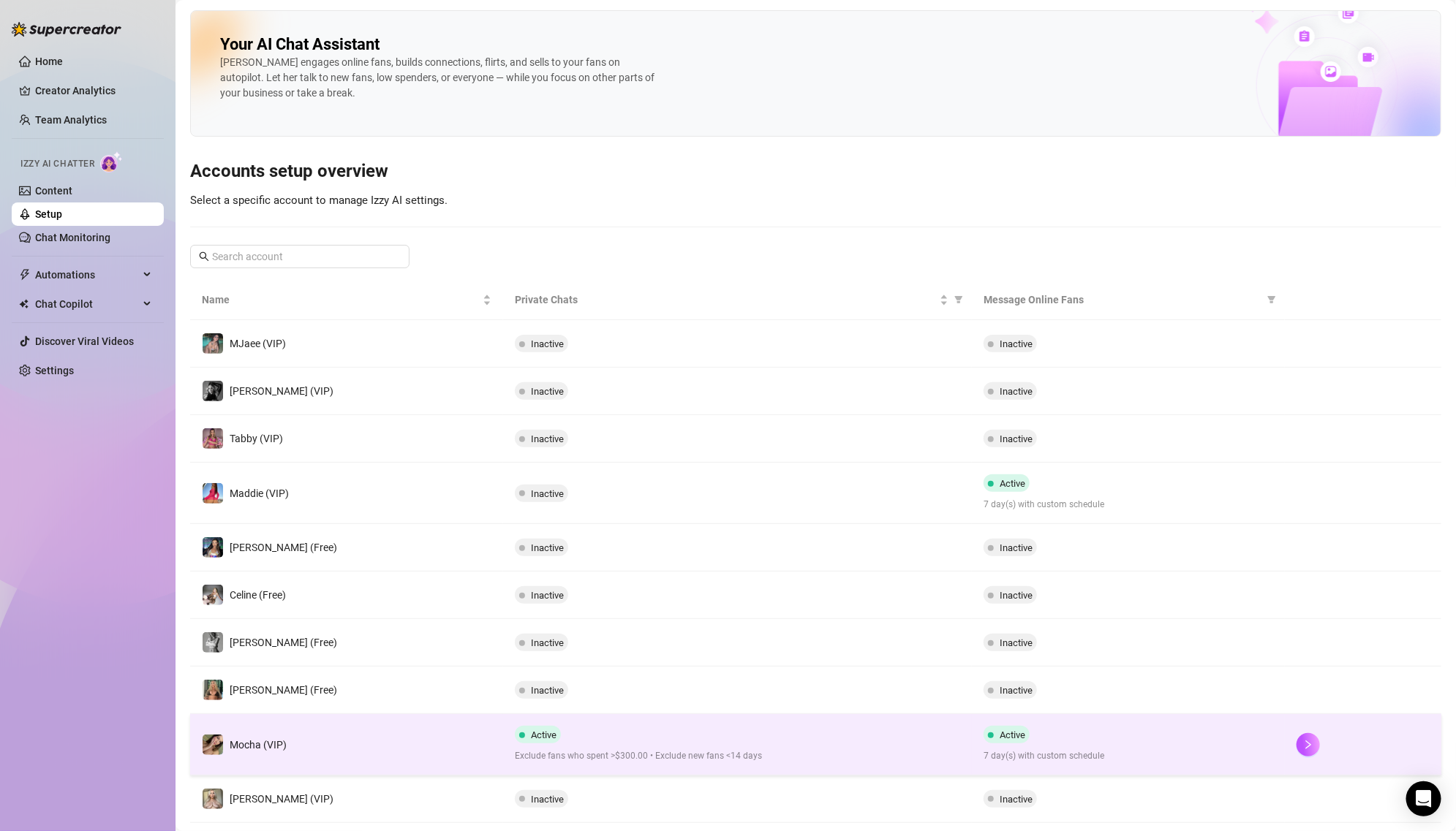
click at [498, 733] on td "Mocha (VIP)" at bounding box center [346, 744] width 313 height 61
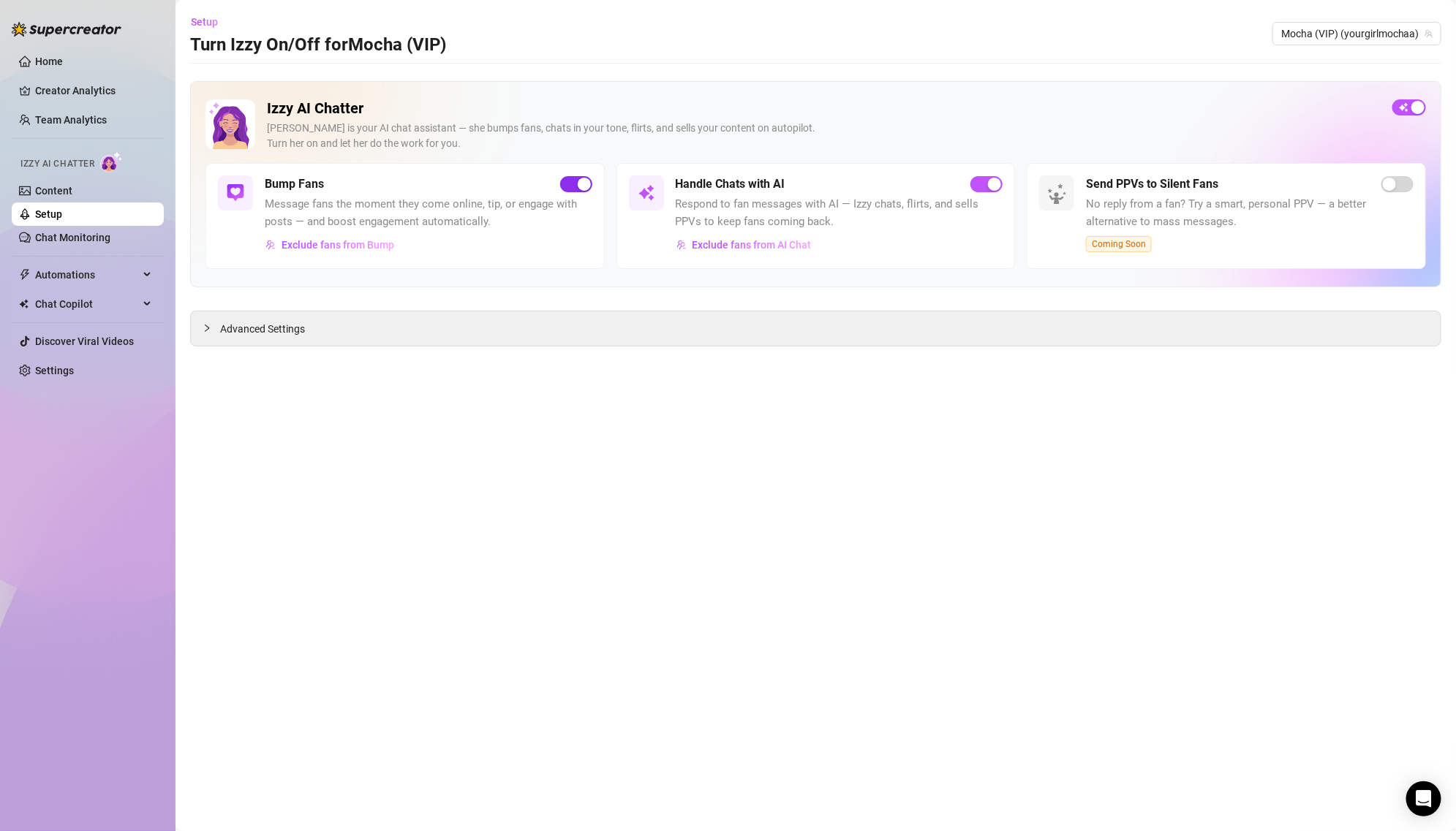
click at [581, 183] on div "button" at bounding box center [584, 184] width 13 height 13
click at [980, 180] on span "button" at bounding box center [986, 184] width 33 height 16
click at [1414, 107] on div "button" at bounding box center [1418, 107] width 13 height 13
click at [97, 234] on link "Chat Monitoring" at bounding box center [72, 238] width 75 height 11
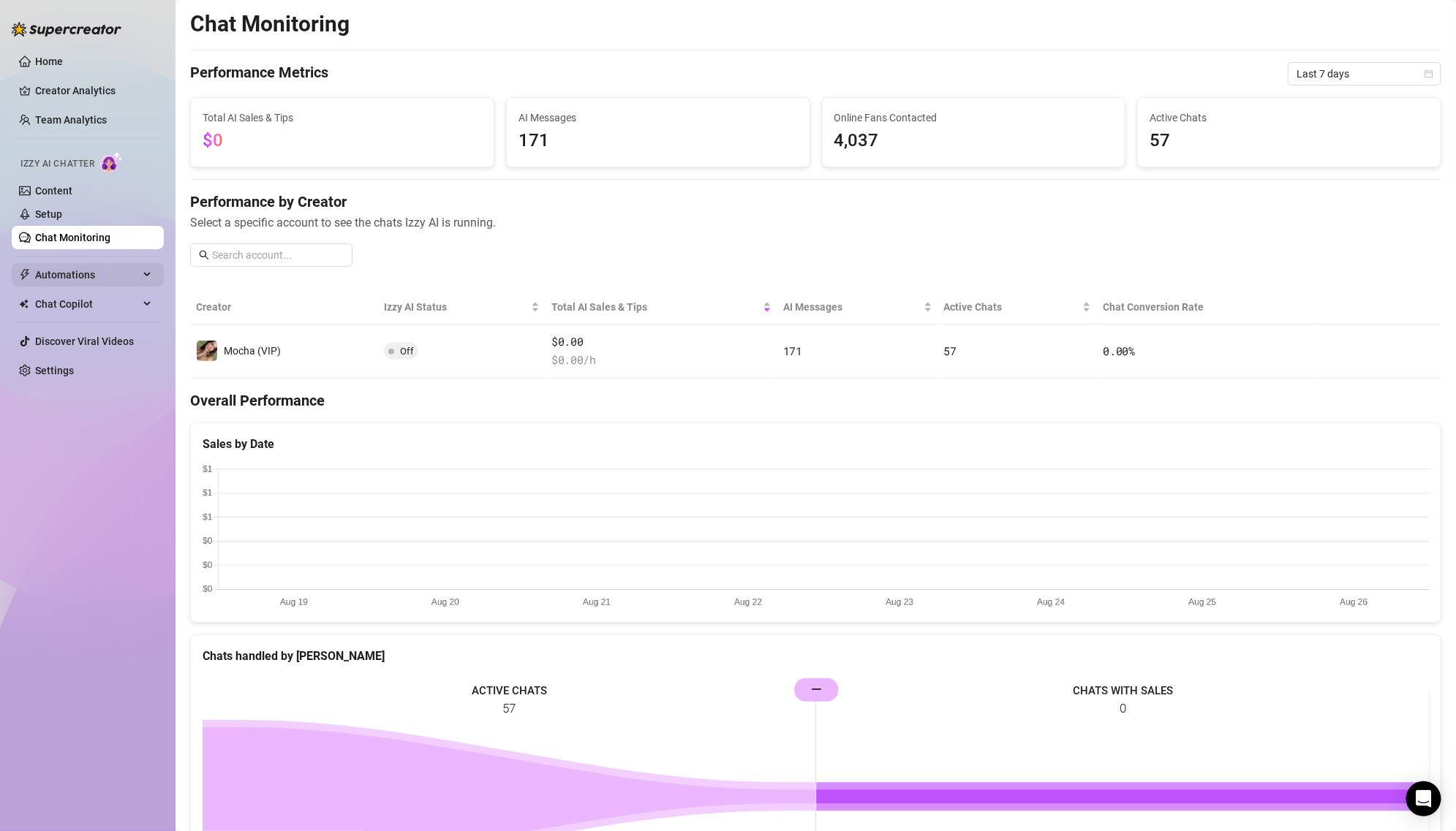
click at [97, 273] on span "Automations" at bounding box center [86, 274] width 103 height 24
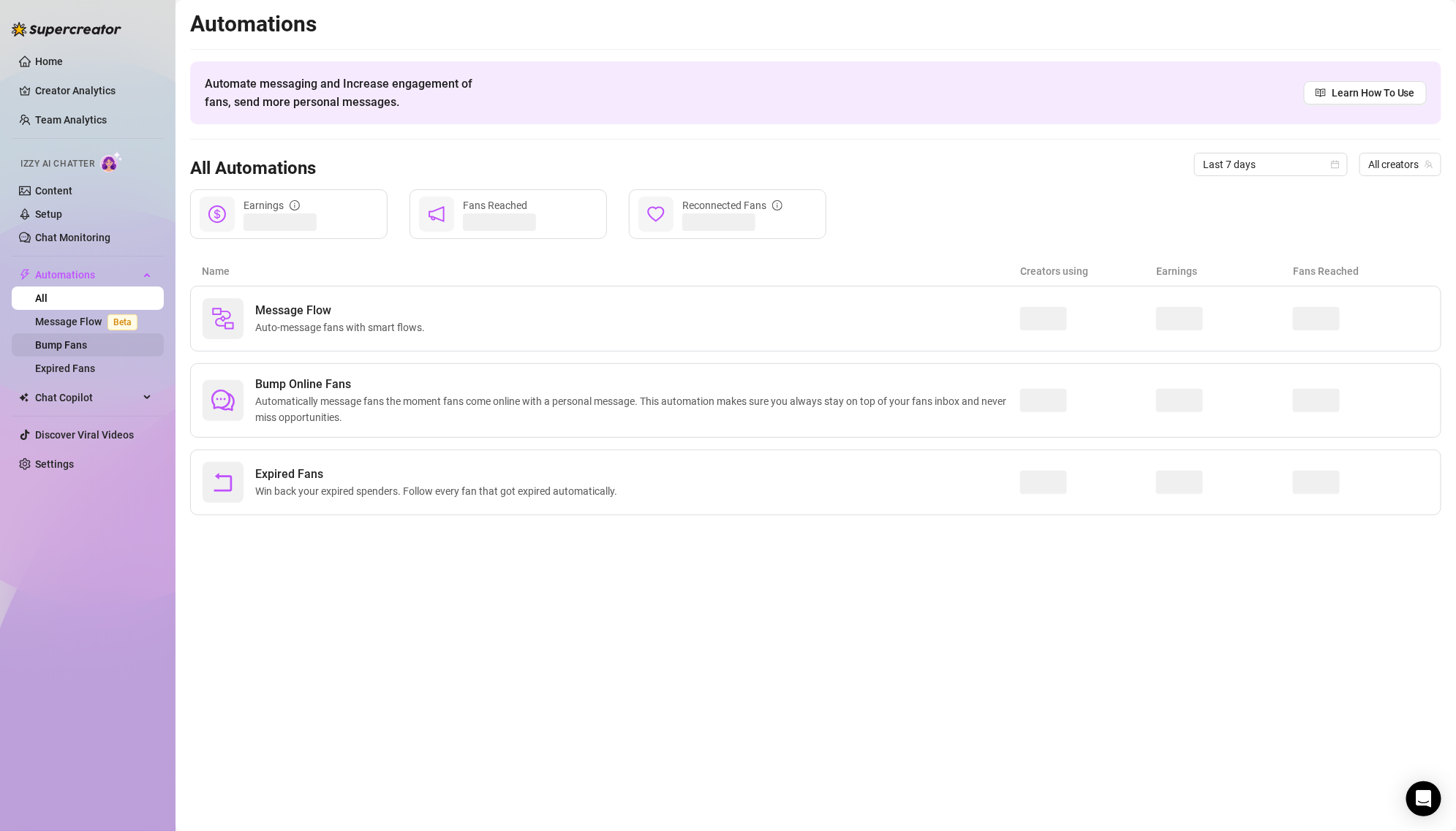
click at [87, 339] on link "Bump Fans" at bounding box center [61, 345] width 52 height 11
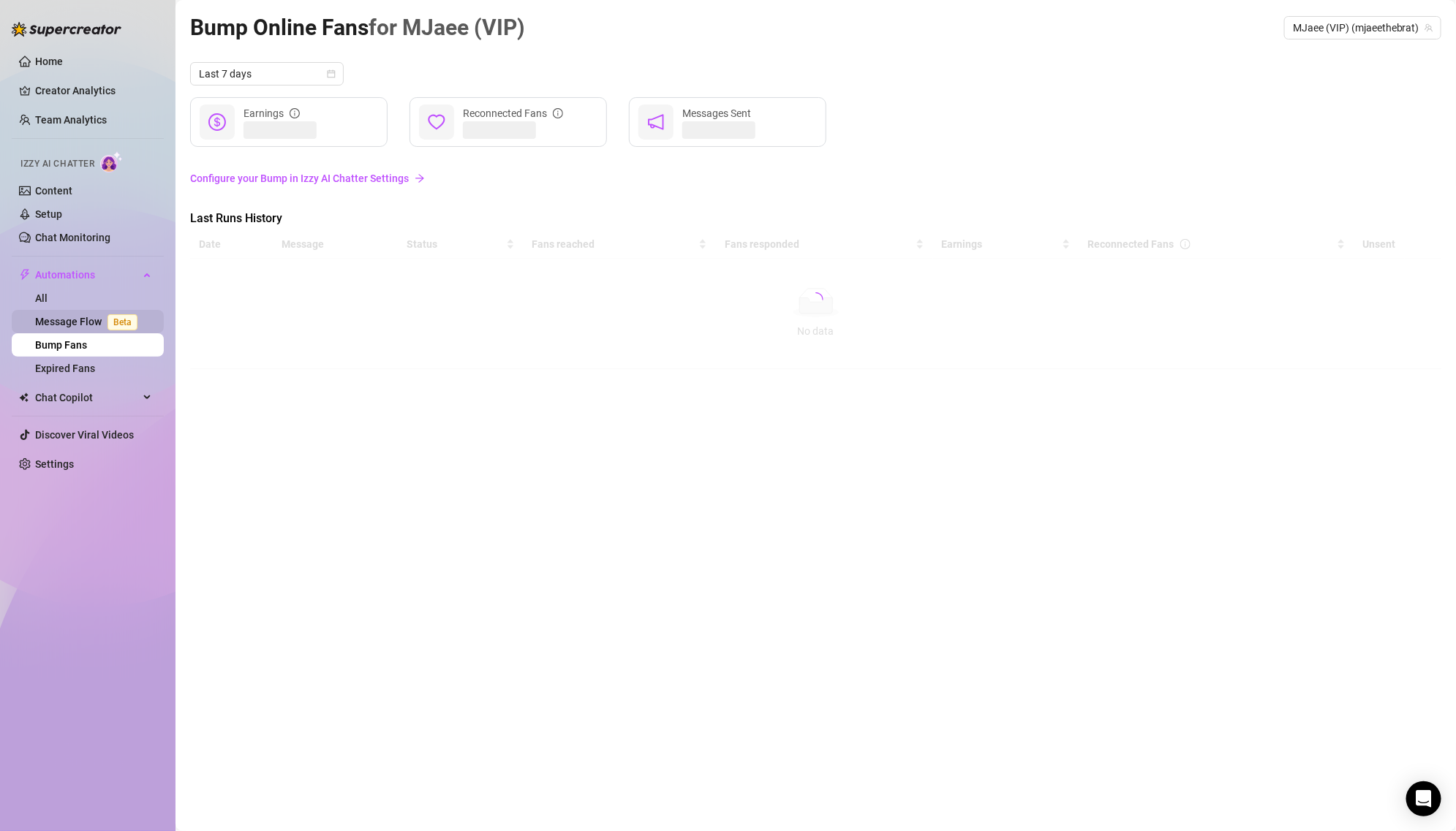
click at [99, 316] on link "Message Flow Beta" at bounding box center [89, 321] width 108 height 11
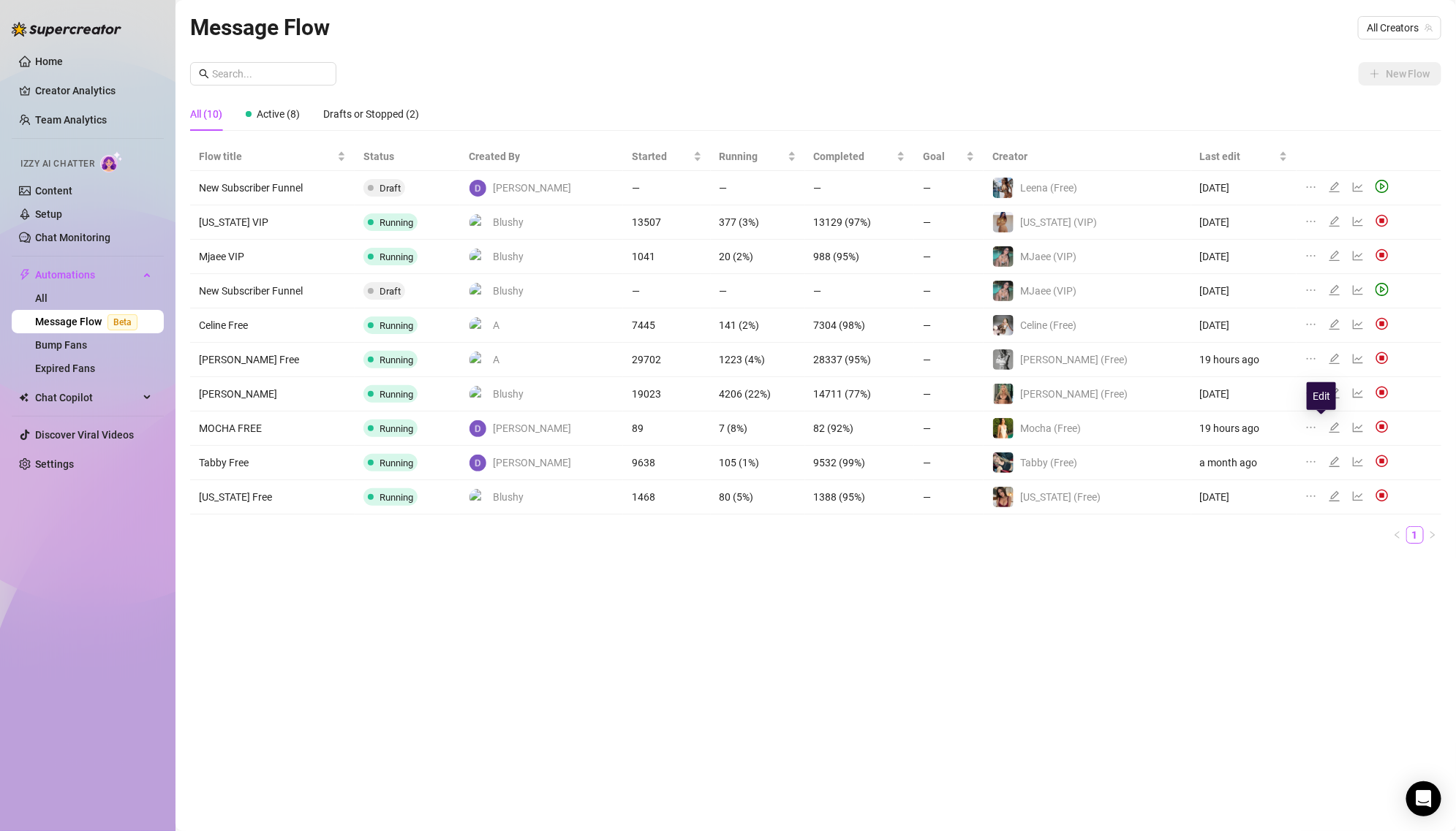
click at [1328, 424] on icon "edit" at bounding box center [1334, 427] width 11 height 11
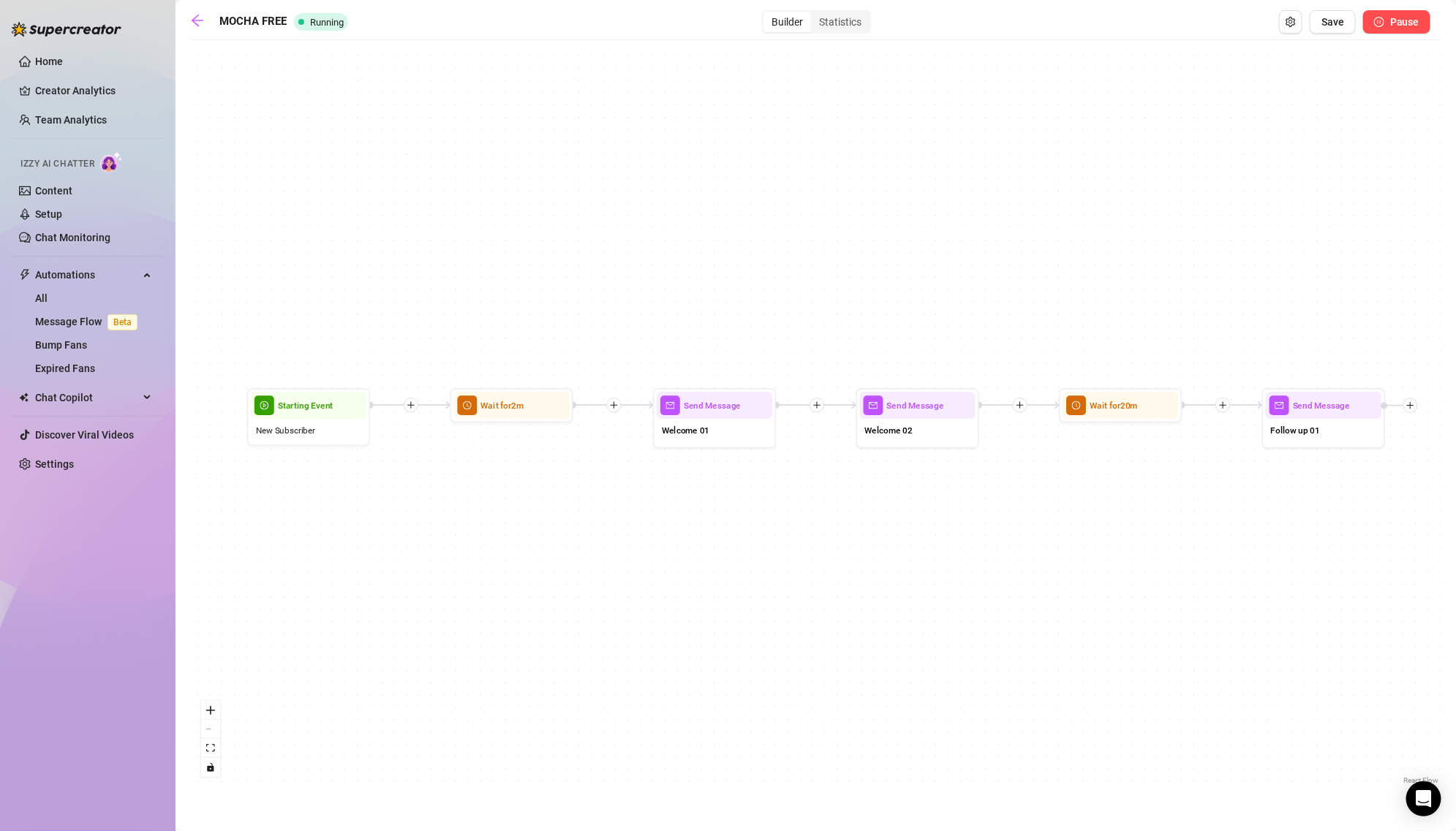
click at [1382, 21] on icon "pause-circle" at bounding box center [1379, 22] width 11 height 11
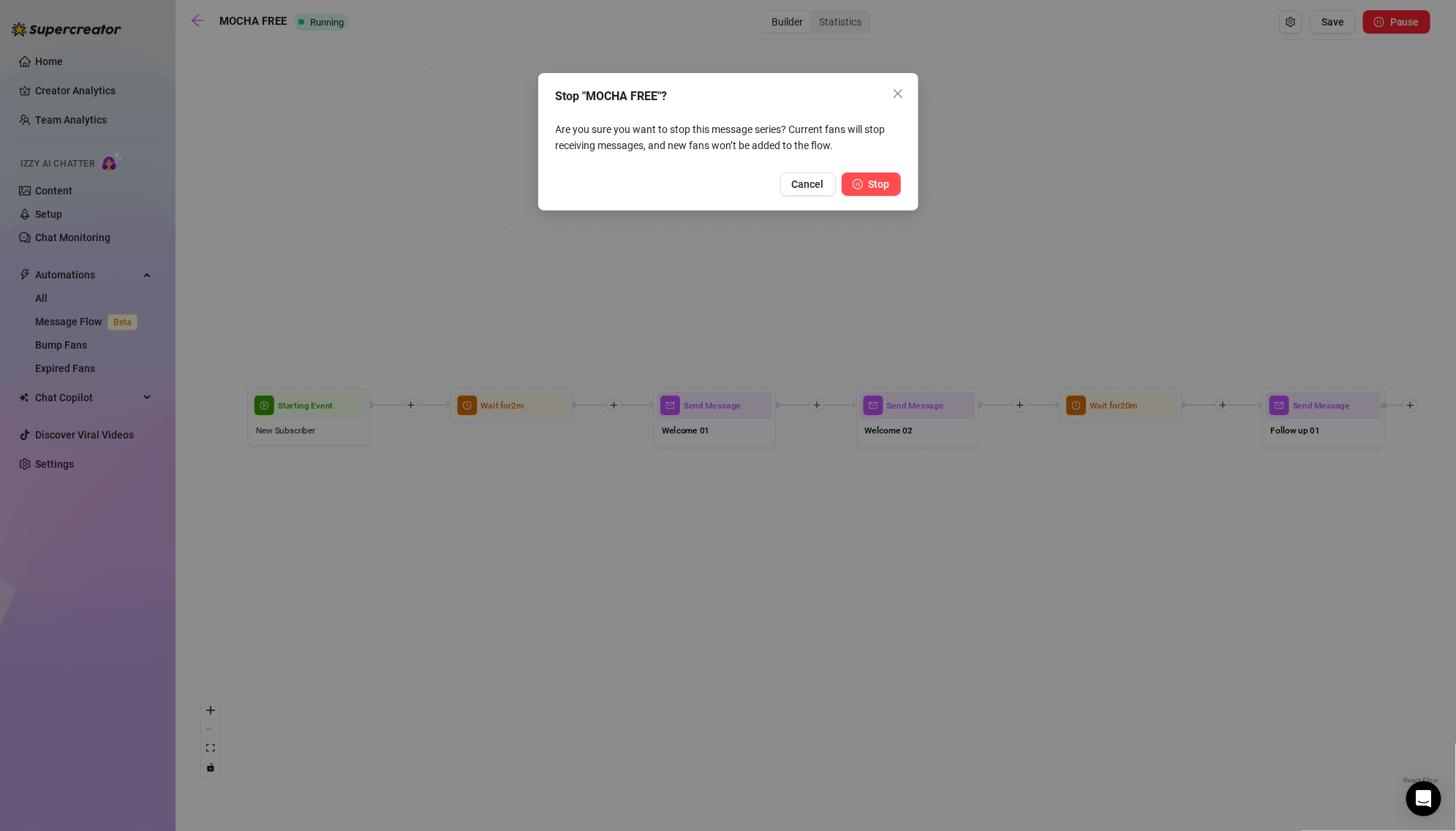
click at [870, 181] on span "Stop" at bounding box center [879, 184] width 21 height 11
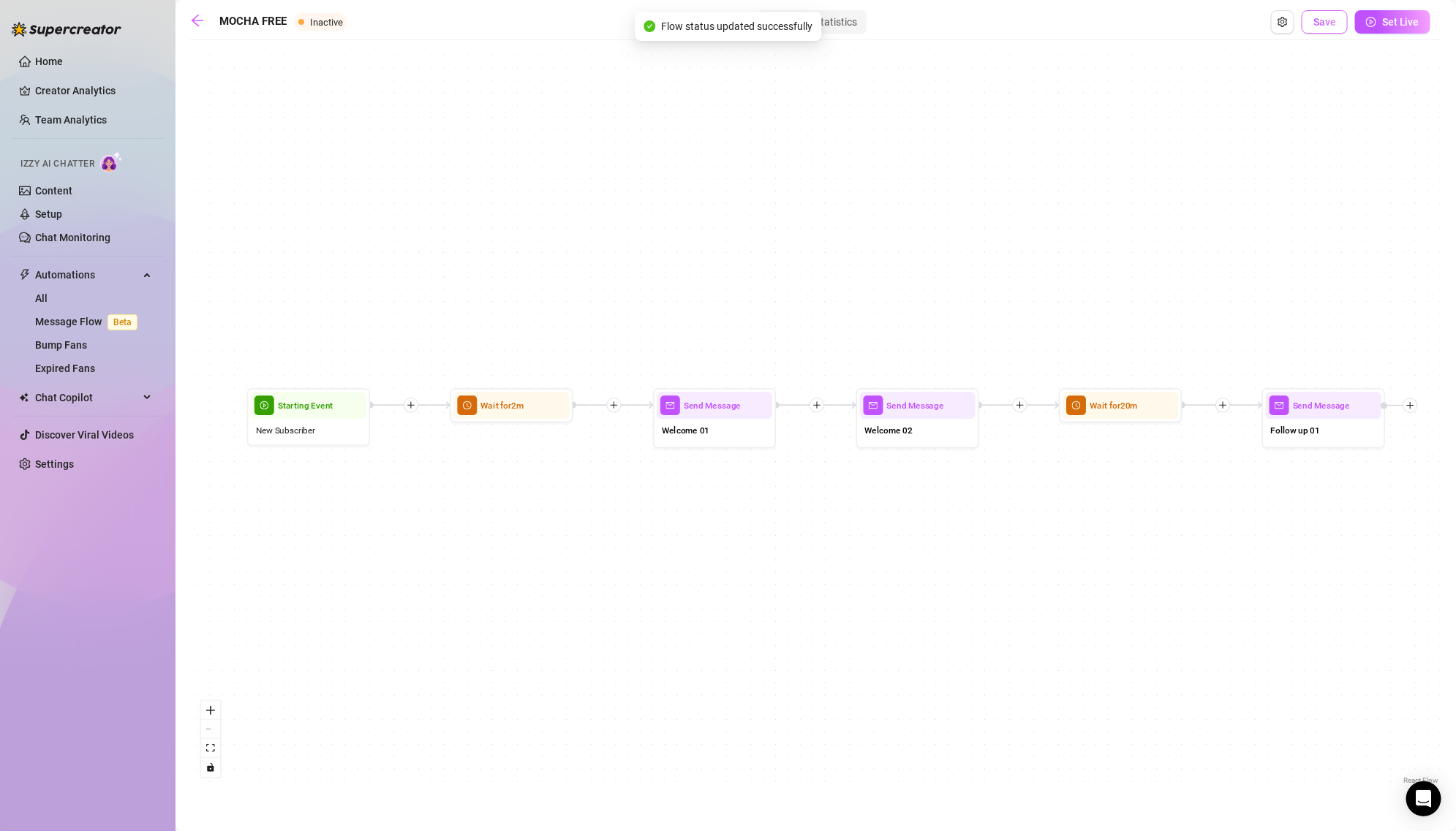
click at [1332, 20] on span "Save" at bounding box center [1325, 22] width 23 height 11
click at [692, 418] on div "Welcome 01" at bounding box center [714, 431] width 116 height 25
type textarea "Should I say hi first? 😉 These cheeks been waiting for you!!"
click at [208, 20] on link at bounding box center [200, 22] width 22 height 18
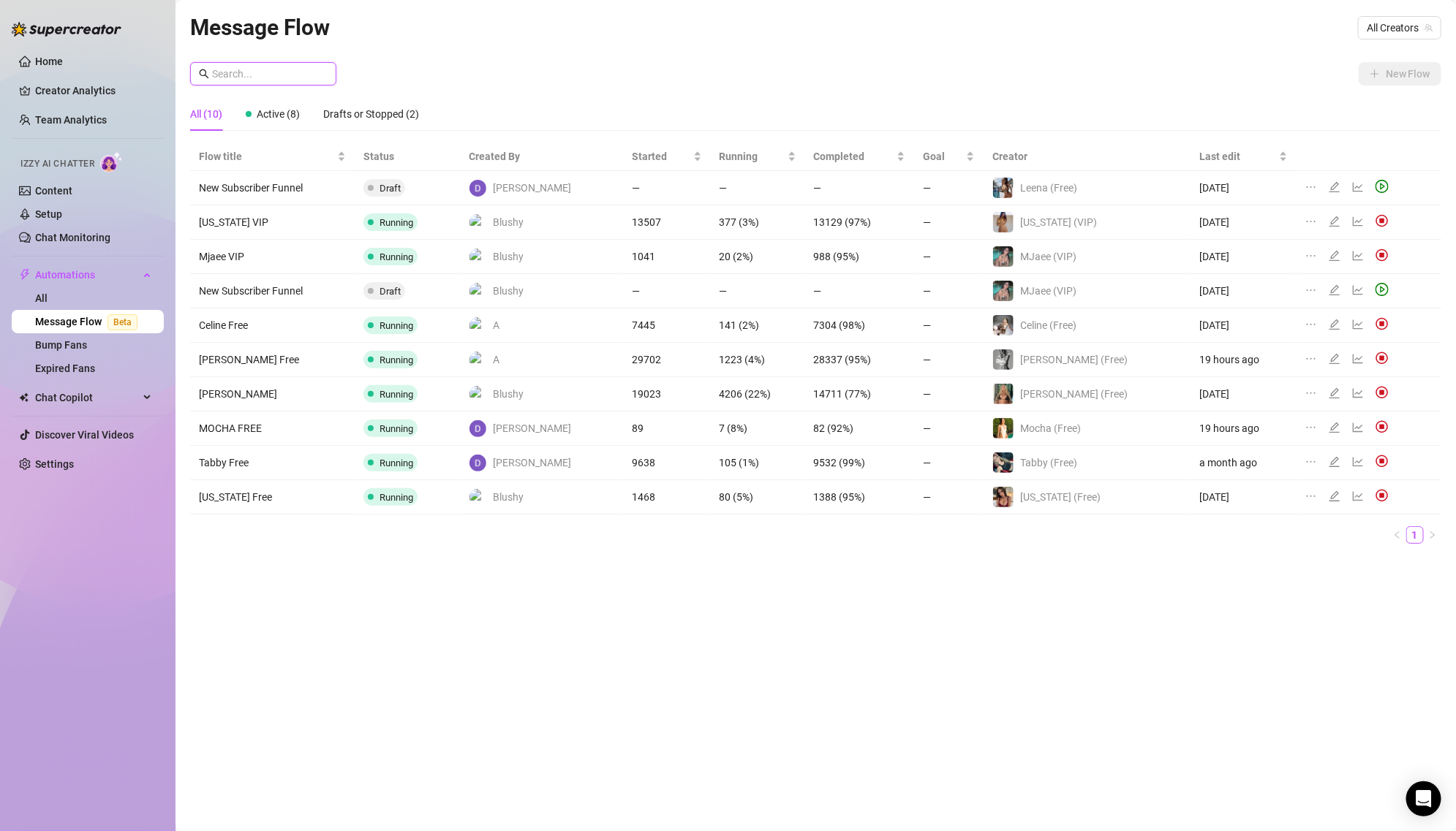
click at [269, 75] on input "text" at bounding box center [270, 74] width 116 height 16
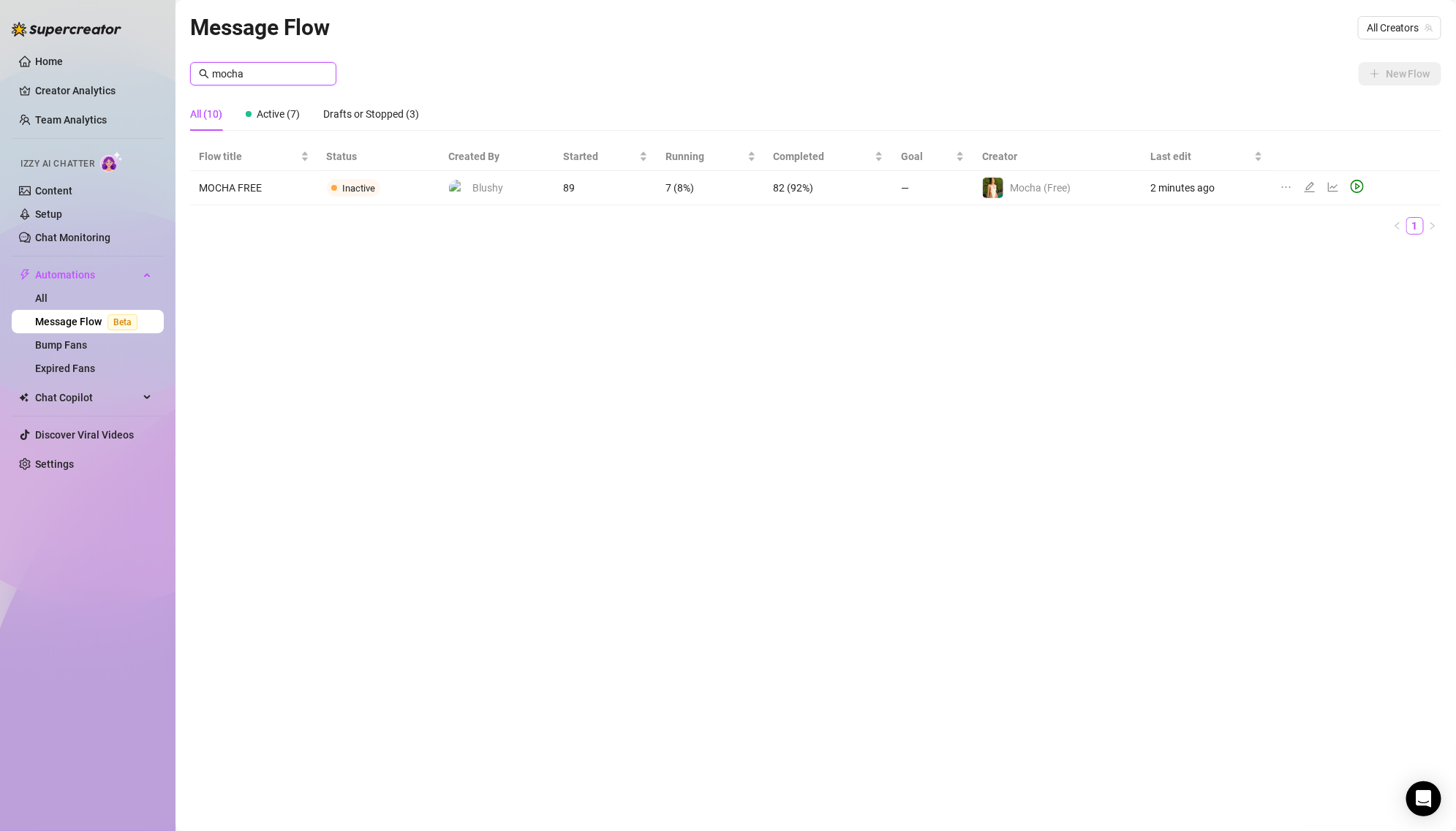
click at [277, 75] on input "mocha" at bounding box center [270, 74] width 116 height 16
type input "[PERSON_NAME]"
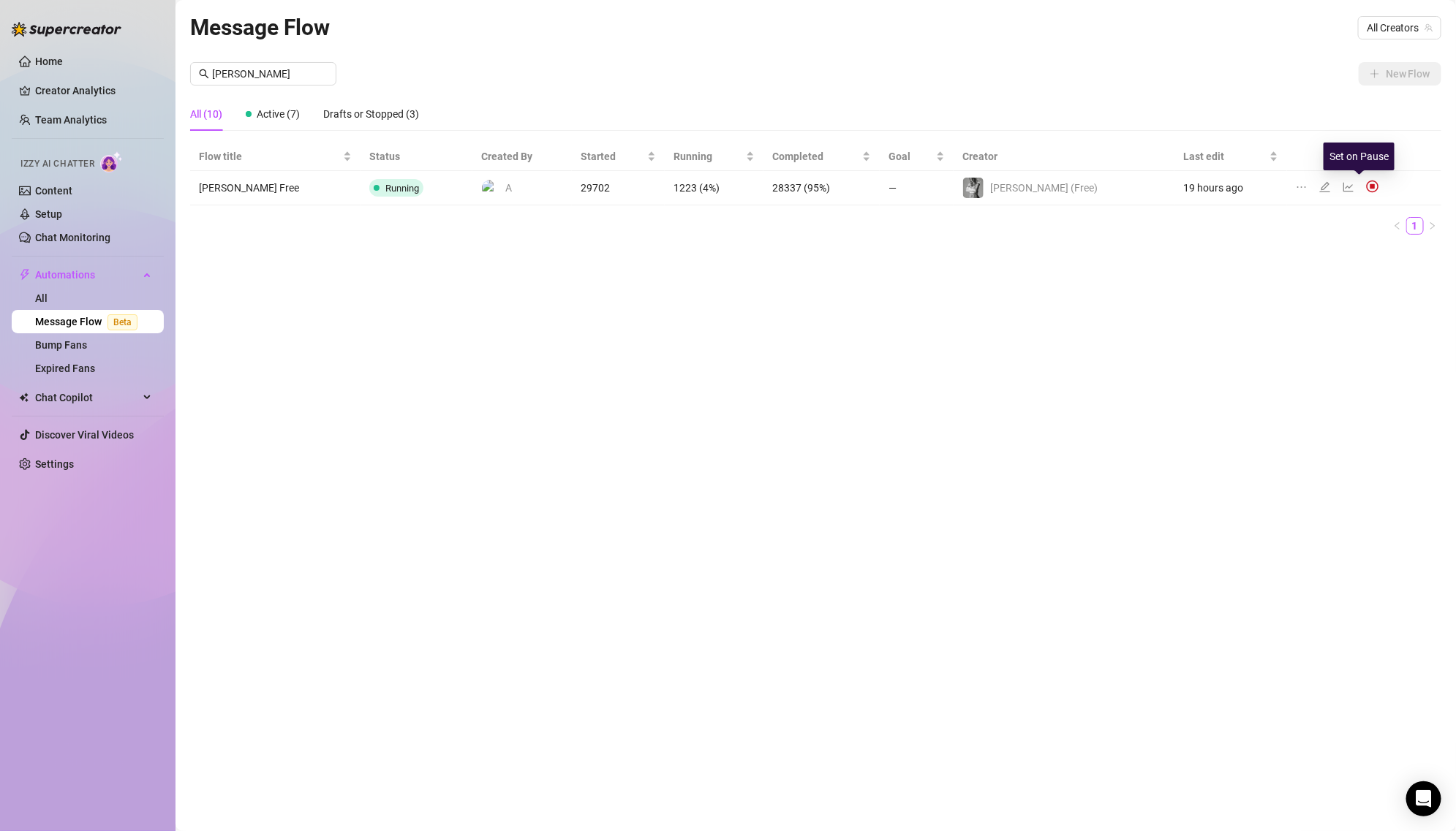
click at [1366, 190] on img at bounding box center [1372, 186] width 13 height 13
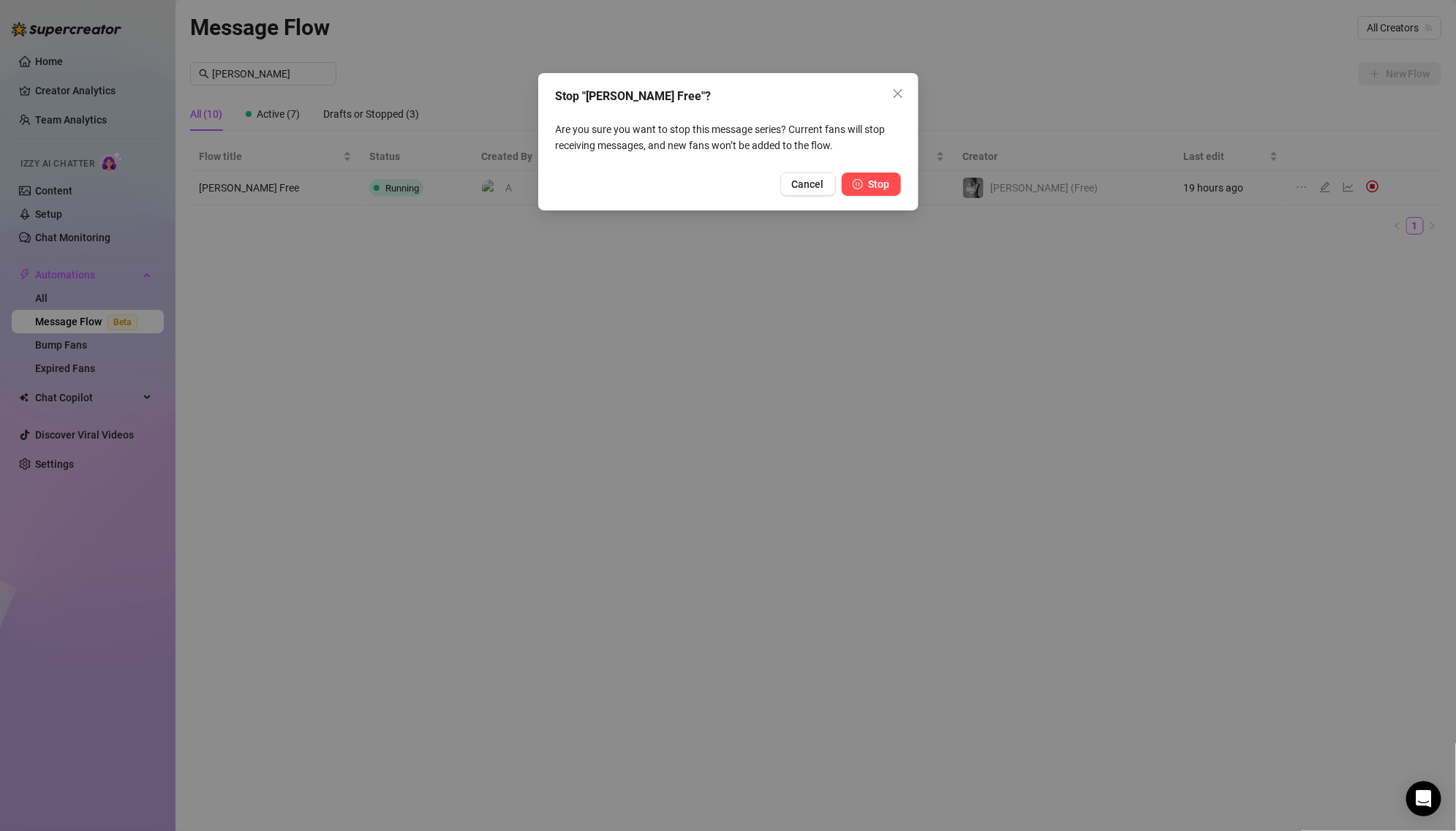
click at [859, 186] on icon "pause-circle" at bounding box center [857, 184] width 11 height 11
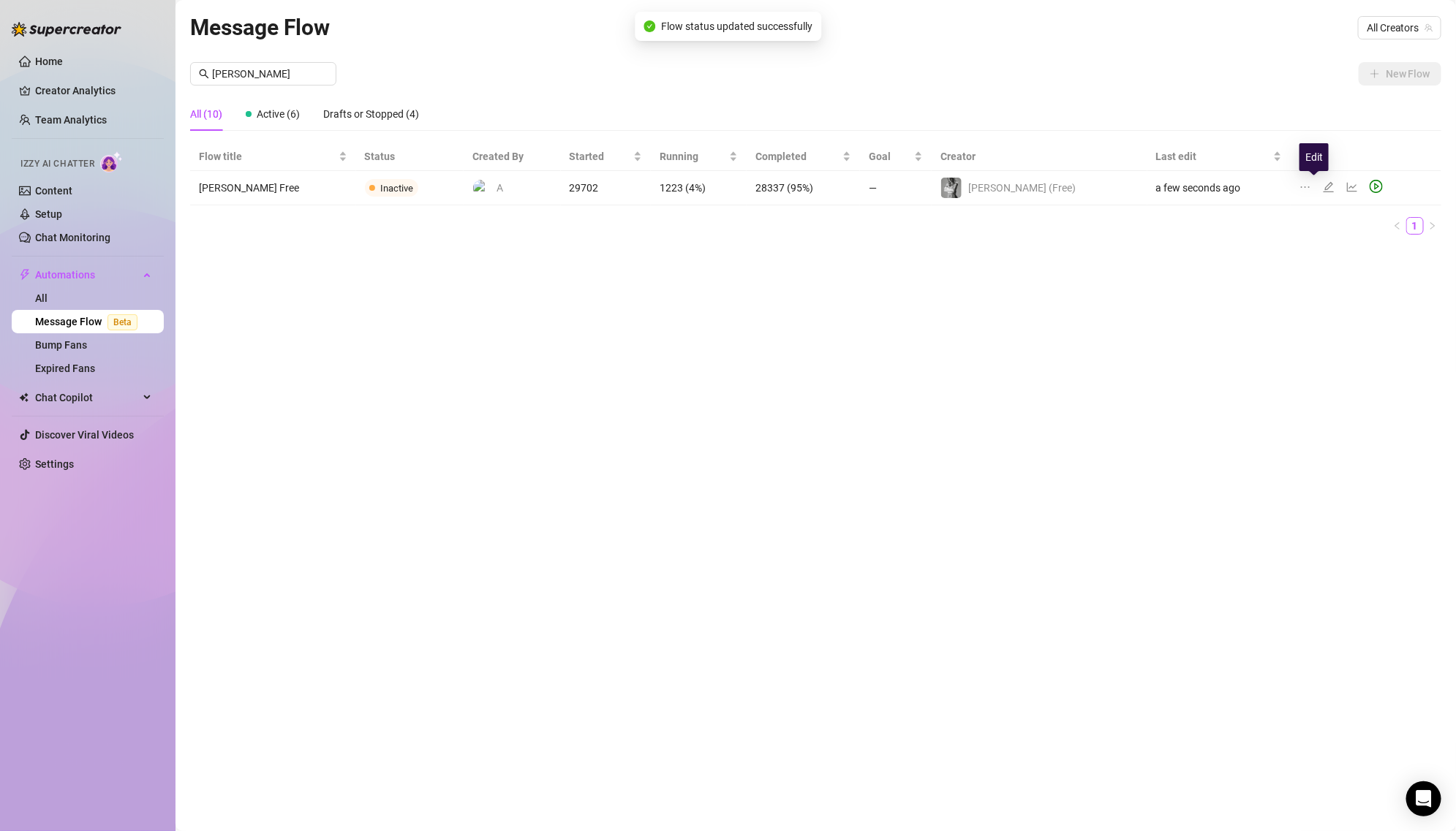
click at [1322, 184] on icon "edit" at bounding box center [1328, 187] width 11 height 11
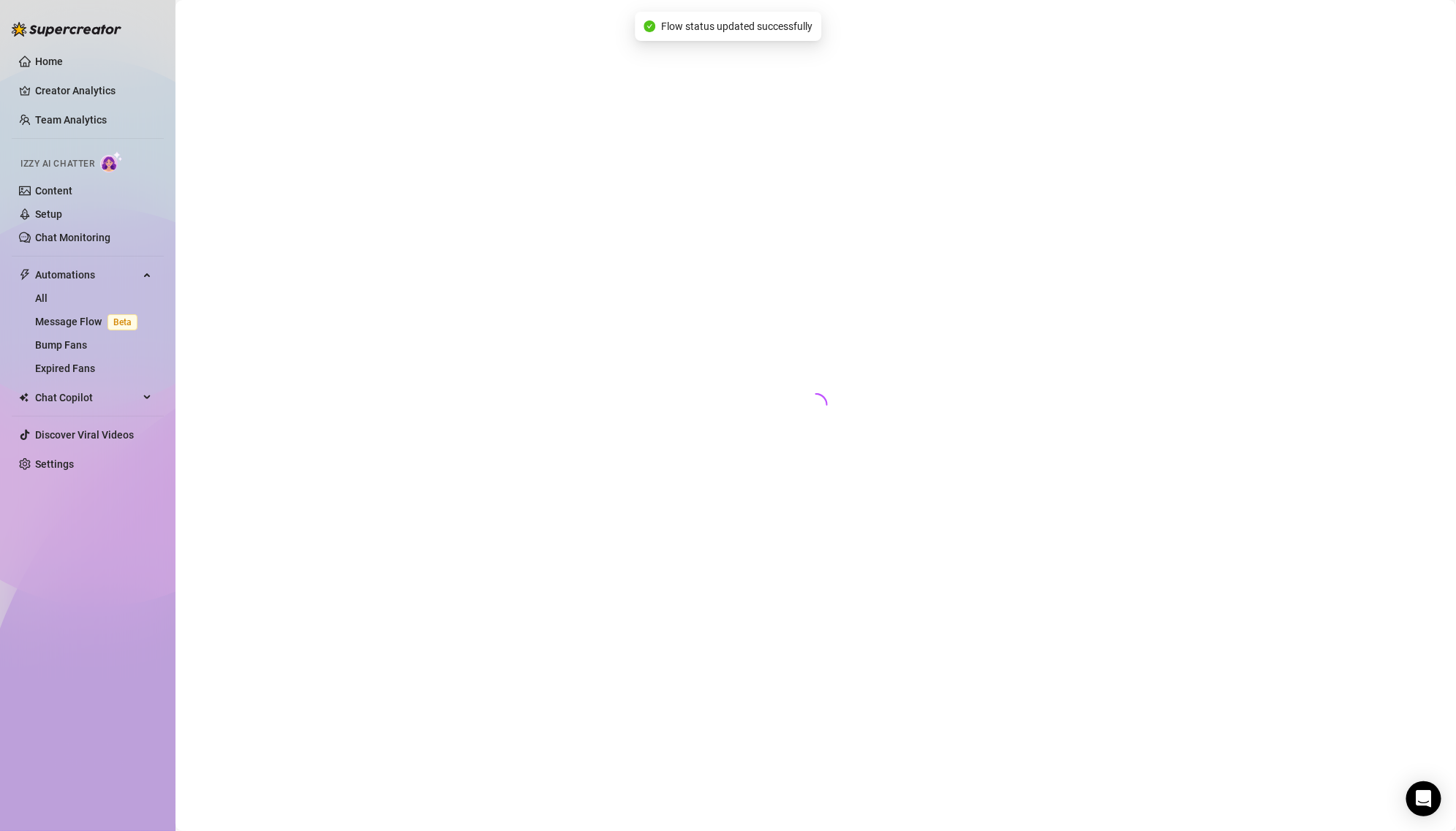
click at [1309, 184] on div at bounding box center [815, 399] width 1251 height 776
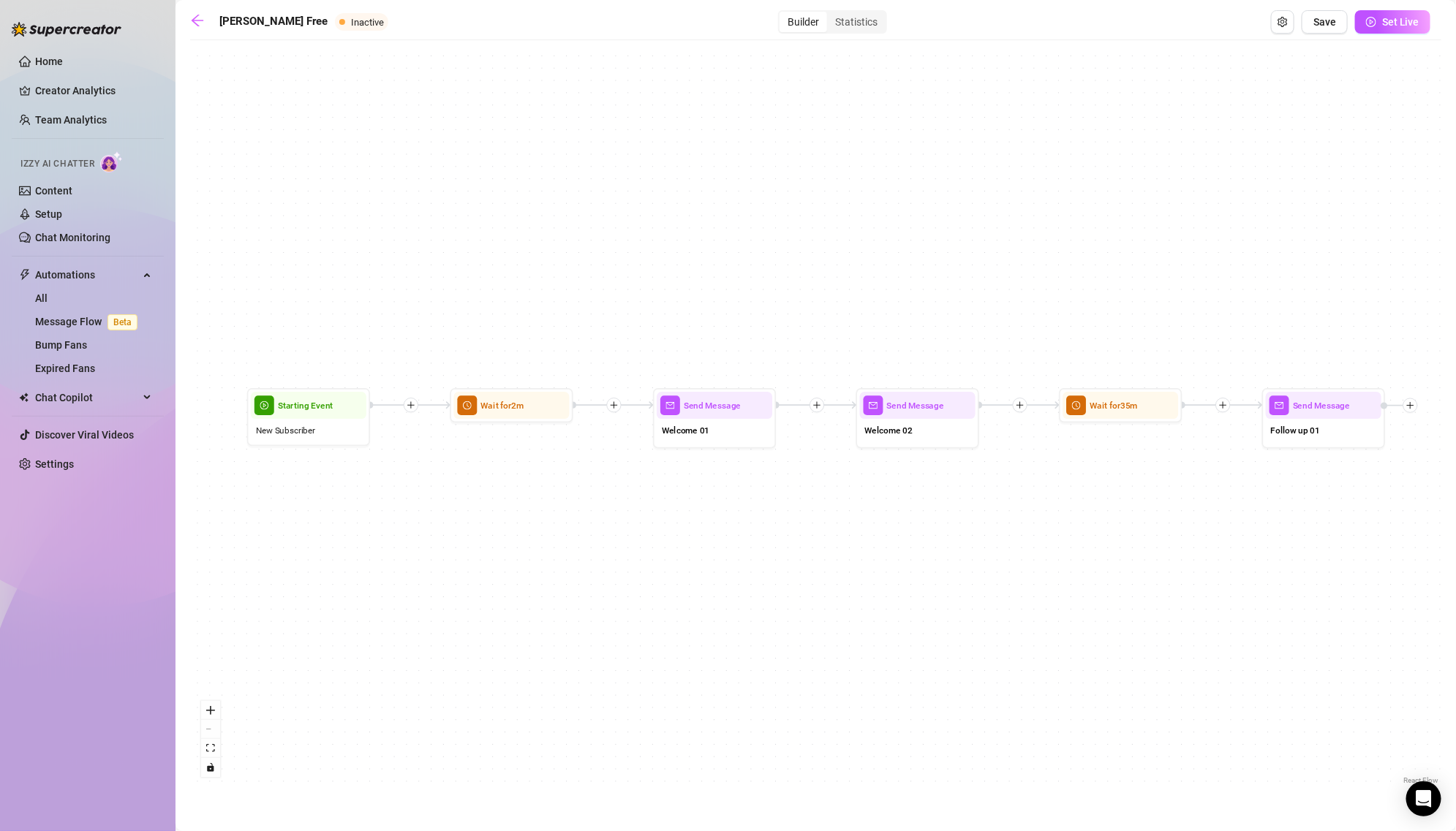
click at [1098, 155] on div "Send Message Follow up 01 Wait for 35m Send Message Welcome 02 Send Message Wel…" at bounding box center [815, 418] width 1251 height 741
click at [1327, 18] on span "Save" at bounding box center [1325, 22] width 23 height 11
click at [200, 20] on icon "arrow-left" at bounding box center [197, 20] width 11 height 11
